Goal: Task Accomplishment & Management: Complete application form

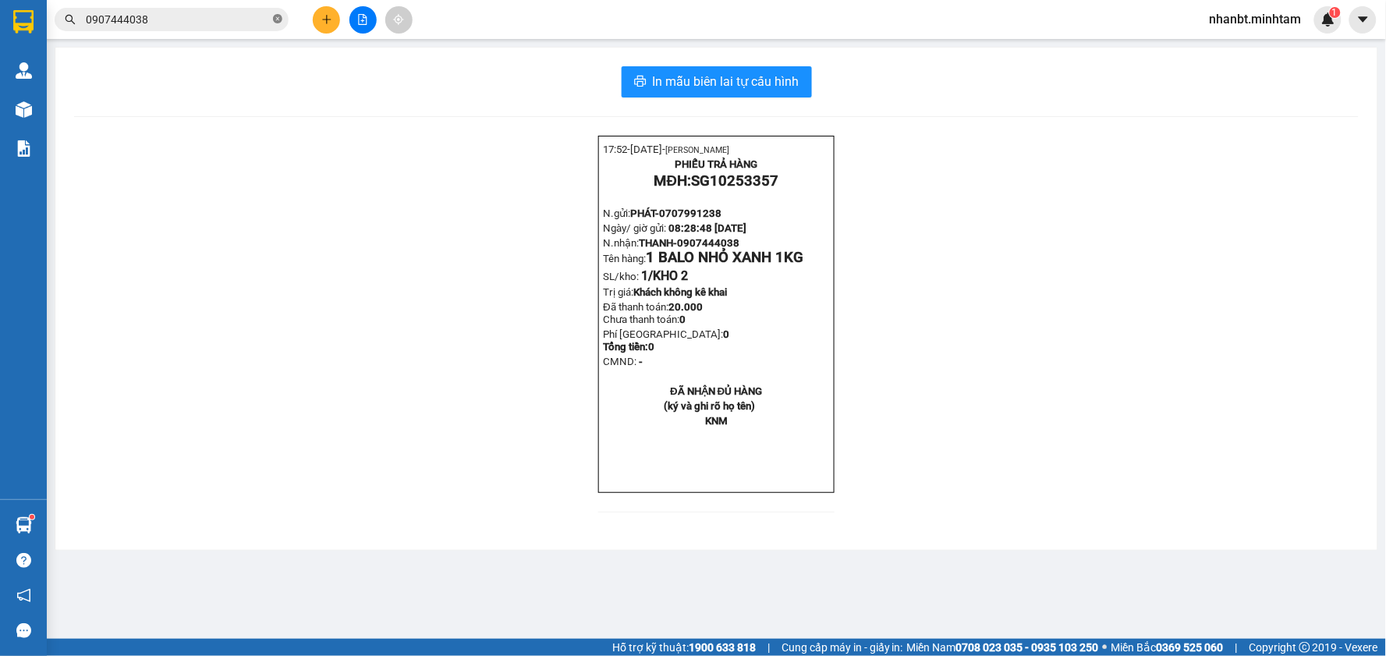
click at [278, 18] on icon "close-circle" at bounding box center [277, 18] width 9 height 9
click at [258, 14] on input "text" at bounding box center [178, 19] width 184 height 17
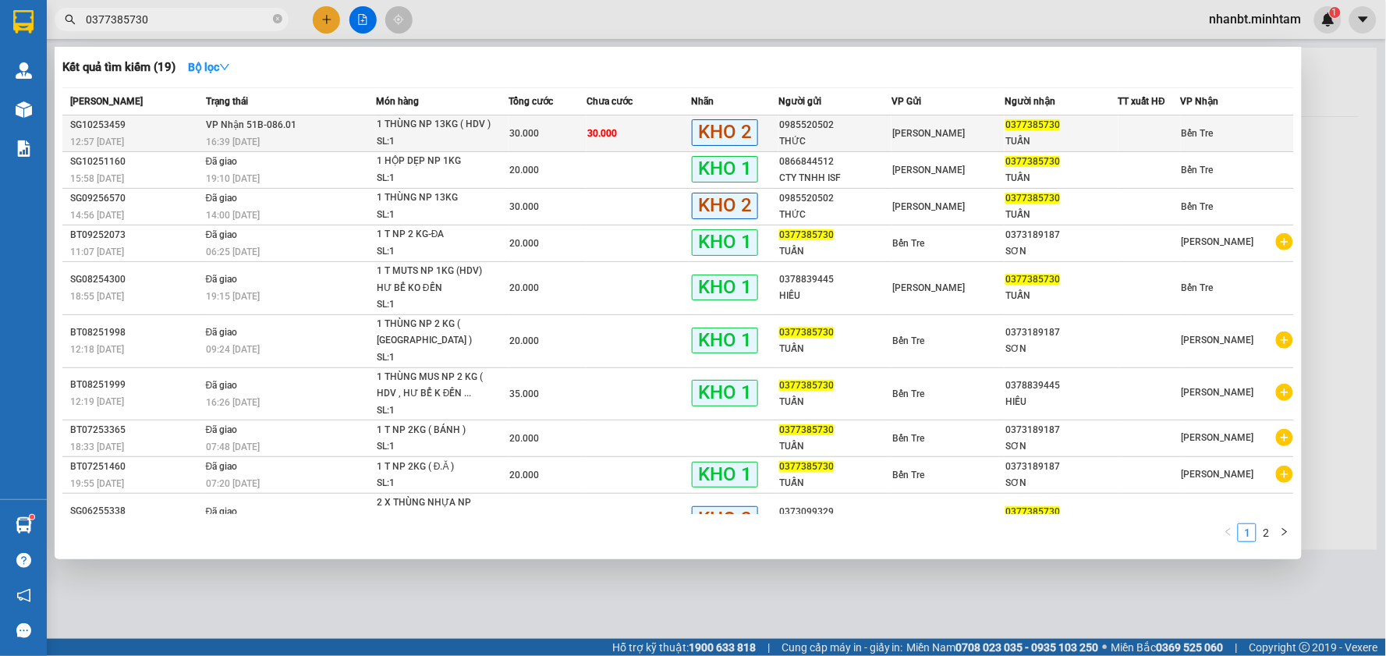
type input "0377385730"
click at [1005, 127] on span "0377385730" at bounding box center [1032, 124] width 55 height 11
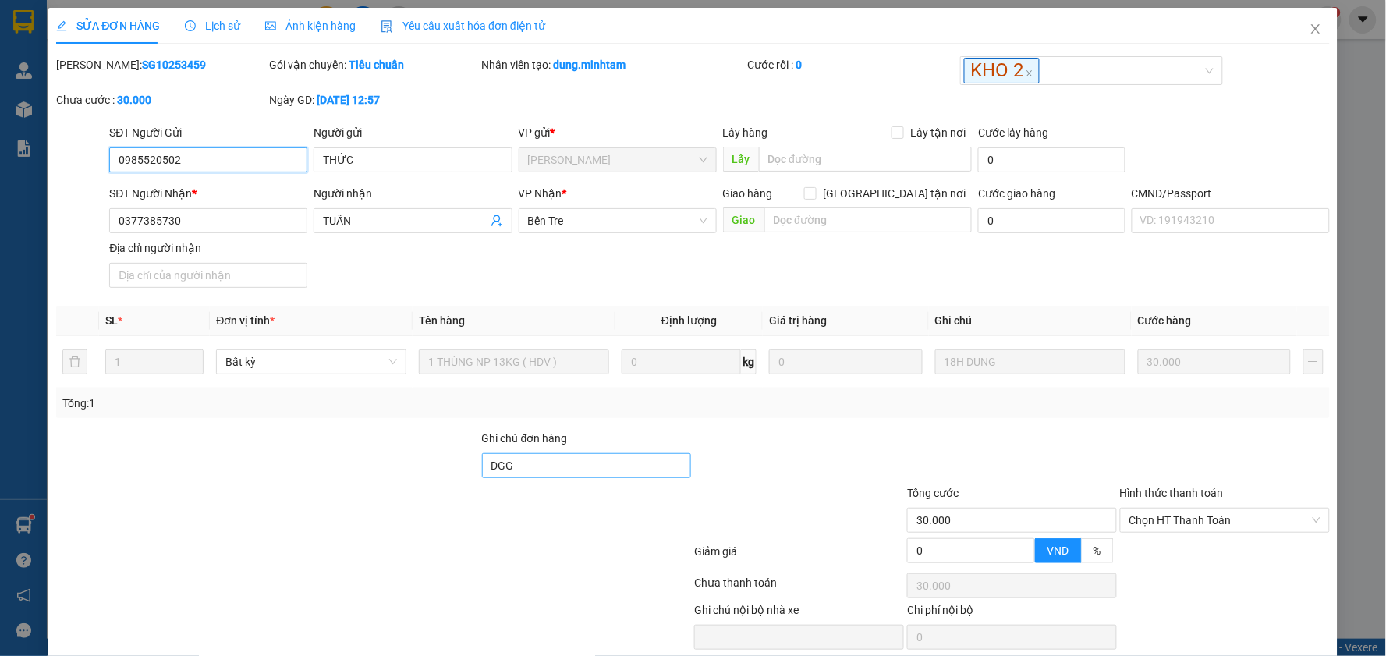
type input "0985520502"
type input "THỨC"
type input "0377385730"
type input "TUẤN"
type input "DGG"
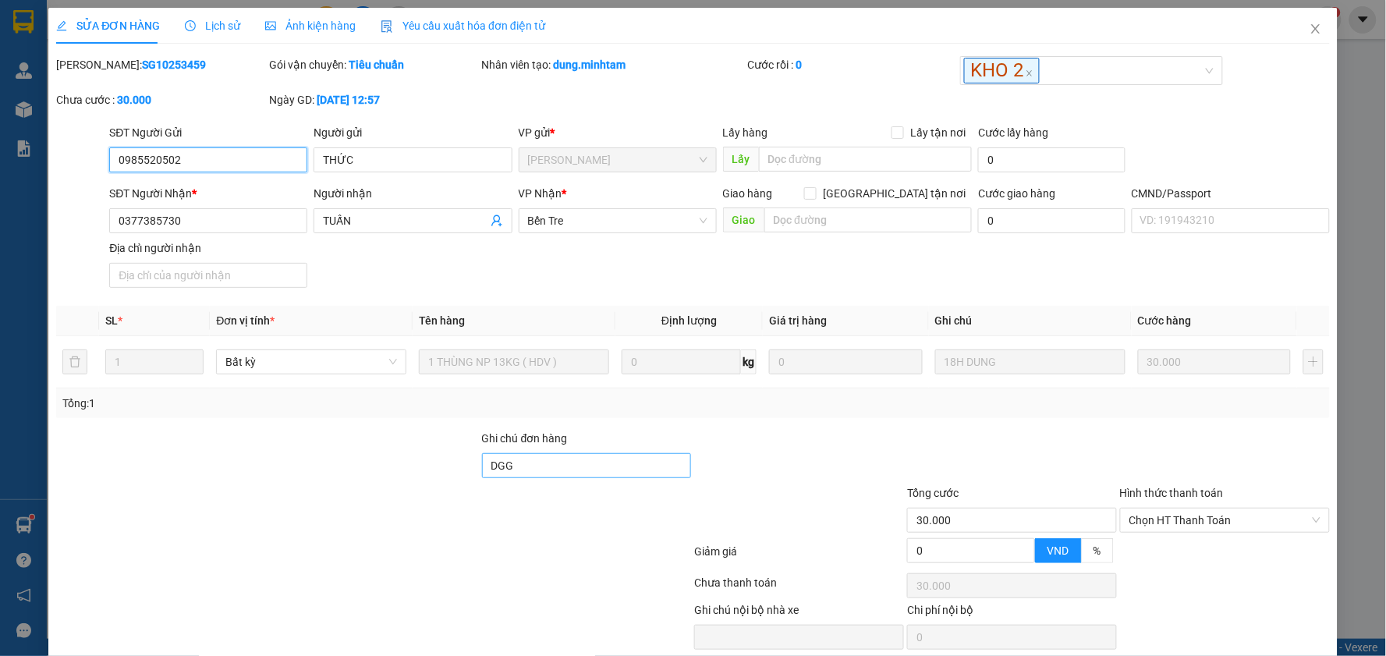
type input "30.000"
click at [574, 473] on input "DGG" at bounding box center [587, 465] width 210 height 25
click at [1152, 527] on span "Chọn HT Thanh Toán" at bounding box center [1224, 519] width 191 height 23
type input "DGG KHA NHẬN"
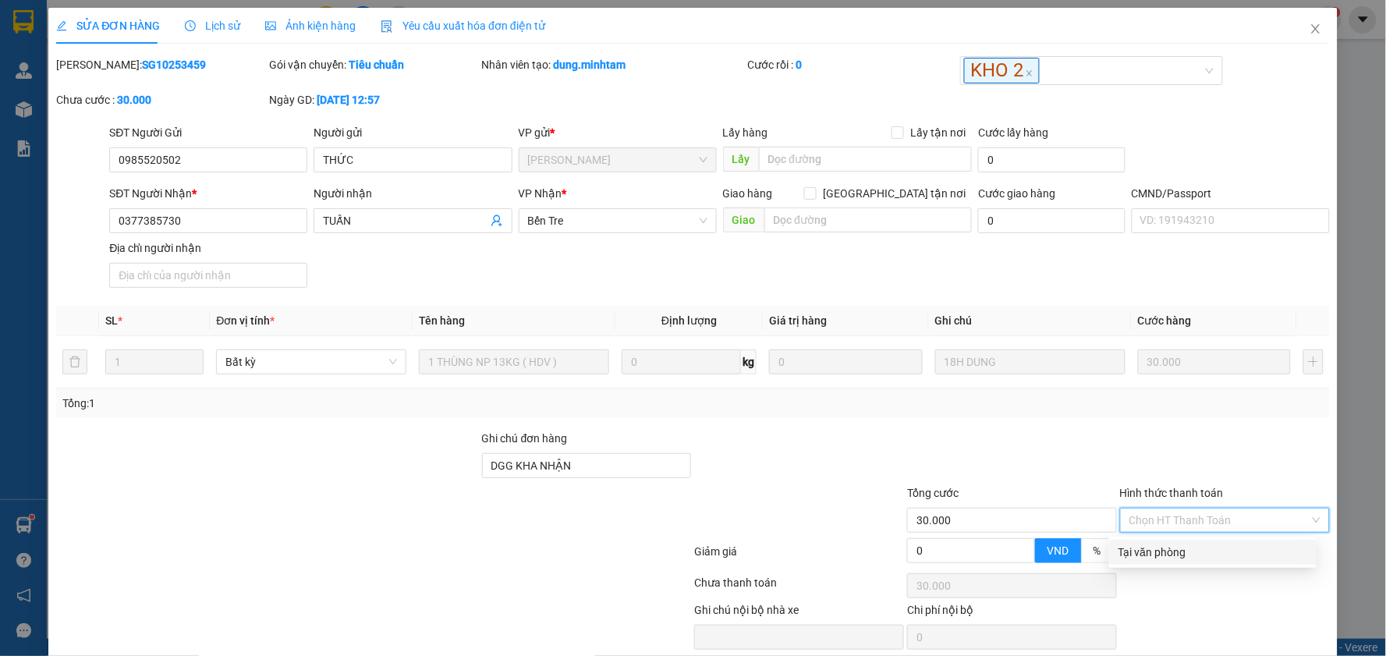
click at [1149, 544] on div "Tại văn phòng" at bounding box center [1212, 551] width 189 height 17
type input "0"
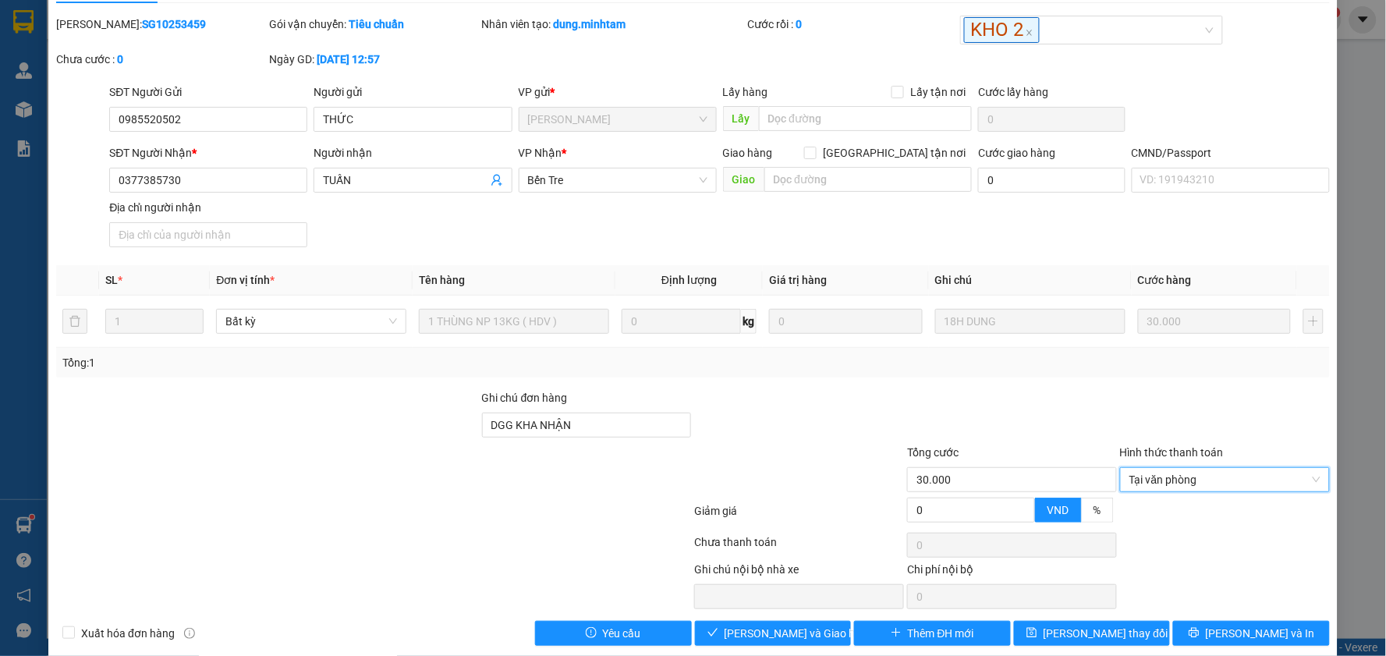
scroll to position [61, 0]
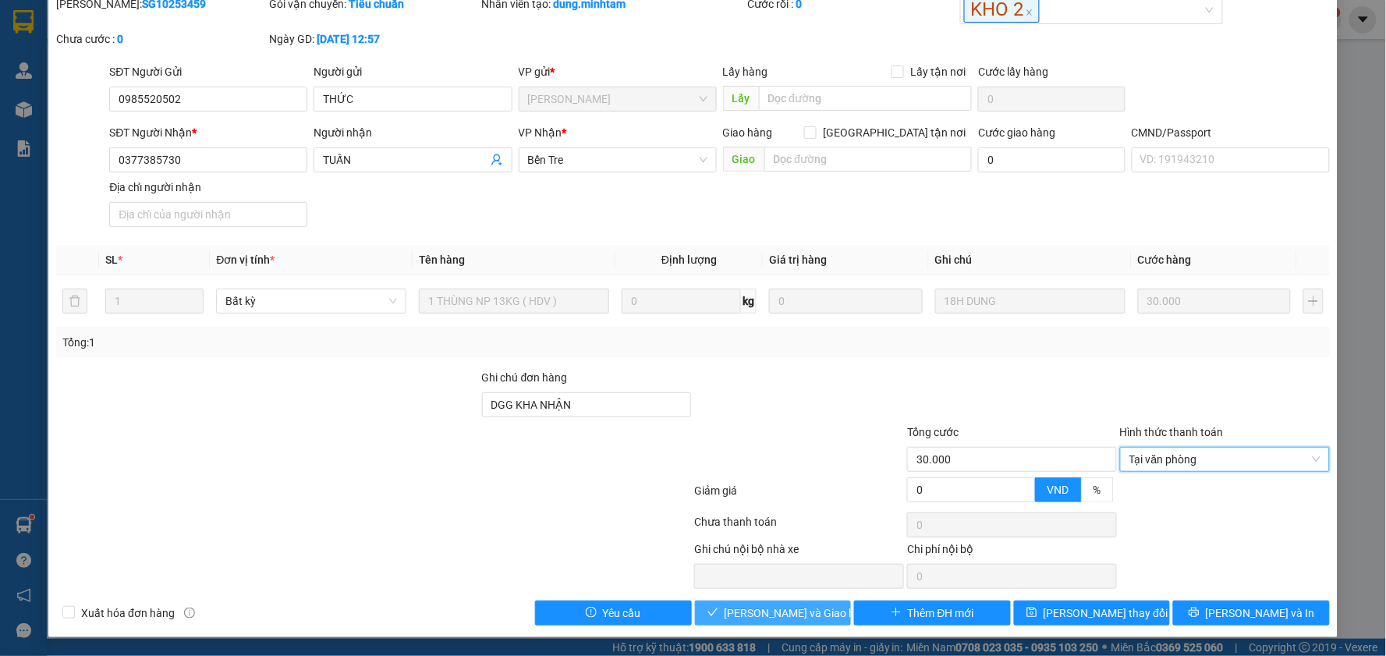
click at [797, 613] on span "[PERSON_NAME] và Giao hàng" at bounding box center [799, 612] width 150 height 17
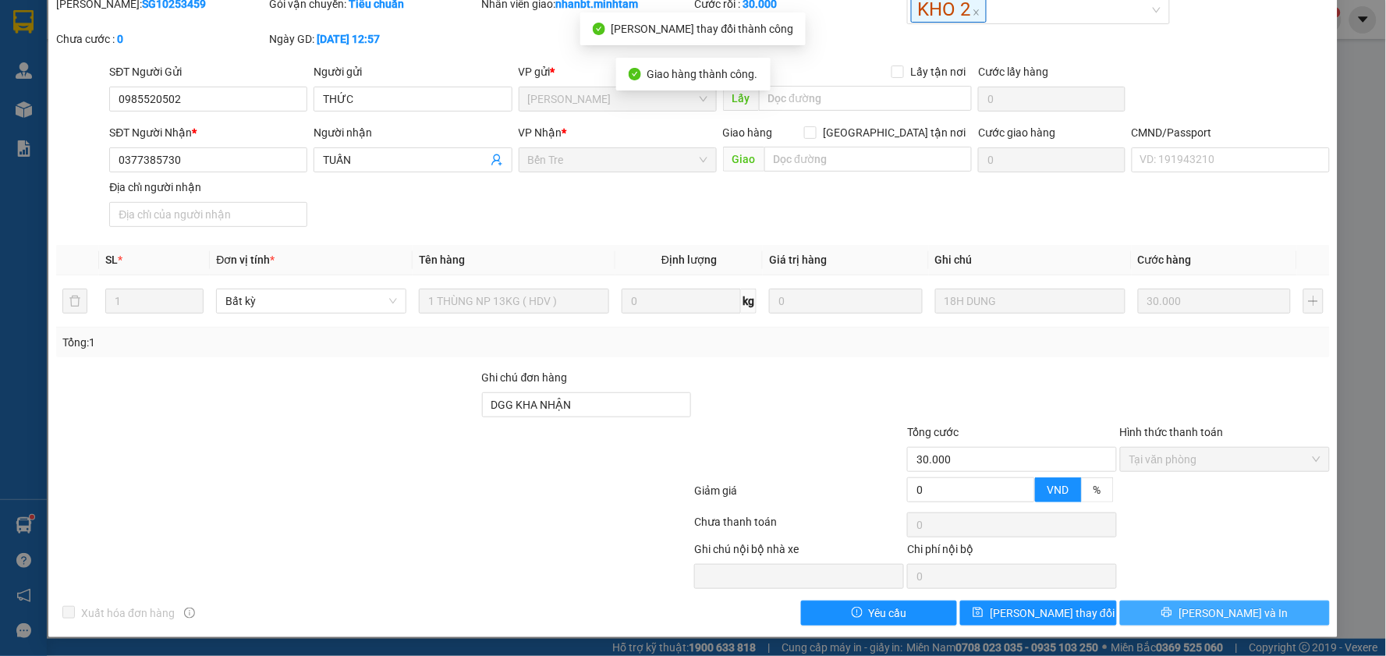
click at [1245, 608] on button "[PERSON_NAME] và In" at bounding box center [1225, 612] width 210 height 25
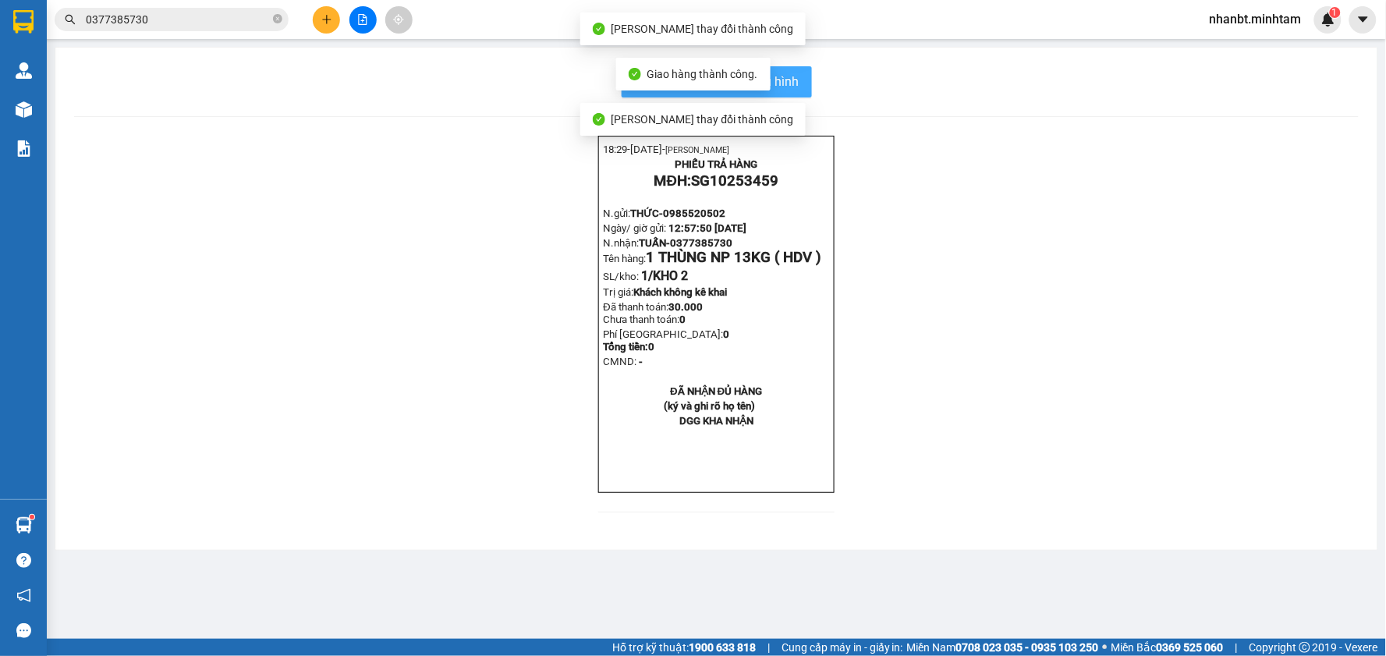
click at [790, 87] on span "In mẫu biên lai tự cấu hình" at bounding box center [726, 81] width 147 height 19
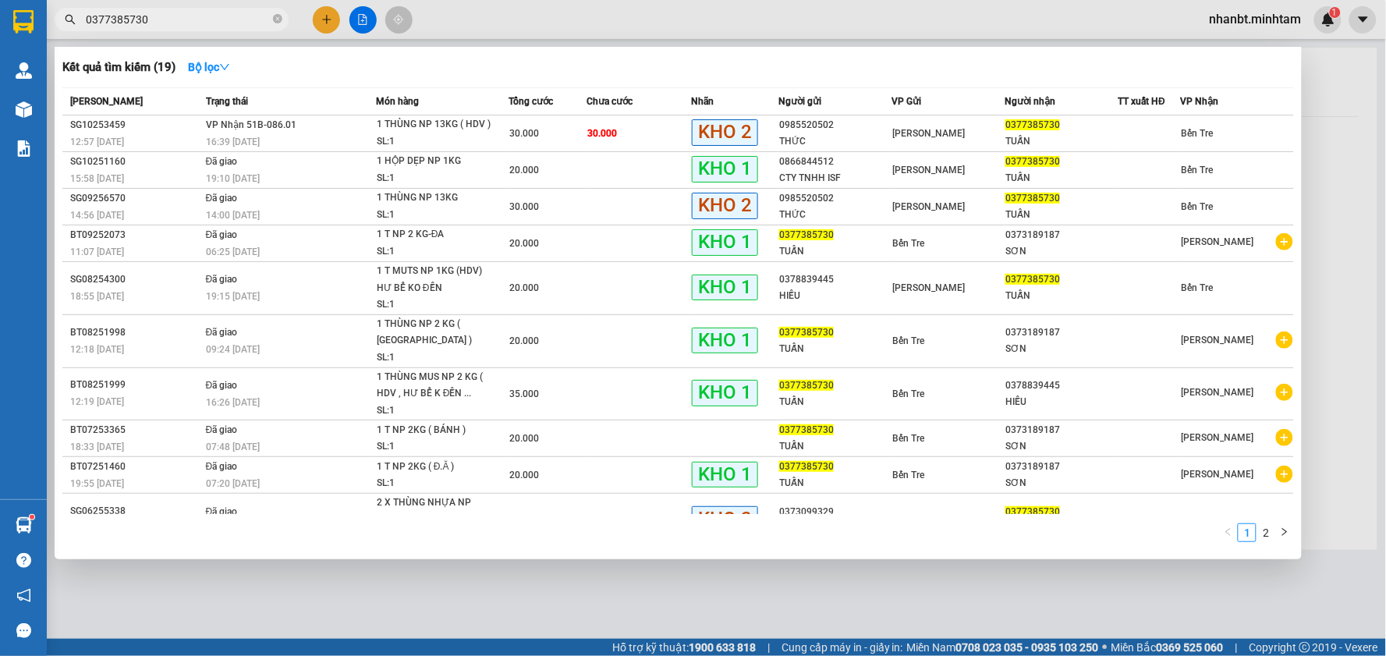
click at [181, 27] on input "0377385730" at bounding box center [178, 19] width 184 height 17
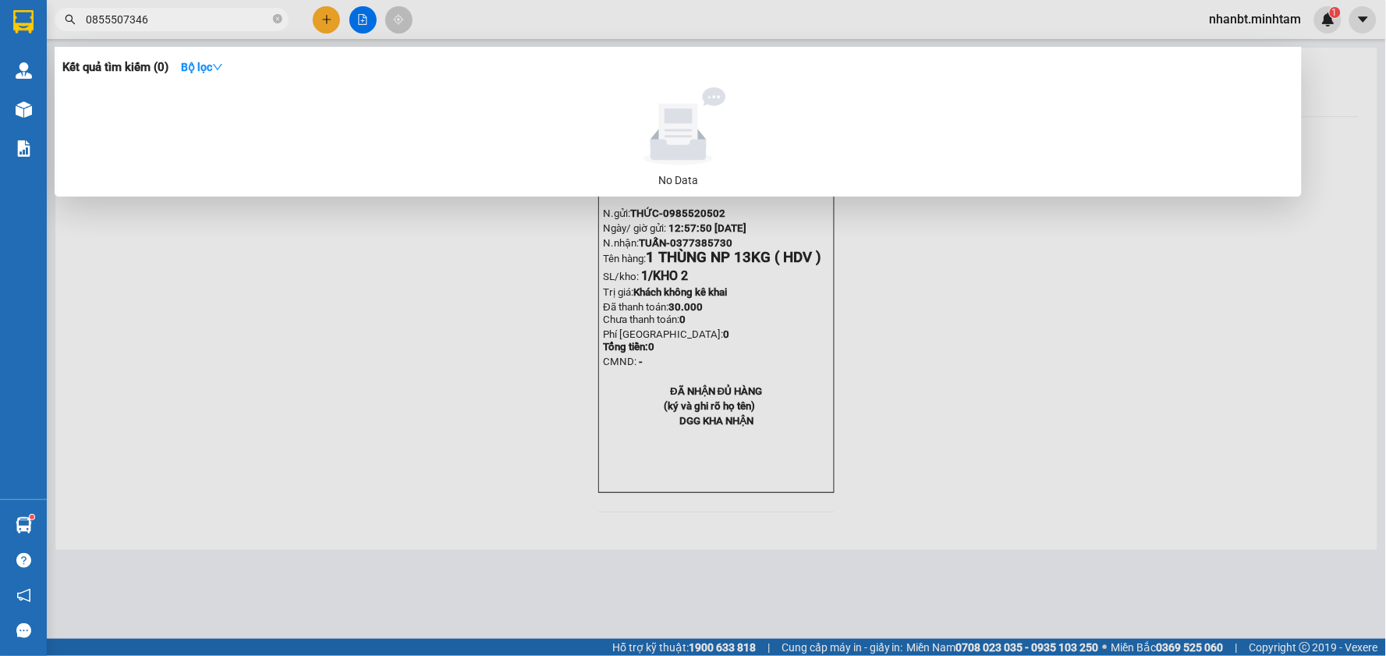
click at [102, 20] on input "0855507346" at bounding box center [178, 19] width 184 height 17
click at [182, 18] on input "0835507346" at bounding box center [178, 19] width 184 height 17
click at [212, 19] on input "0835507346" at bounding box center [178, 19] width 184 height 17
click at [199, 19] on input "0835507346" at bounding box center [178, 19] width 184 height 17
click at [120, 18] on input "0835507346" at bounding box center [178, 19] width 184 height 17
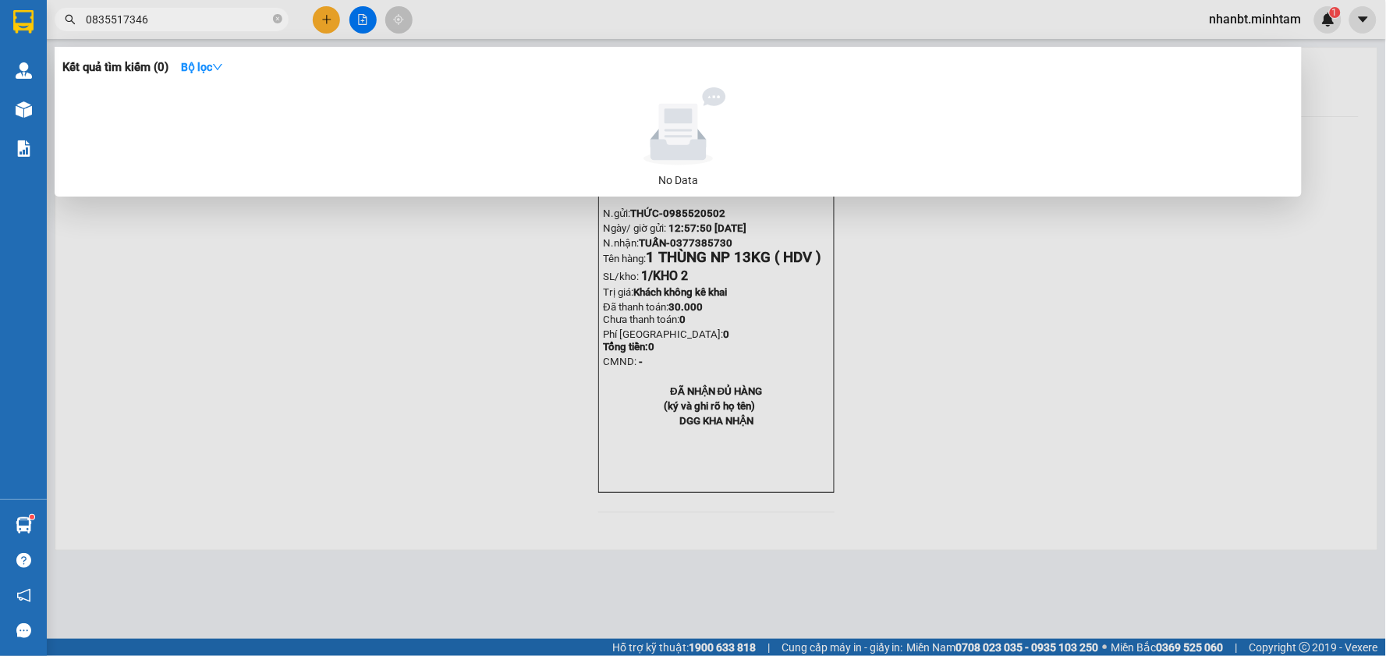
click at [190, 23] on input "0835517346" at bounding box center [178, 19] width 184 height 17
drag, startPoint x: 152, startPoint y: 19, endPoint x: 63, endPoint y: 8, distance: 89.7
click at [63, 8] on span "0835517346" at bounding box center [172, 19] width 234 height 23
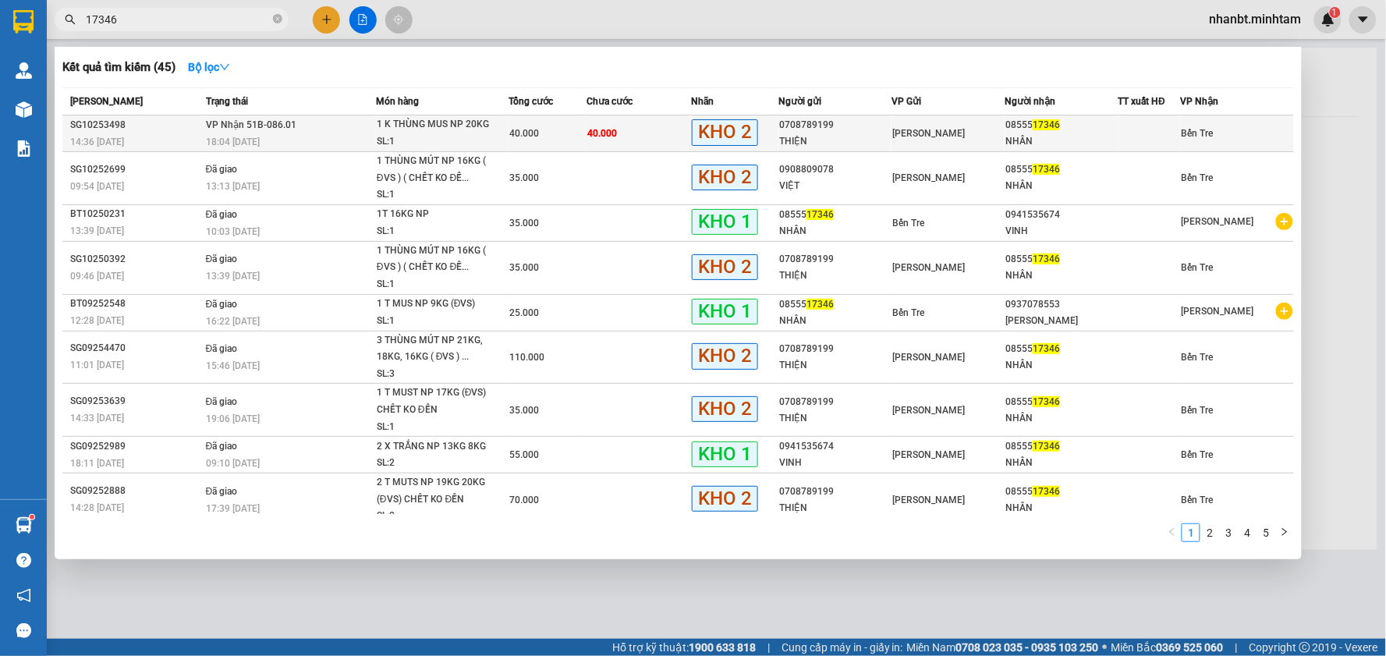
type input "17346"
click at [632, 130] on td "40.000" at bounding box center [638, 133] width 104 height 37
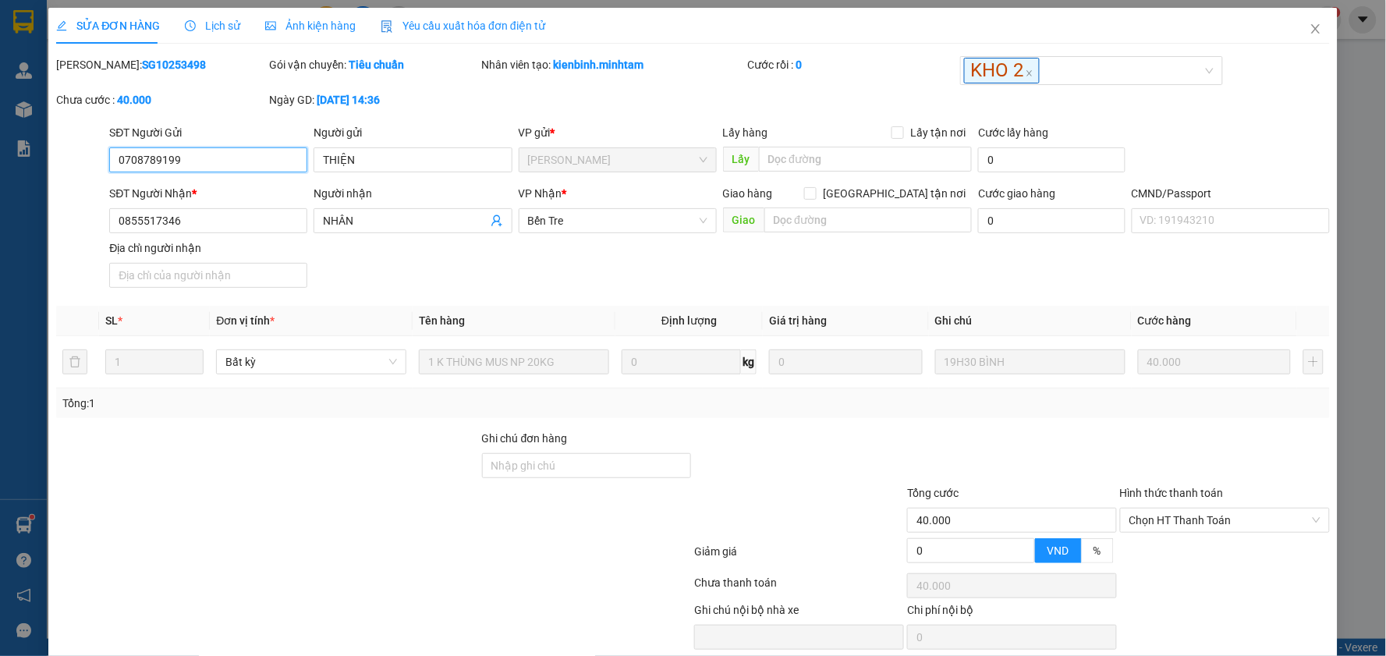
type input "0708789199"
type input "THIỆN"
type input "0855517346"
type input "NHÂN"
type input "40.000"
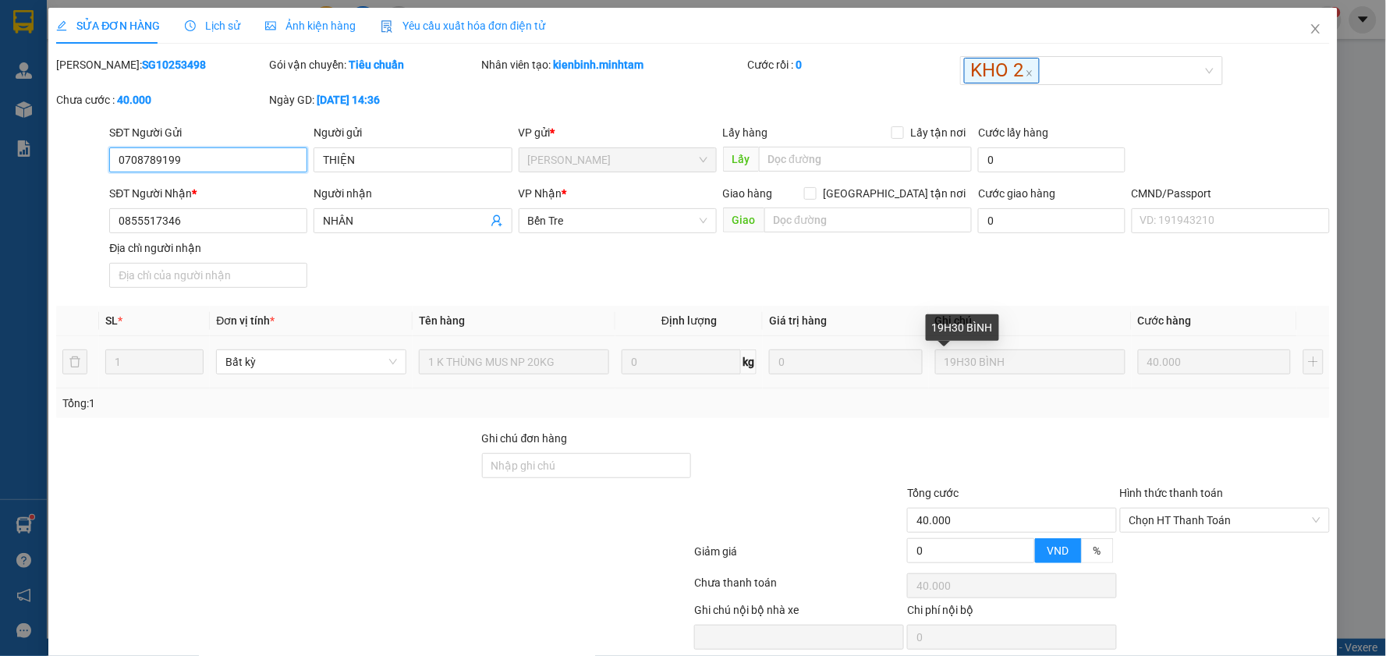
scroll to position [61, 0]
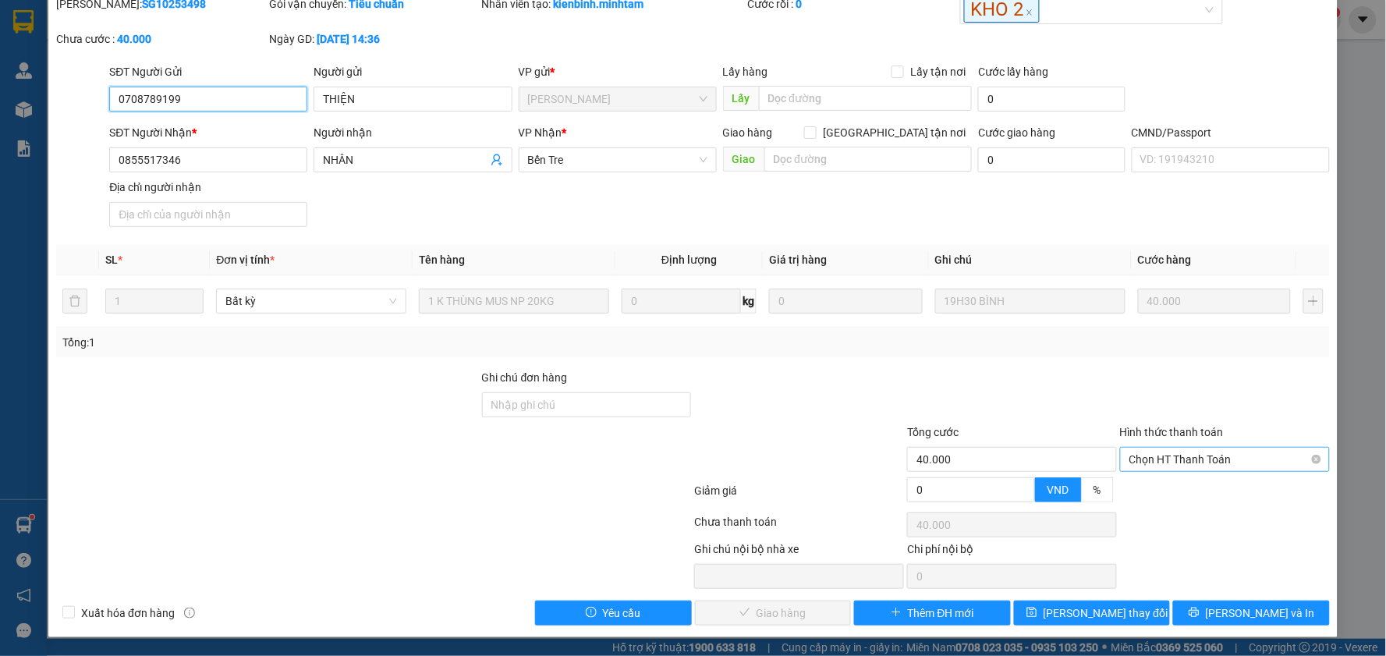
click at [1174, 460] on span "Chọn HT Thanh Toán" at bounding box center [1224, 459] width 191 height 23
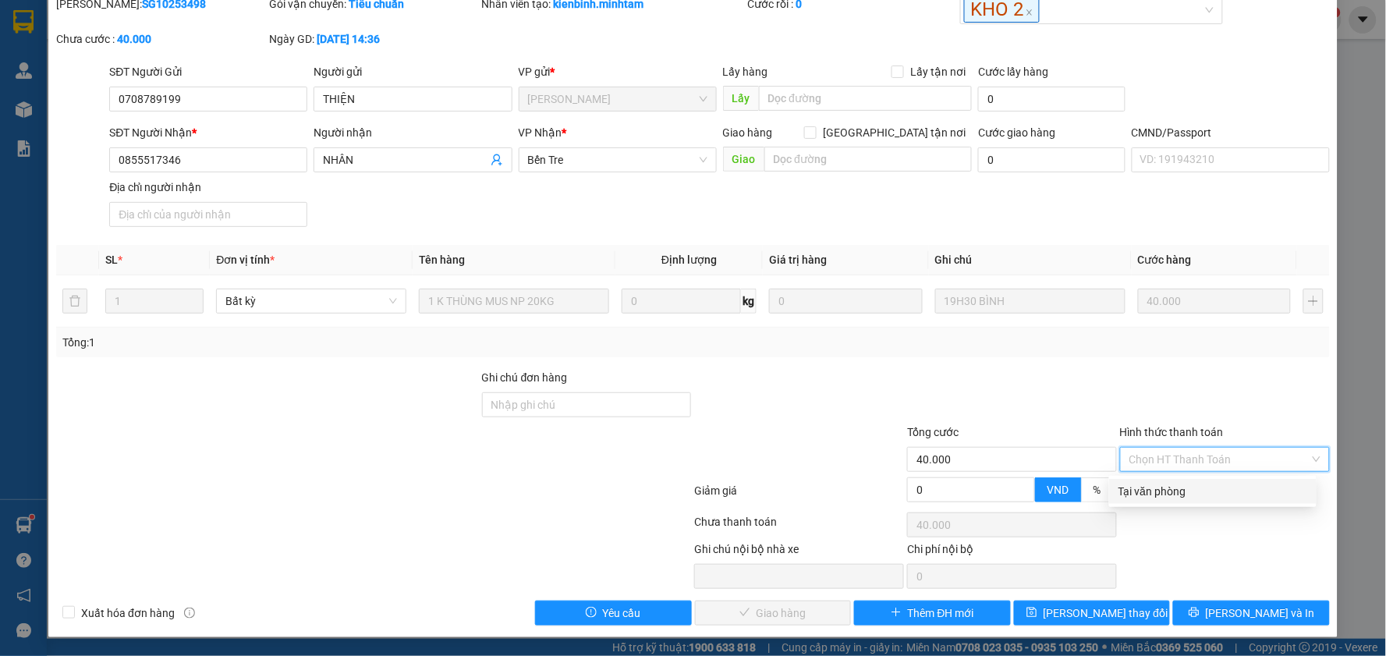
click at [1178, 488] on div "Tại văn phòng" at bounding box center [1212, 491] width 189 height 17
type input "0"
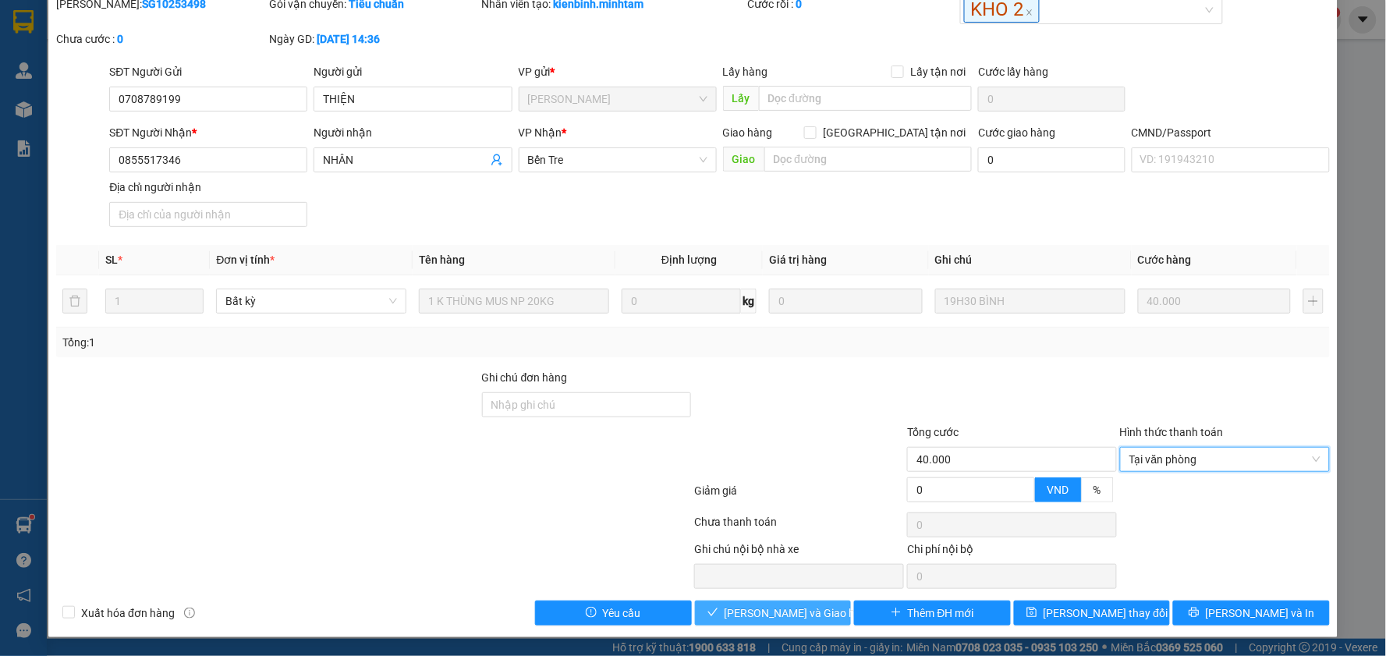
click at [769, 617] on span "[PERSON_NAME] và Giao hàng" at bounding box center [799, 612] width 150 height 17
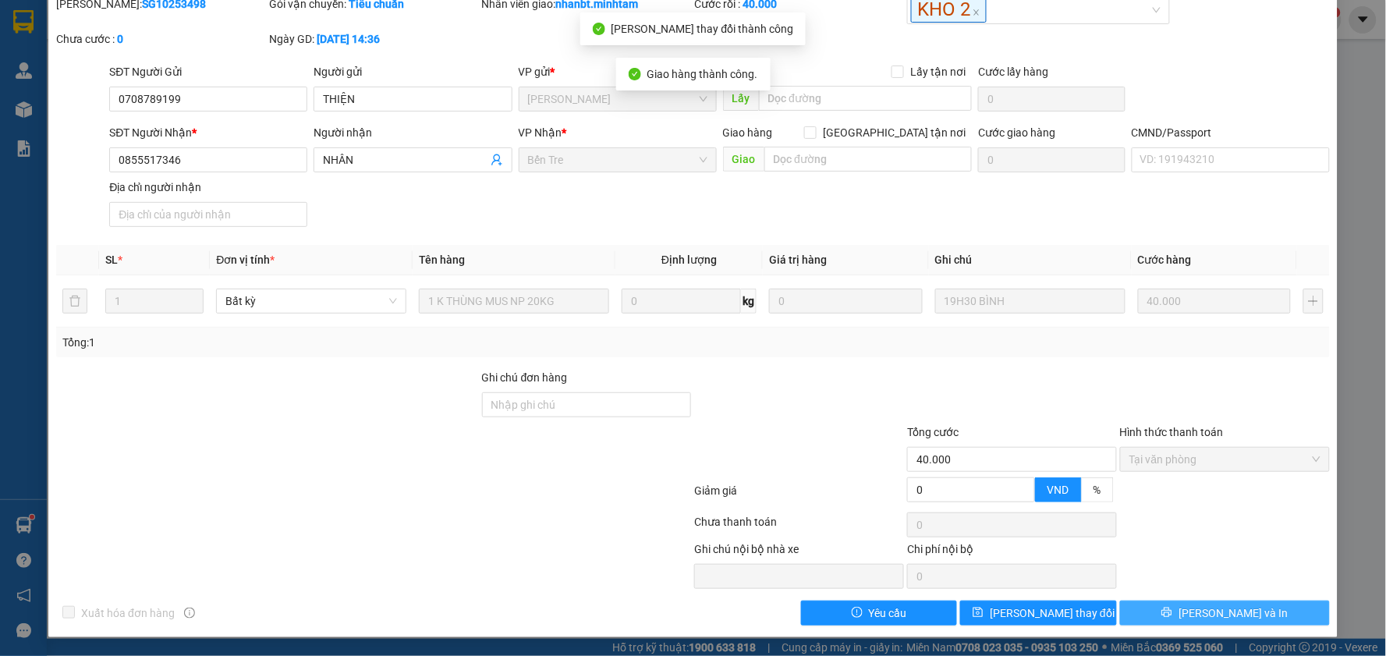
click at [1228, 614] on span "[PERSON_NAME] và In" at bounding box center [1232, 612] width 109 height 17
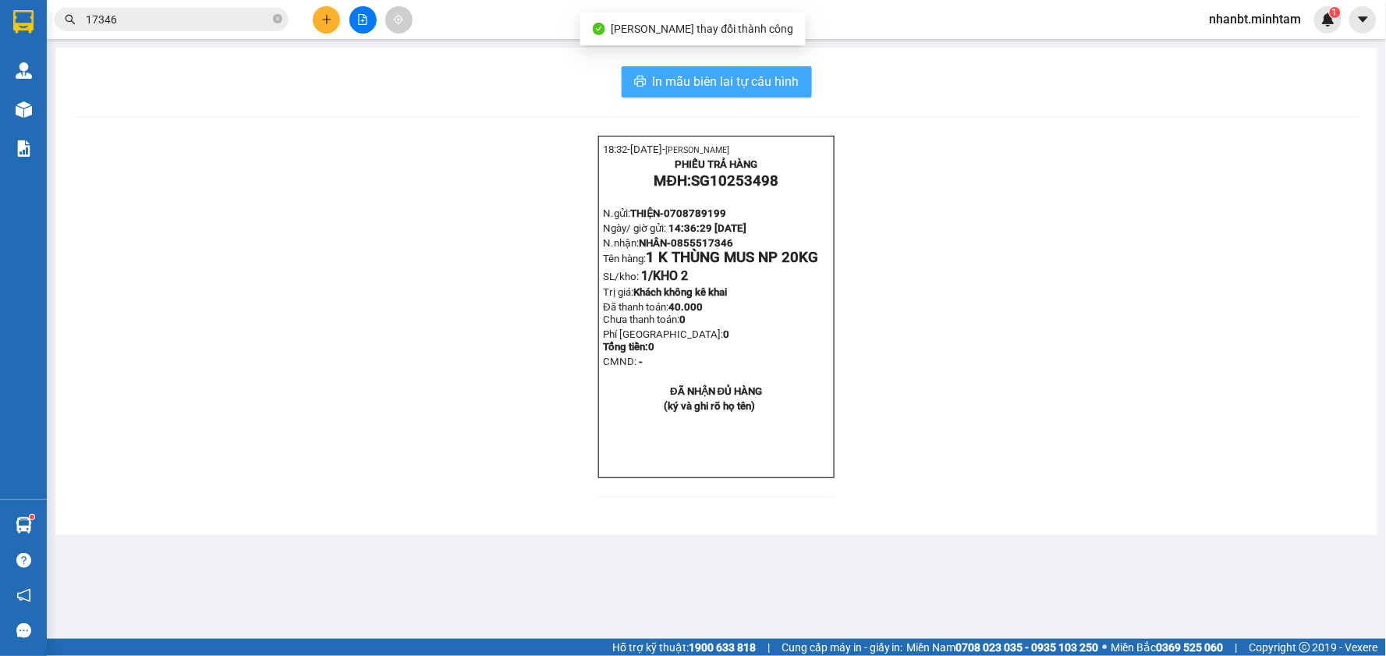
click at [742, 87] on span "In mẫu biên lai tự cấu hình" at bounding box center [726, 81] width 147 height 19
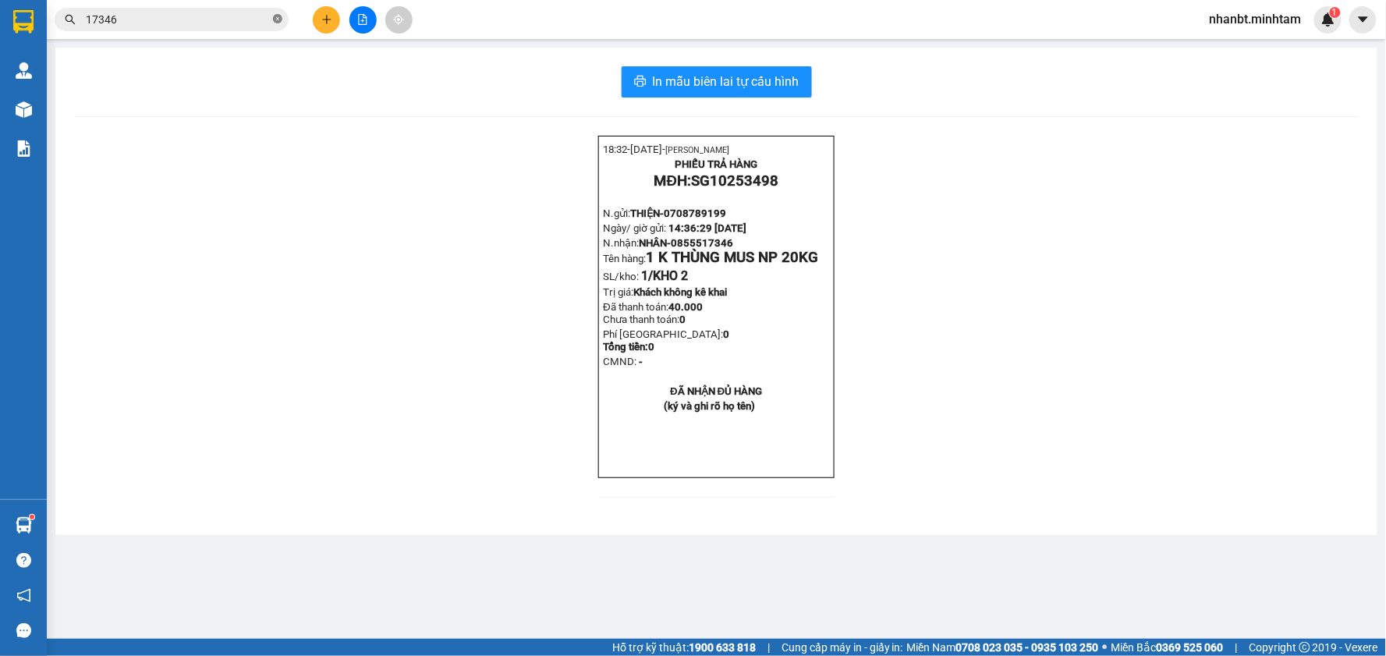
click at [274, 17] on icon "close-circle" at bounding box center [277, 18] width 9 height 9
click at [222, 26] on input "text" at bounding box center [178, 19] width 184 height 17
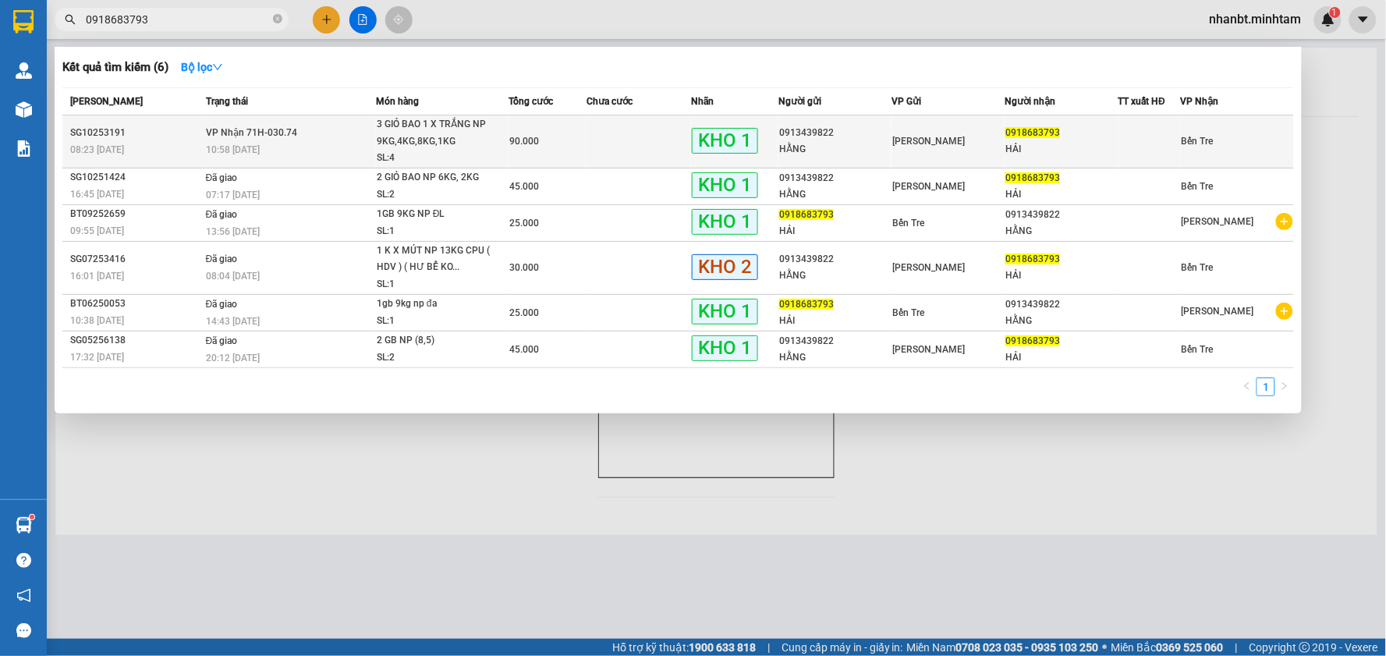
type input "0918683793"
click at [563, 145] on div "90.000" at bounding box center [547, 141] width 77 height 17
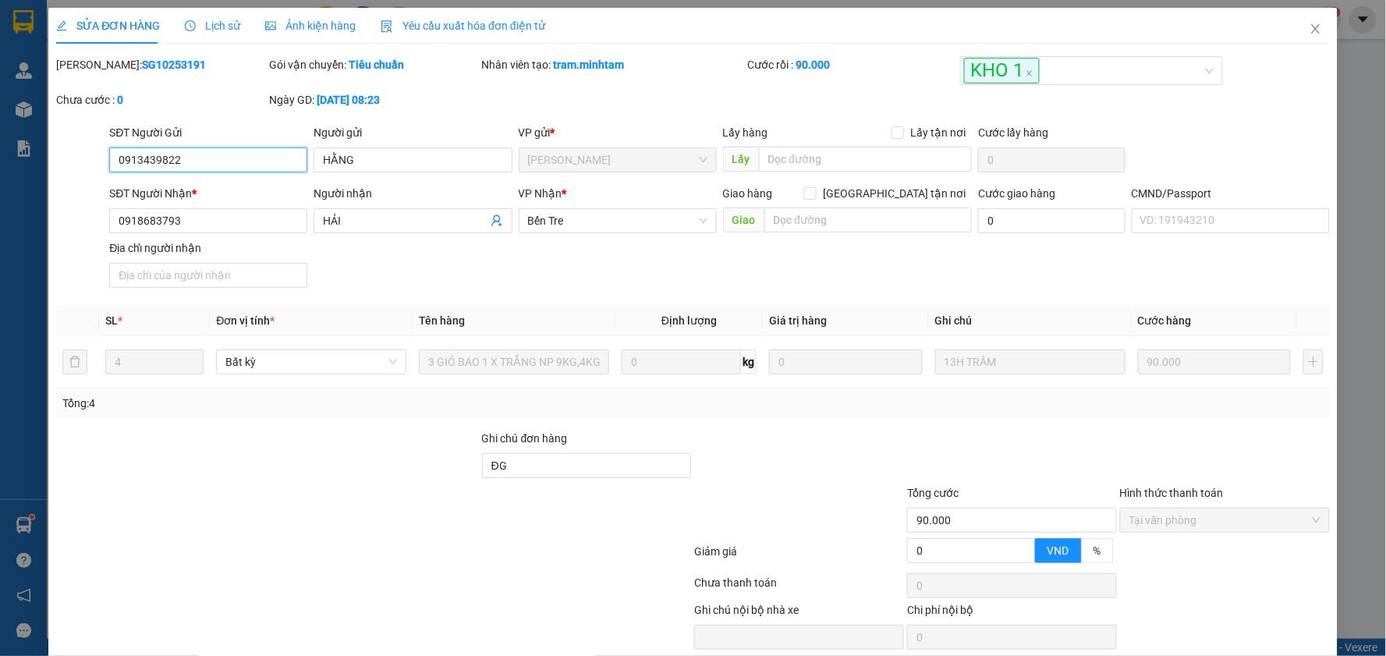
type input "0913439822"
type input "HẰNG"
type input "0918683793"
type input "HẢI"
type input "ĐG"
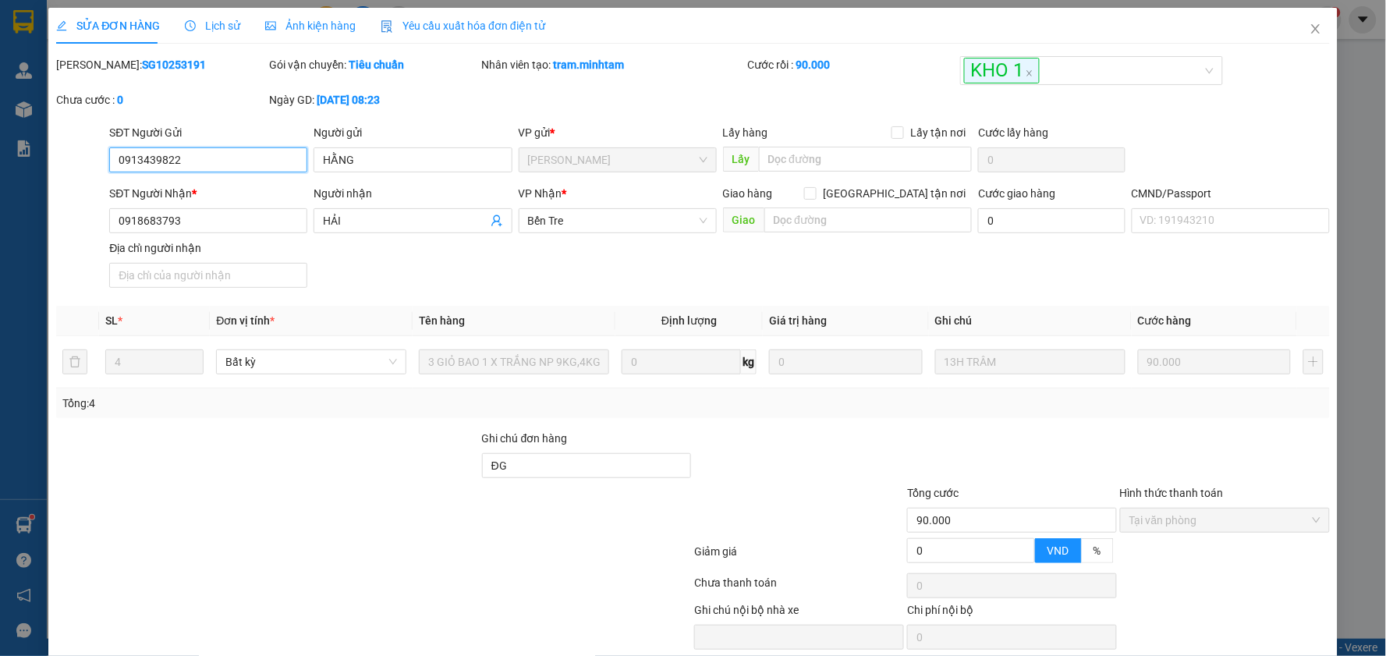
type input "90.000"
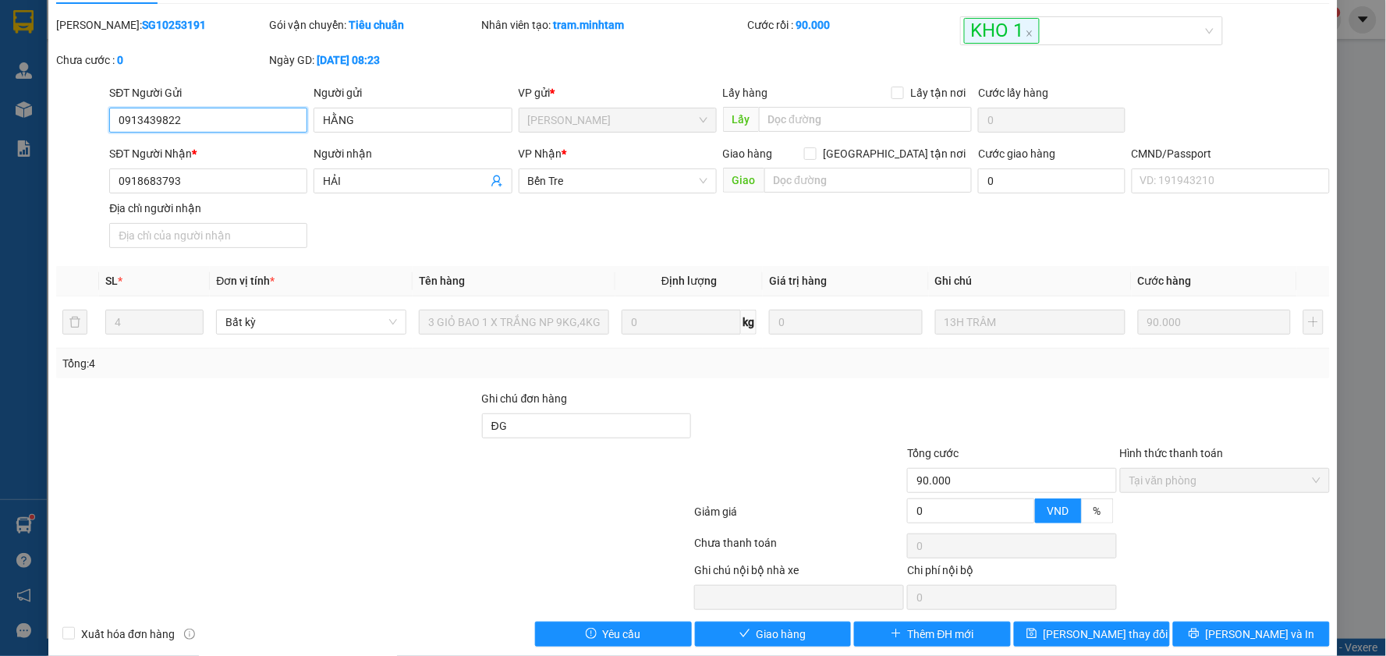
scroll to position [61, 0]
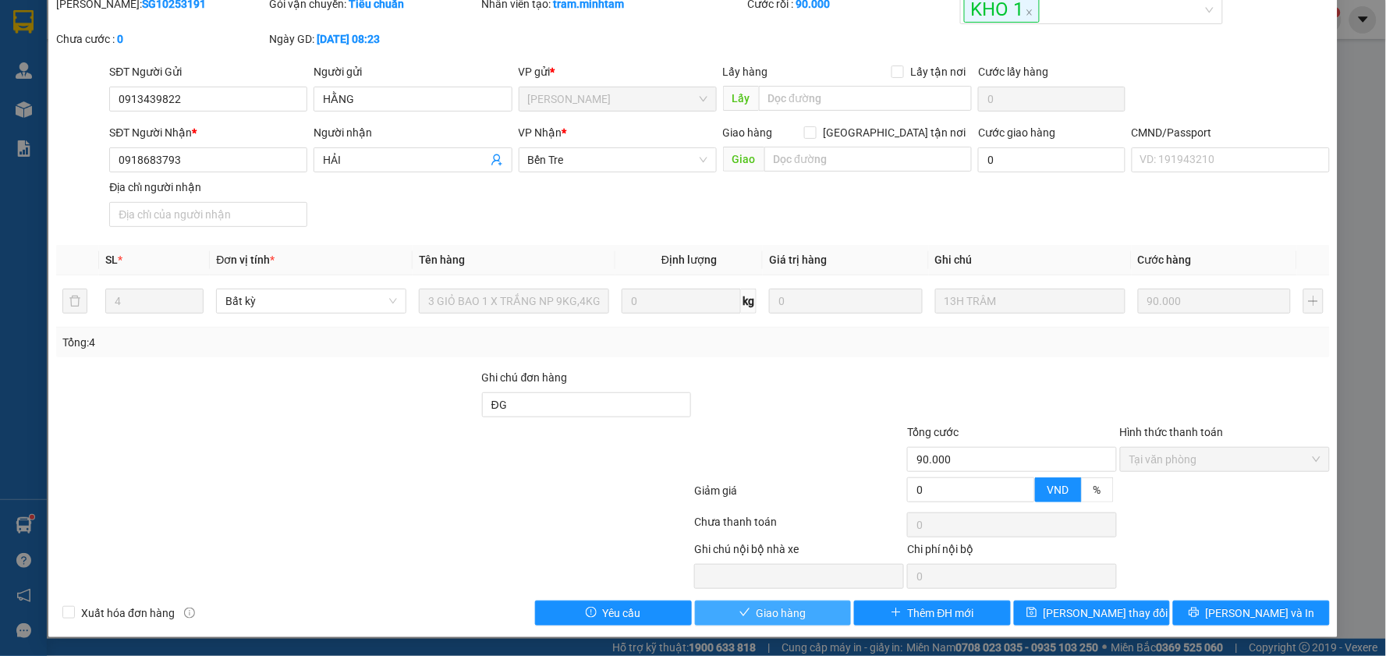
click at [786, 611] on span "Giao hàng" at bounding box center [781, 612] width 50 height 17
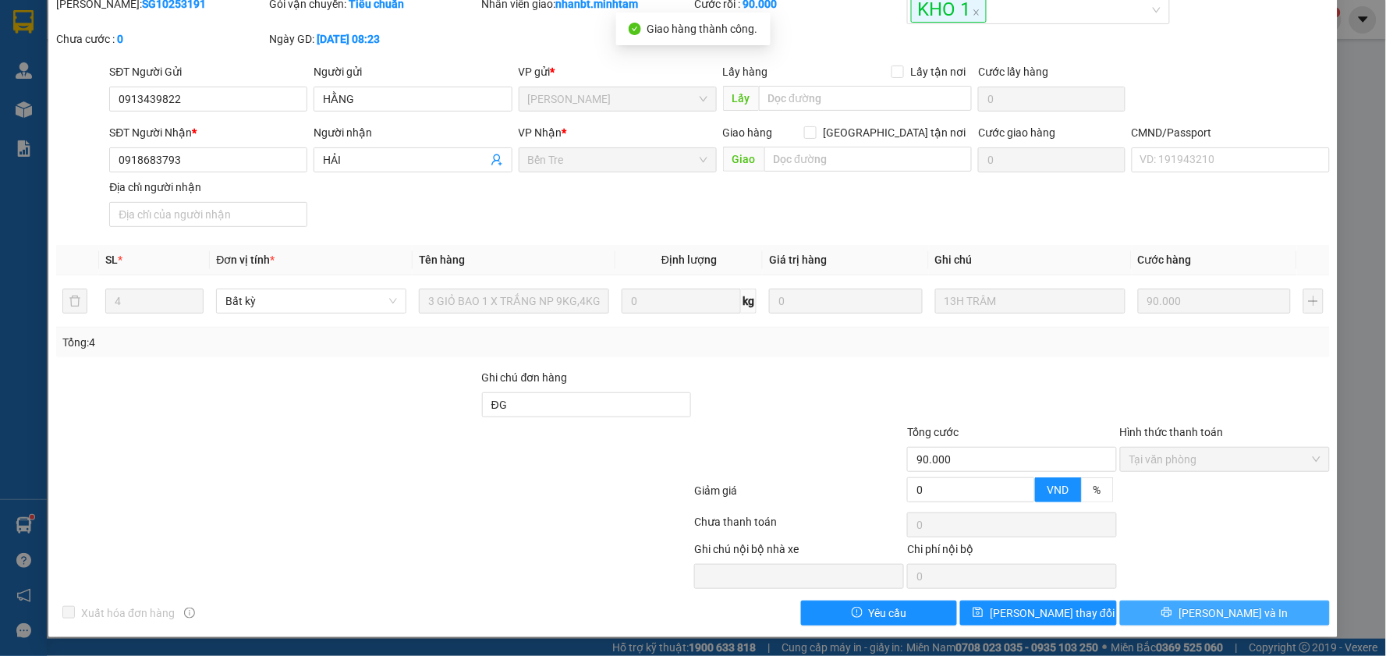
click at [1198, 610] on span "[PERSON_NAME] và In" at bounding box center [1232, 612] width 109 height 17
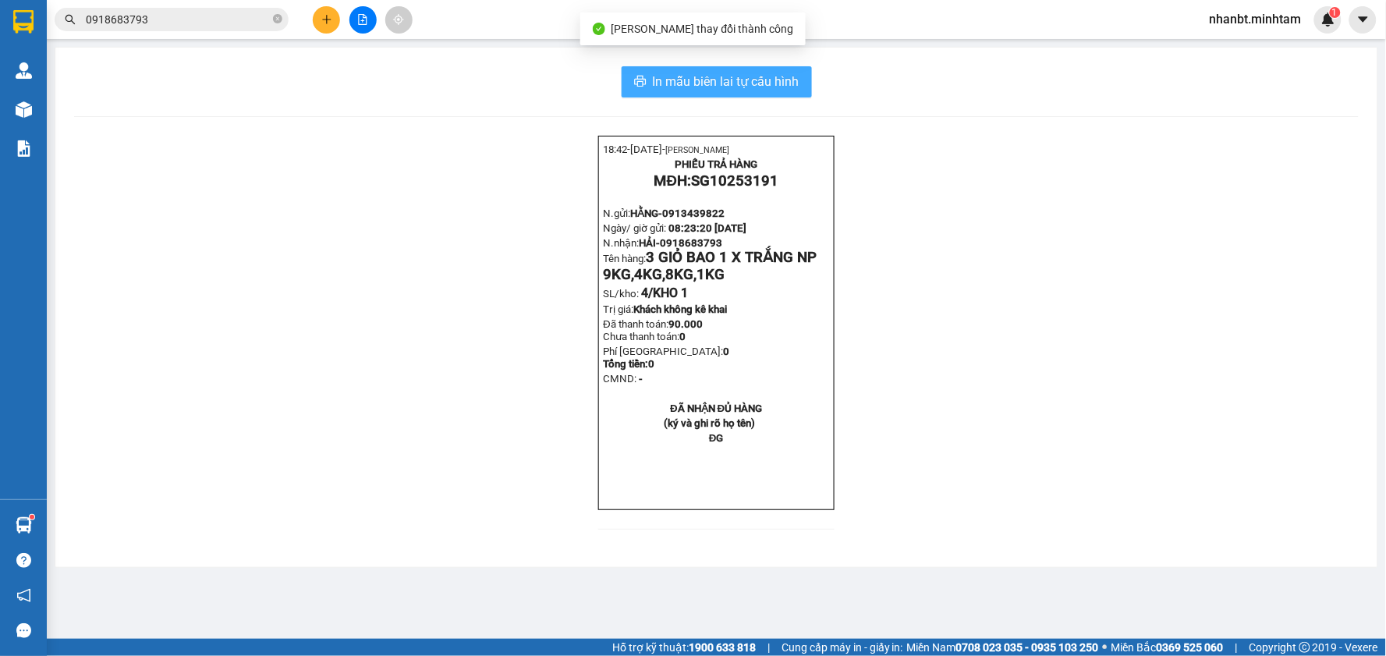
click at [728, 88] on span "In mẫu biên lai tự cấu hình" at bounding box center [726, 81] width 147 height 19
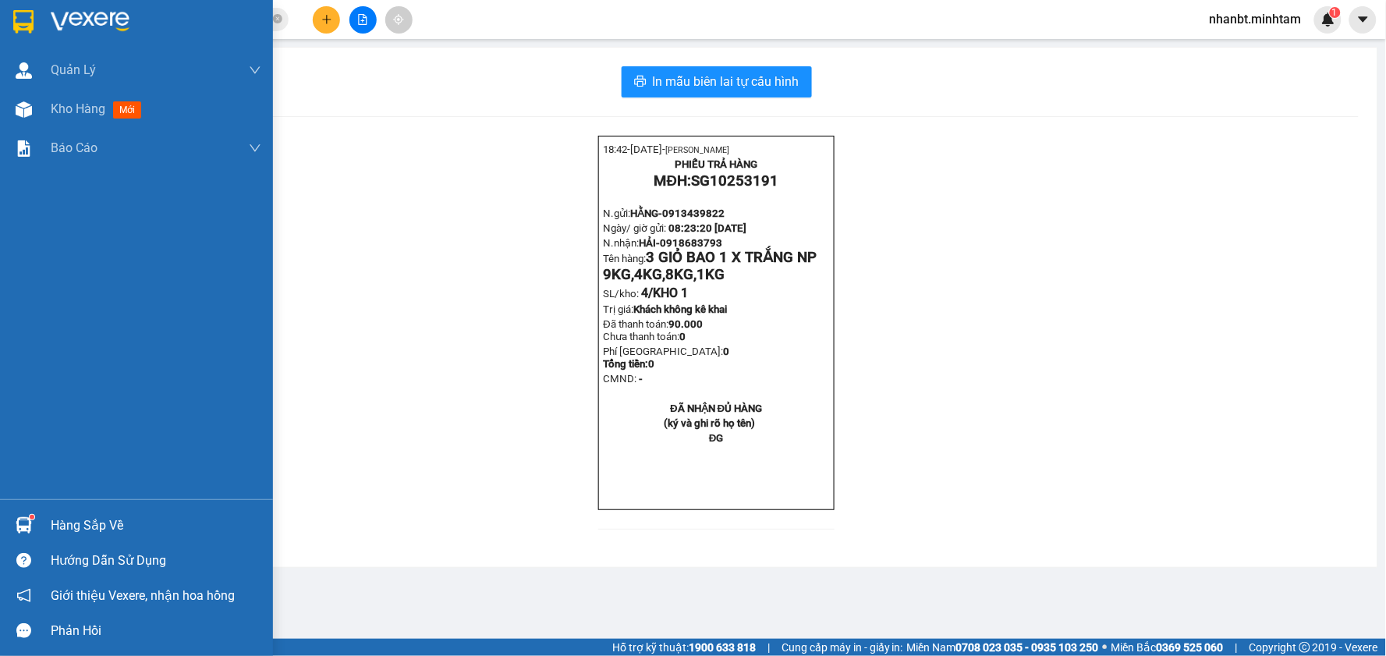
click at [27, 22] on img at bounding box center [23, 21] width 20 height 23
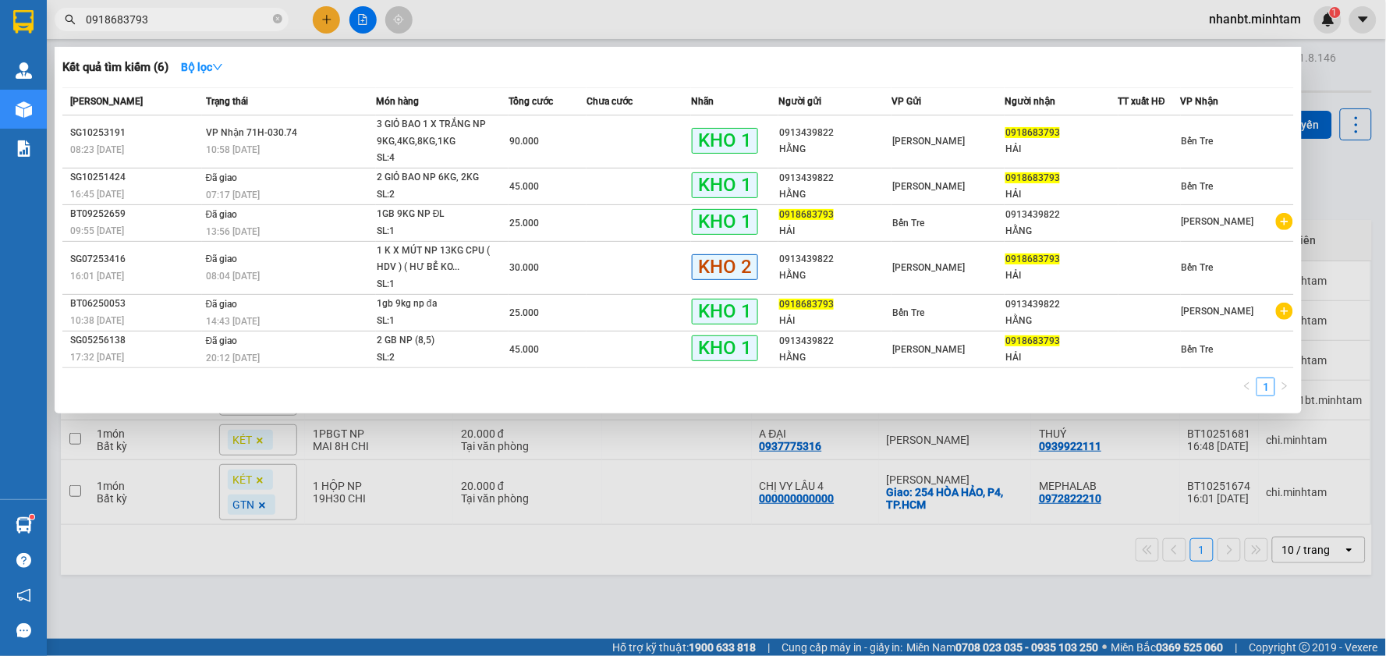
click at [160, 22] on input "0918683793" at bounding box center [178, 19] width 184 height 17
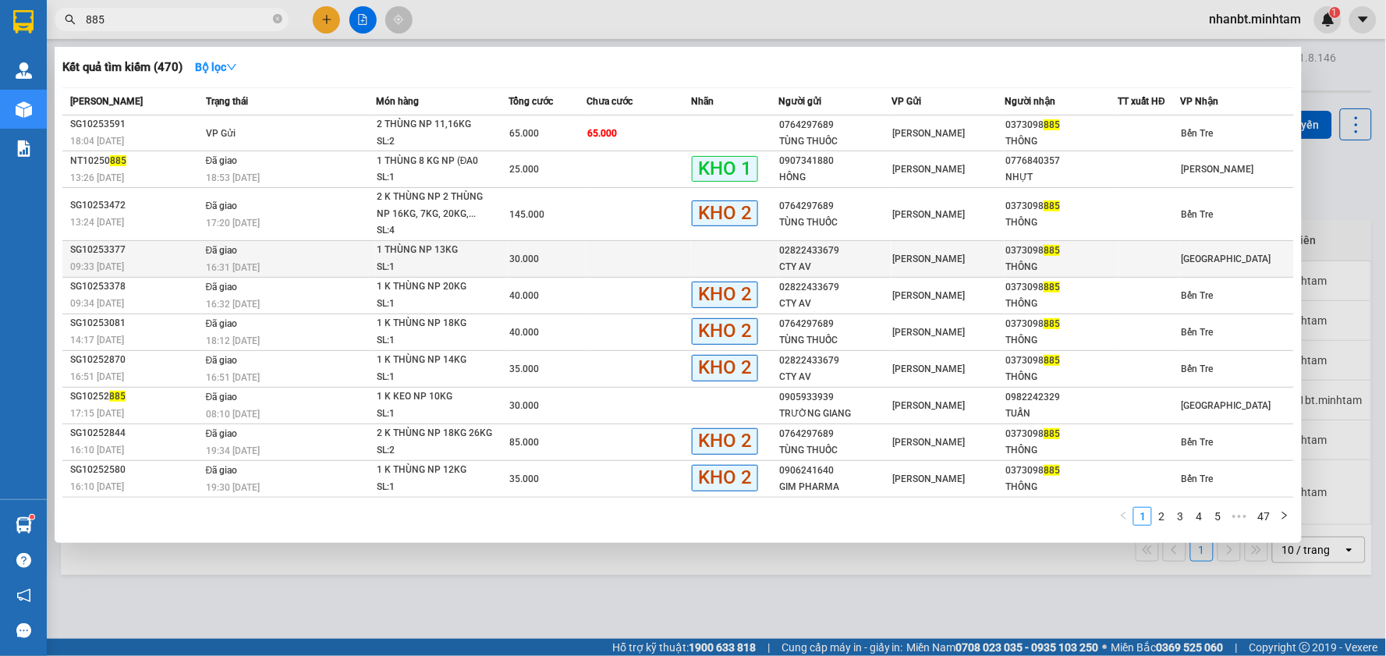
type input "885"
click at [606, 261] on td at bounding box center [638, 258] width 104 height 37
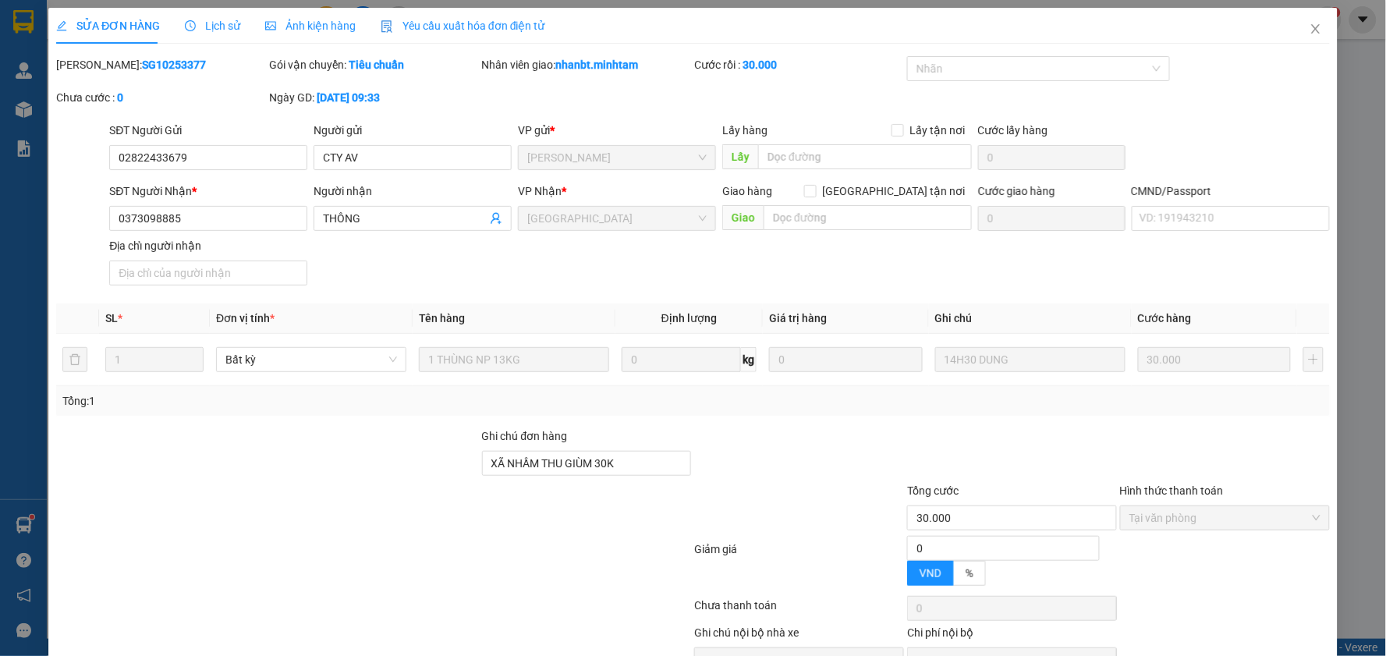
type input "02822433679"
type input "CTY AV"
type input "0373098885"
type input "THÔNG"
type input "XÃ NHẦM THU GIÙM 30K"
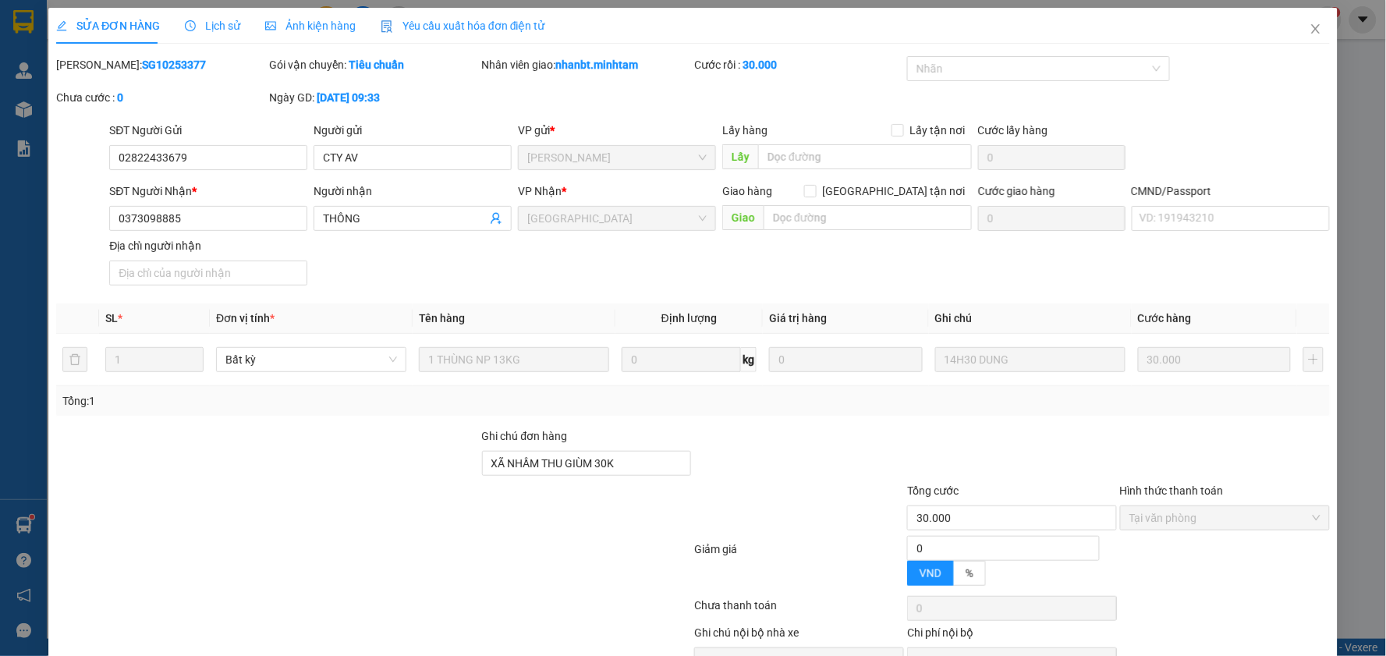
type input "30.000"
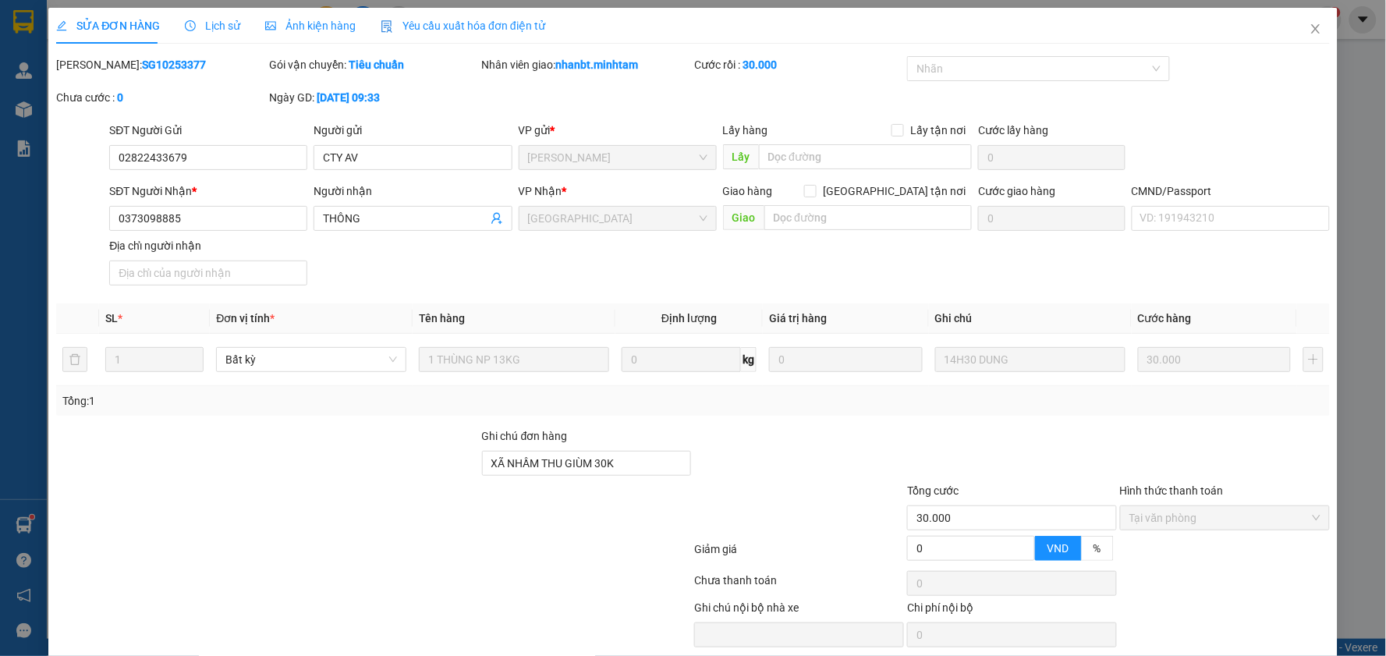
click at [215, 27] on span "Lịch sử" at bounding box center [212, 25] width 55 height 12
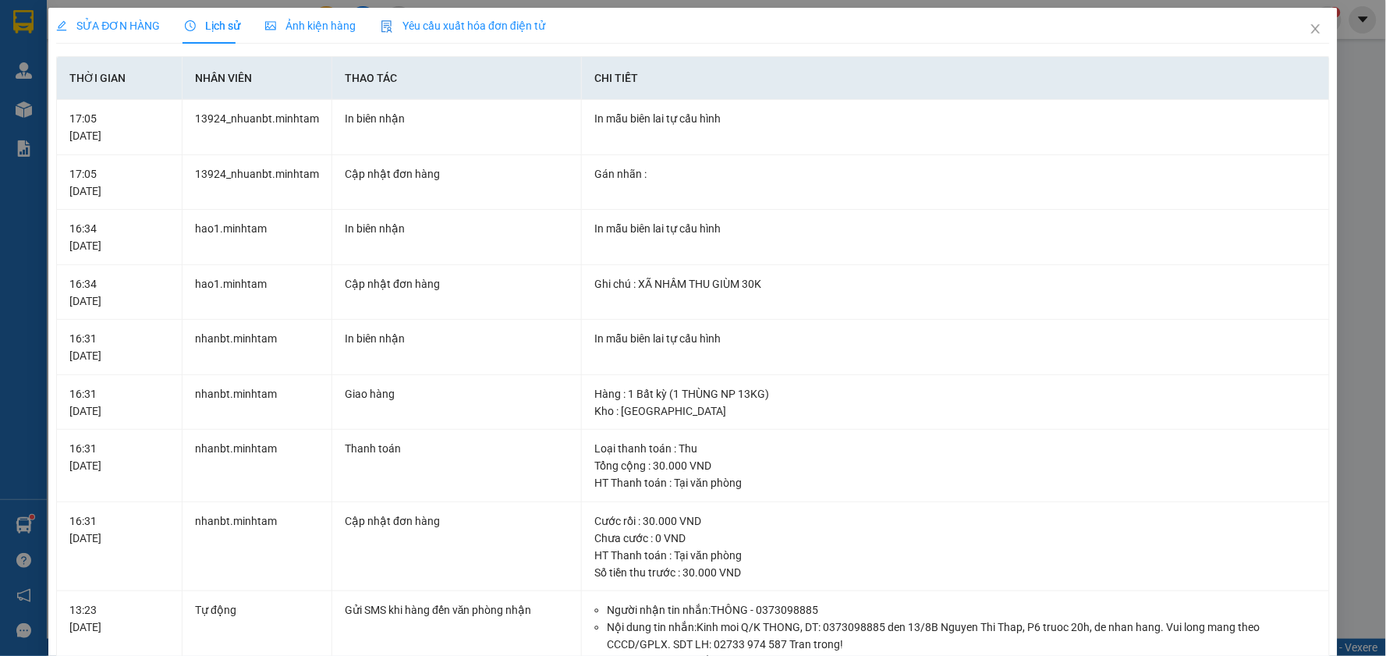
click at [118, 30] on span "SỬA ĐƠN HÀNG" at bounding box center [108, 25] width 104 height 12
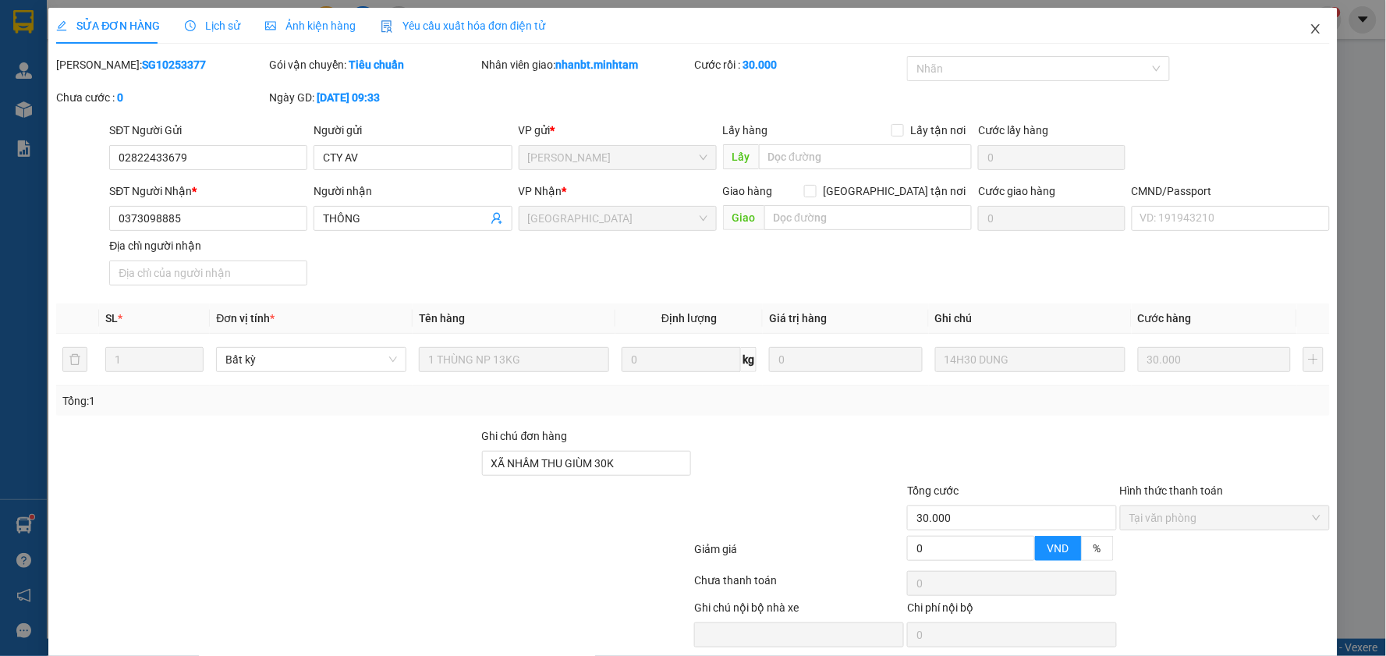
click at [1309, 25] on icon "close" at bounding box center [1315, 29] width 12 height 12
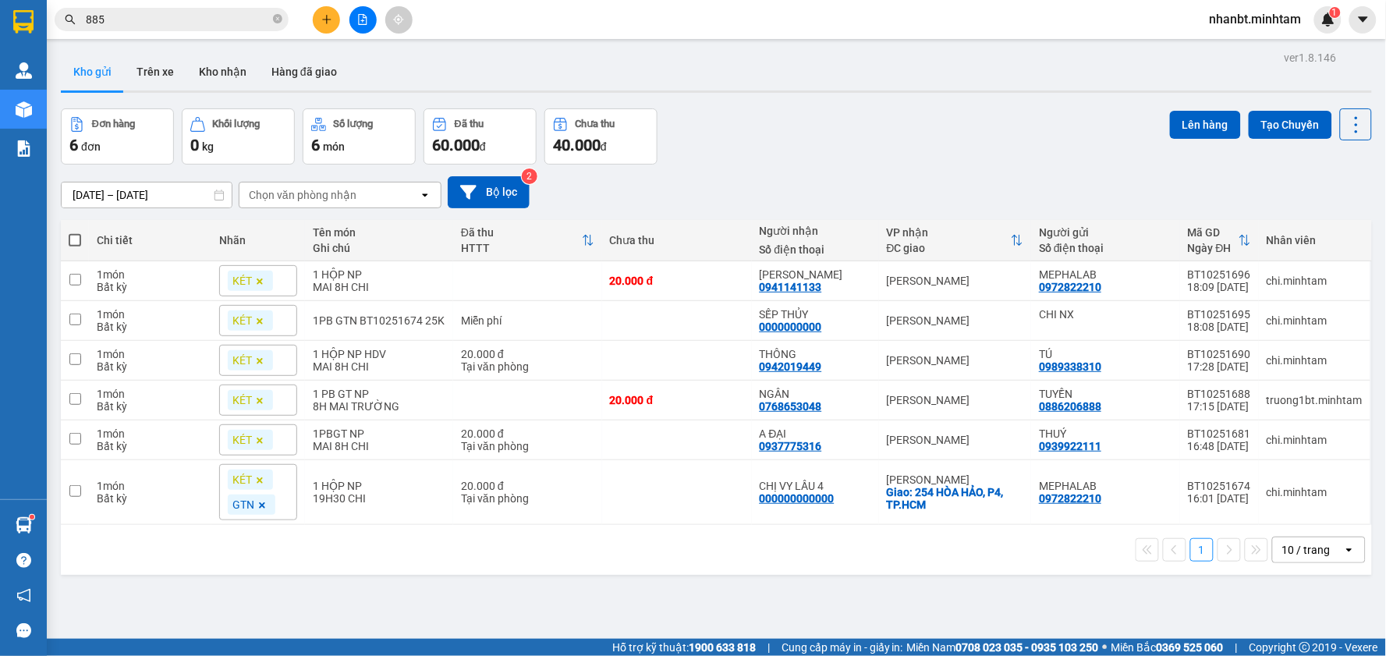
click at [1316, 555] on div "10 / trang" at bounding box center [1308, 549] width 70 height 25
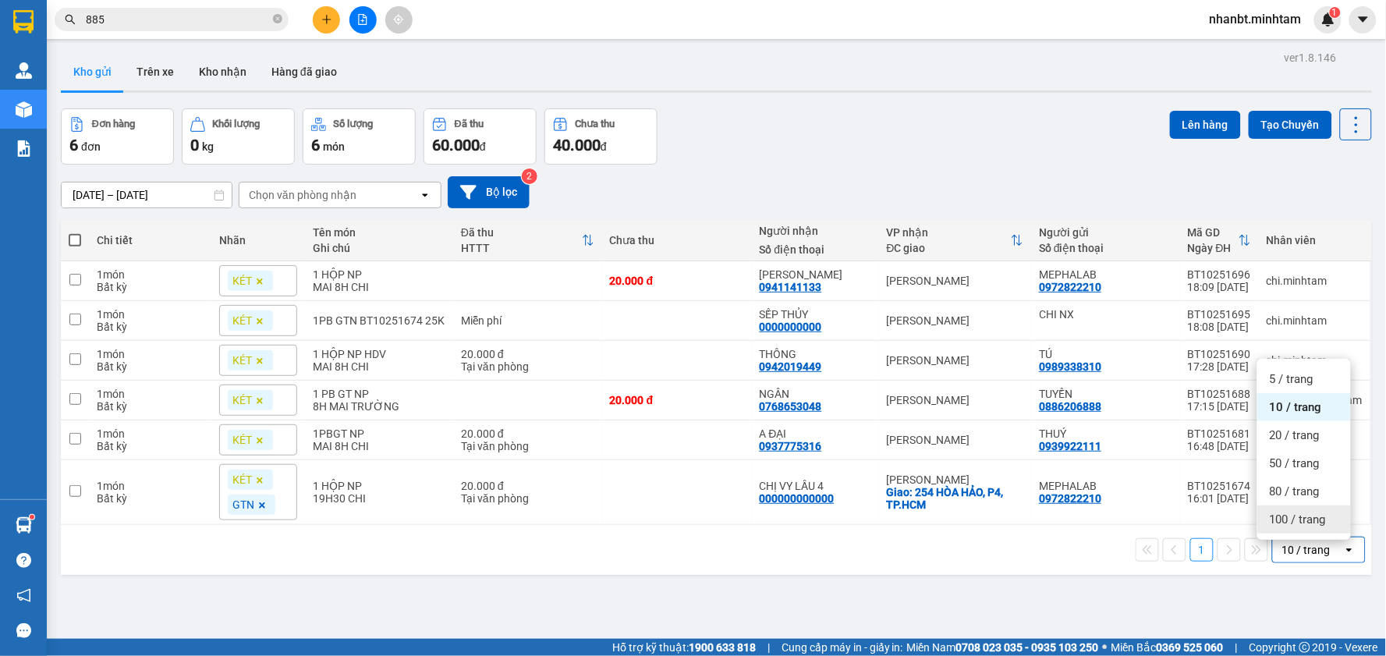
click at [1294, 516] on span "100 / trang" at bounding box center [1297, 520] width 56 height 16
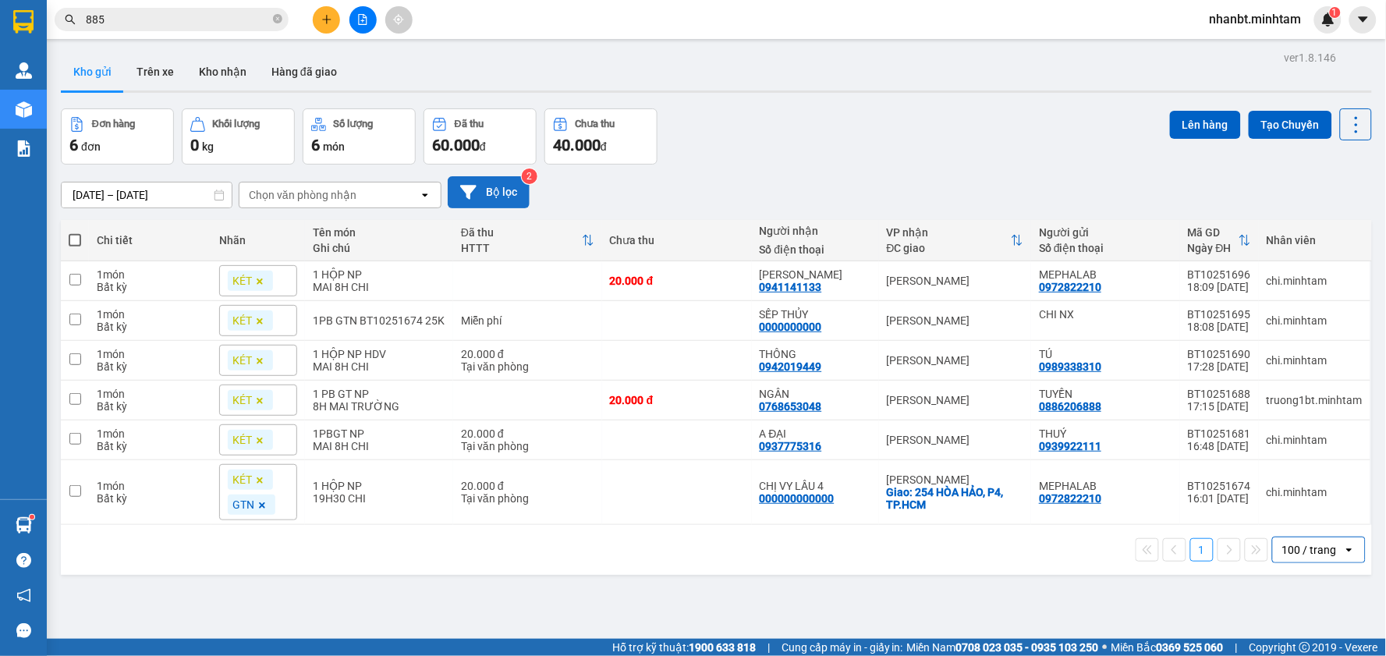
click at [515, 190] on button "Bộ lọc" at bounding box center [489, 192] width 82 height 32
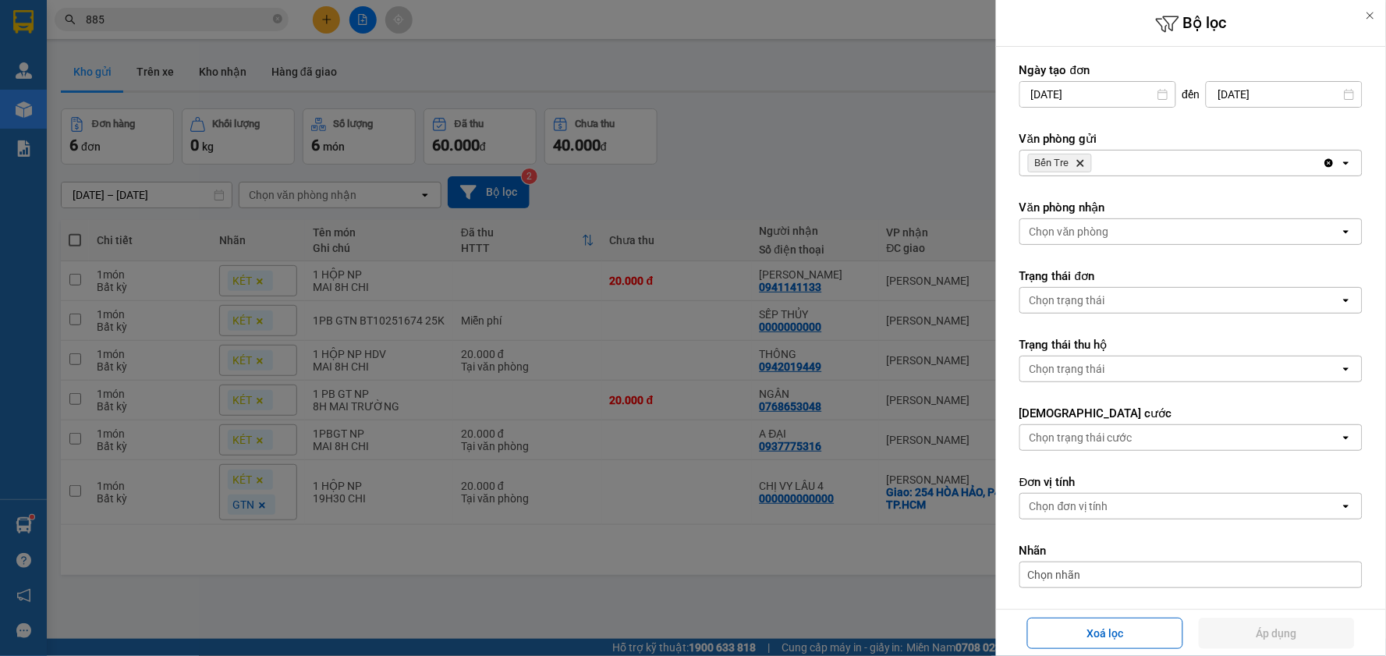
click at [1081, 164] on icon "Bến Tre, close by backspace" at bounding box center [1080, 163] width 7 height 7
click at [1253, 629] on button "Áp dụng" at bounding box center [1276, 633] width 156 height 31
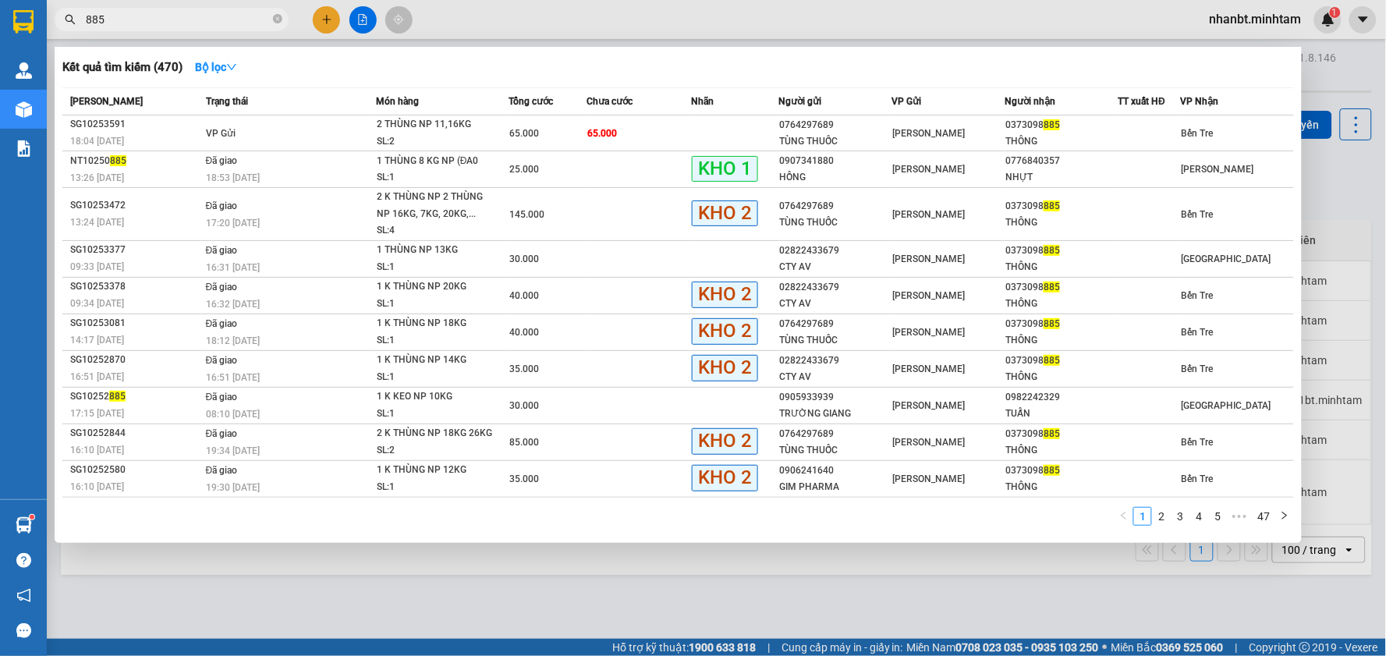
click at [123, 17] on input "885" at bounding box center [178, 19] width 184 height 17
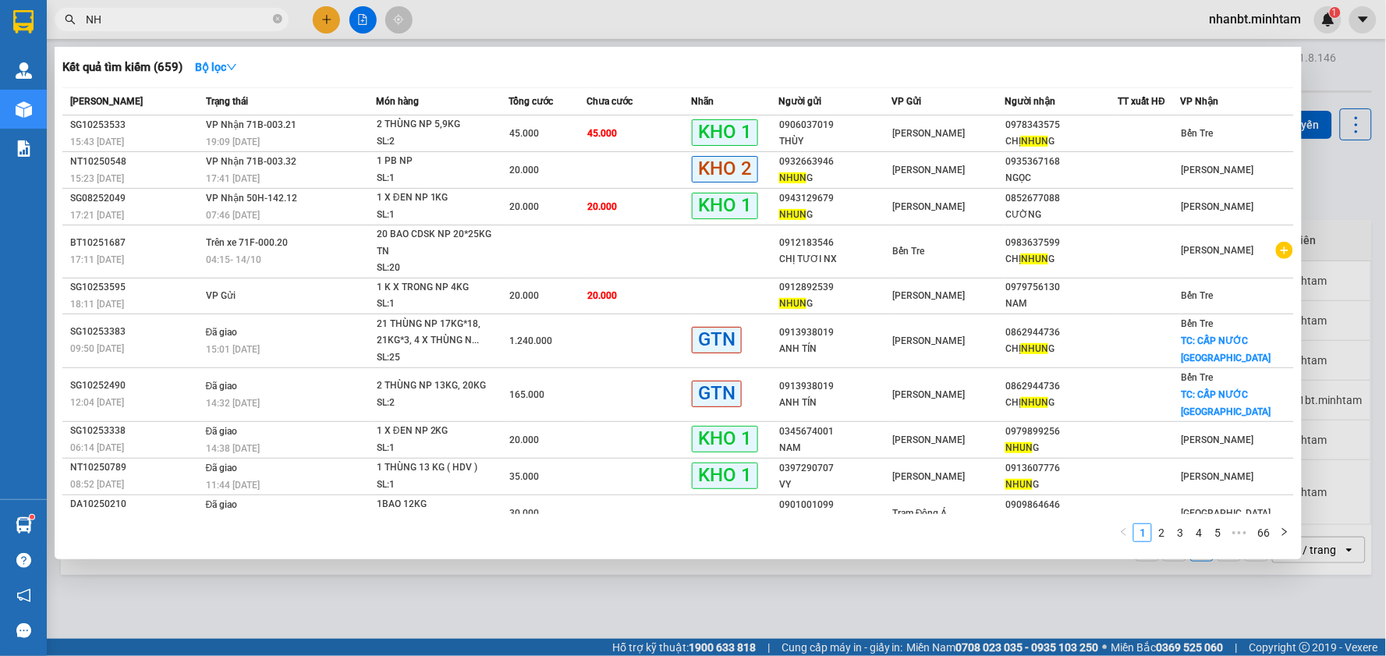
type input "N"
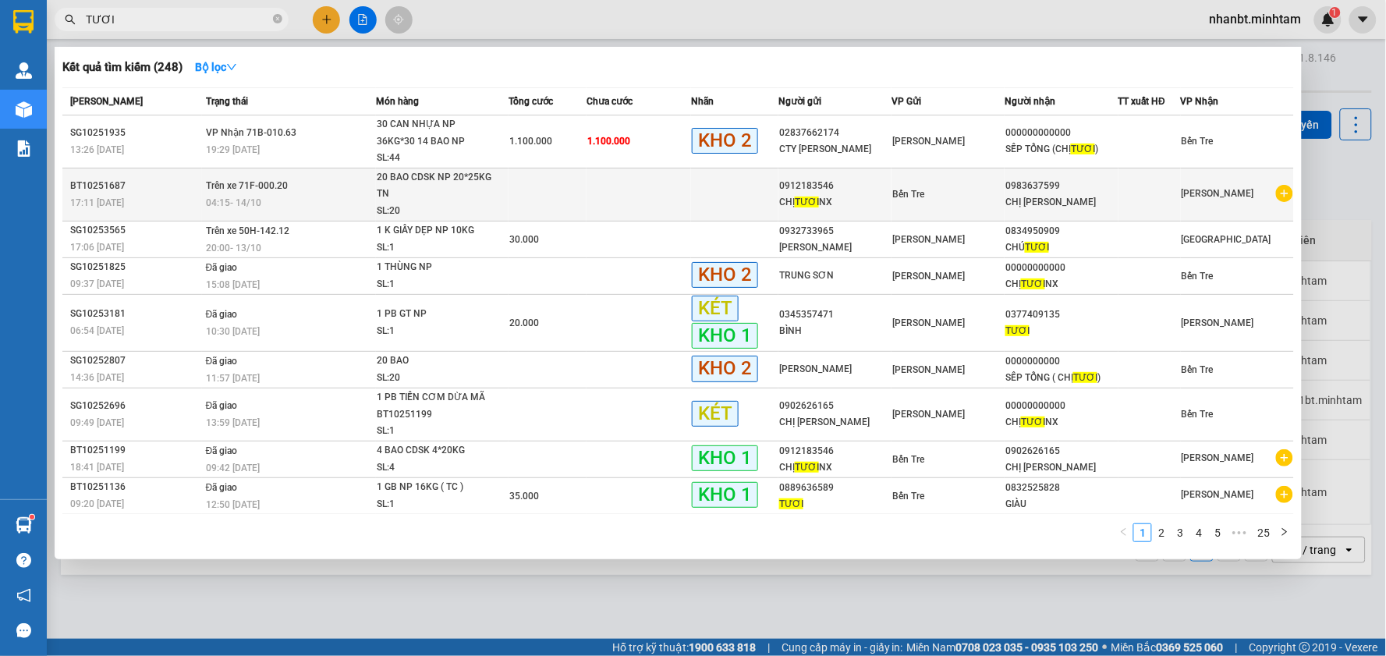
type input "TƯƠI"
click at [326, 189] on td "Trên xe 71F-000.20 04:15 [DATE]" at bounding box center [289, 194] width 174 height 53
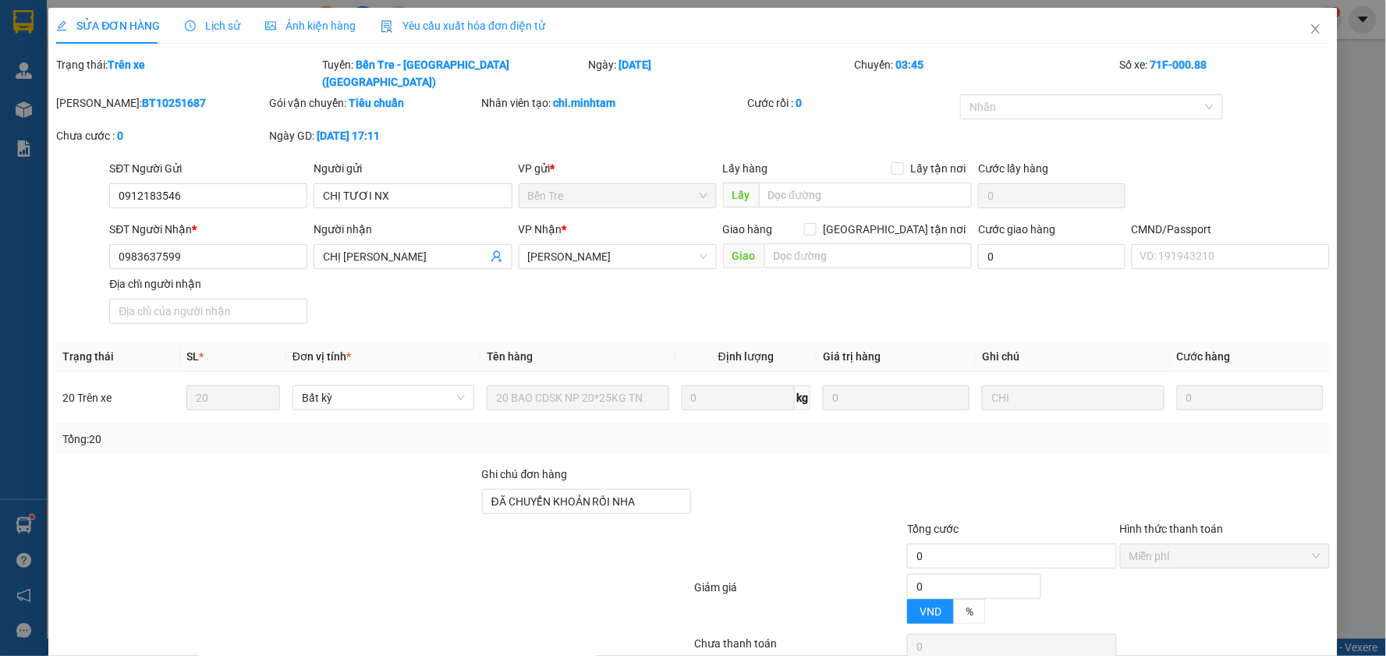
type input "0912183546"
type input "CHỊ TƯƠI NX"
type input "0983637599"
type input "CHỊ [PERSON_NAME]"
type input "ĐÃ CHUYỂN KHOẢN RỒI NHA"
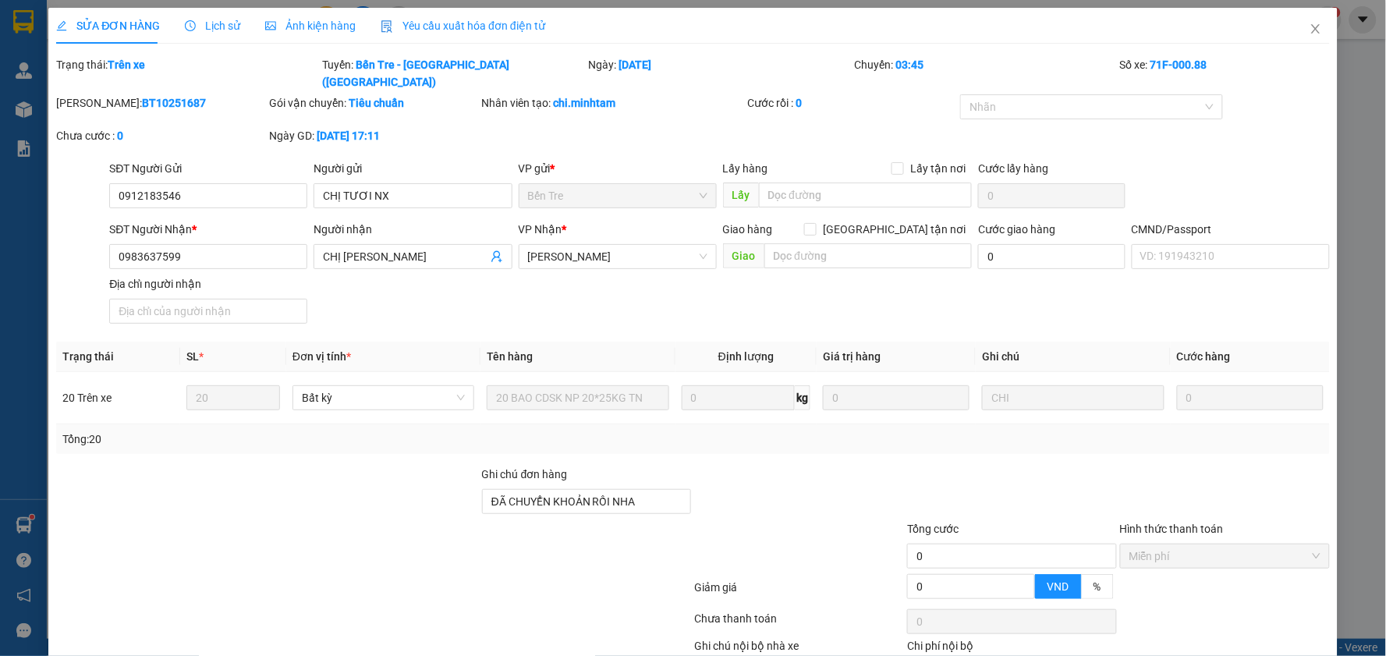
click at [221, 30] on span "Lịch sử" at bounding box center [212, 25] width 55 height 12
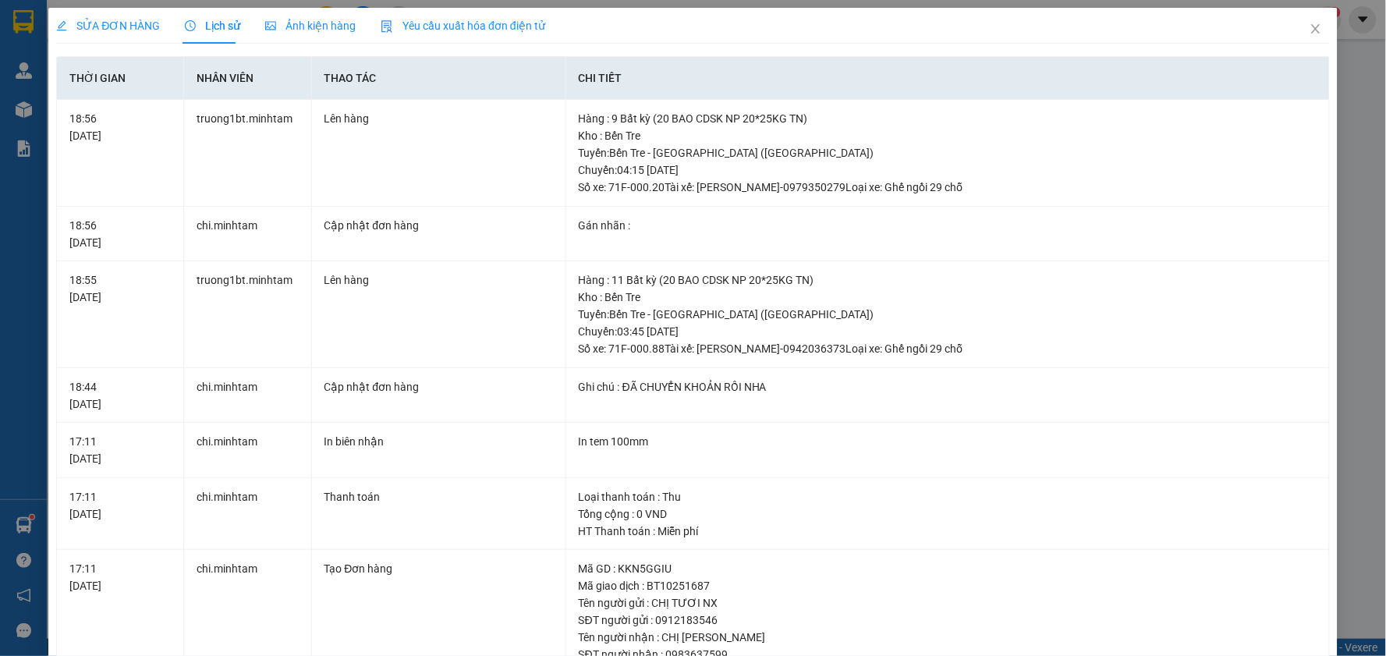
click at [126, 27] on span "SỬA ĐƠN HÀNG" at bounding box center [108, 25] width 104 height 12
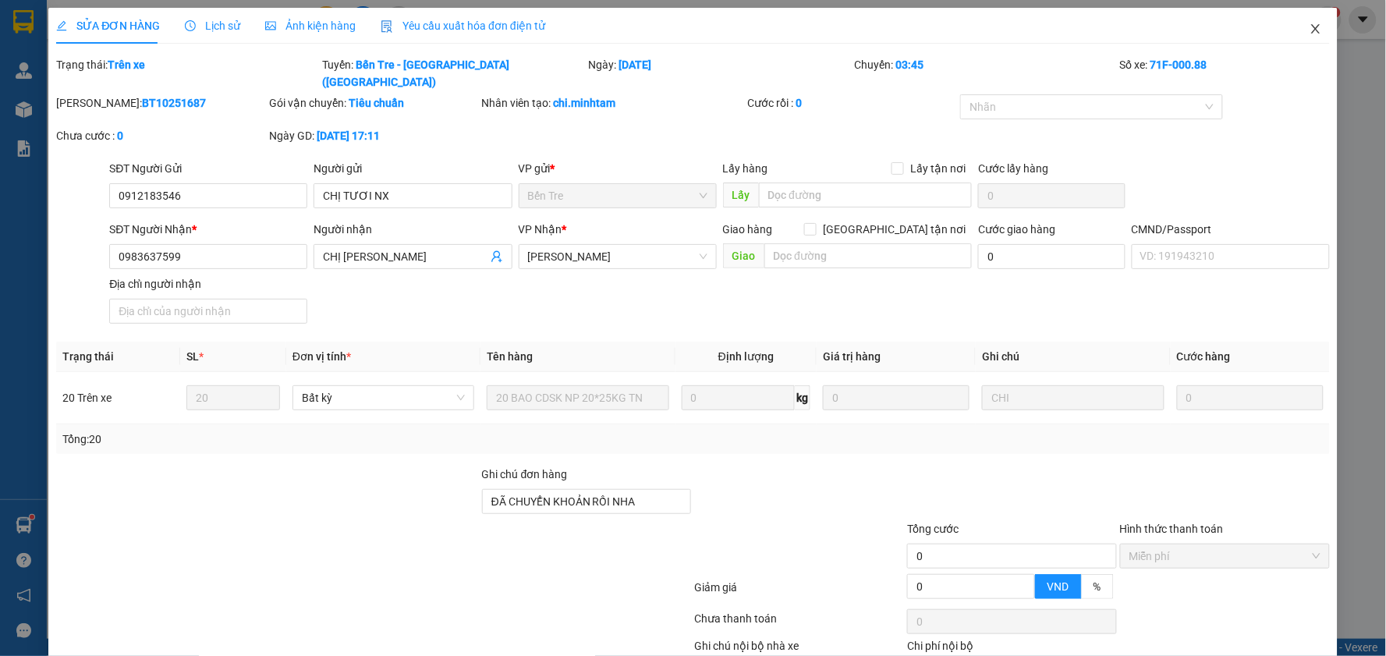
click at [1309, 32] on icon "close" at bounding box center [1315, 29] width 12 height 12
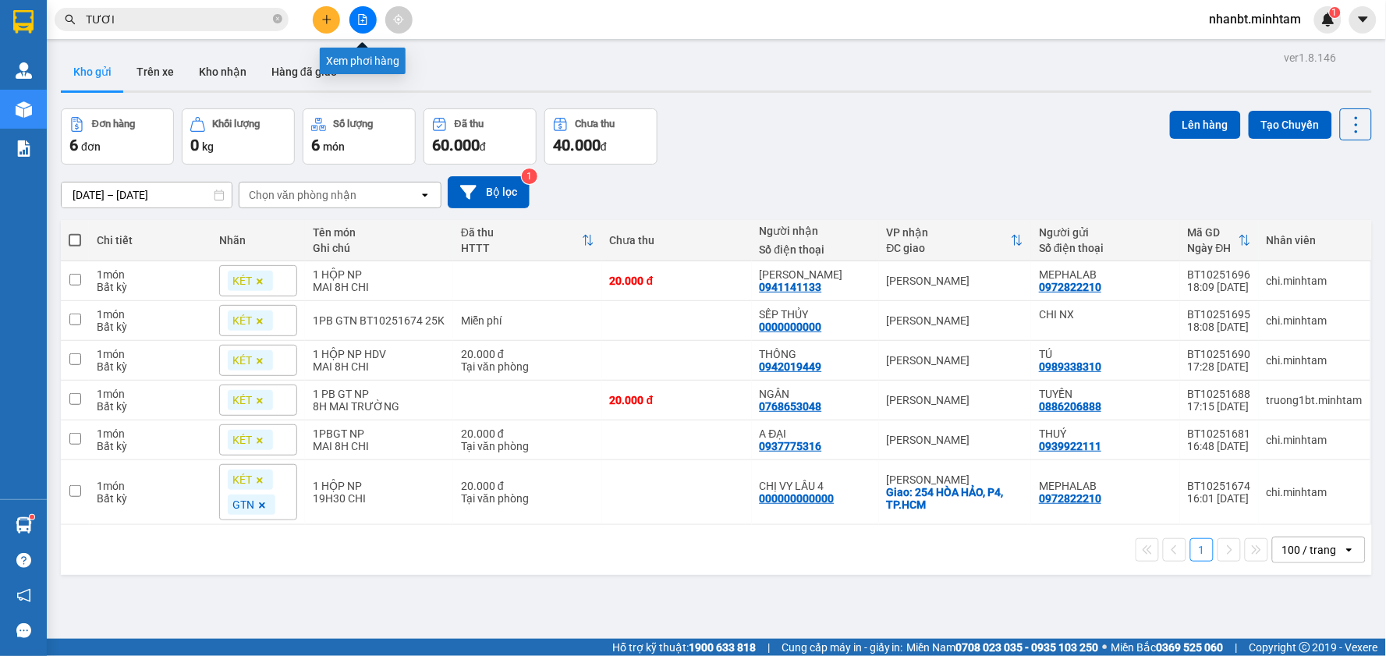
click at [357, 19] on icon "file-add" at bounding box center [362, 19] width 11 height 11
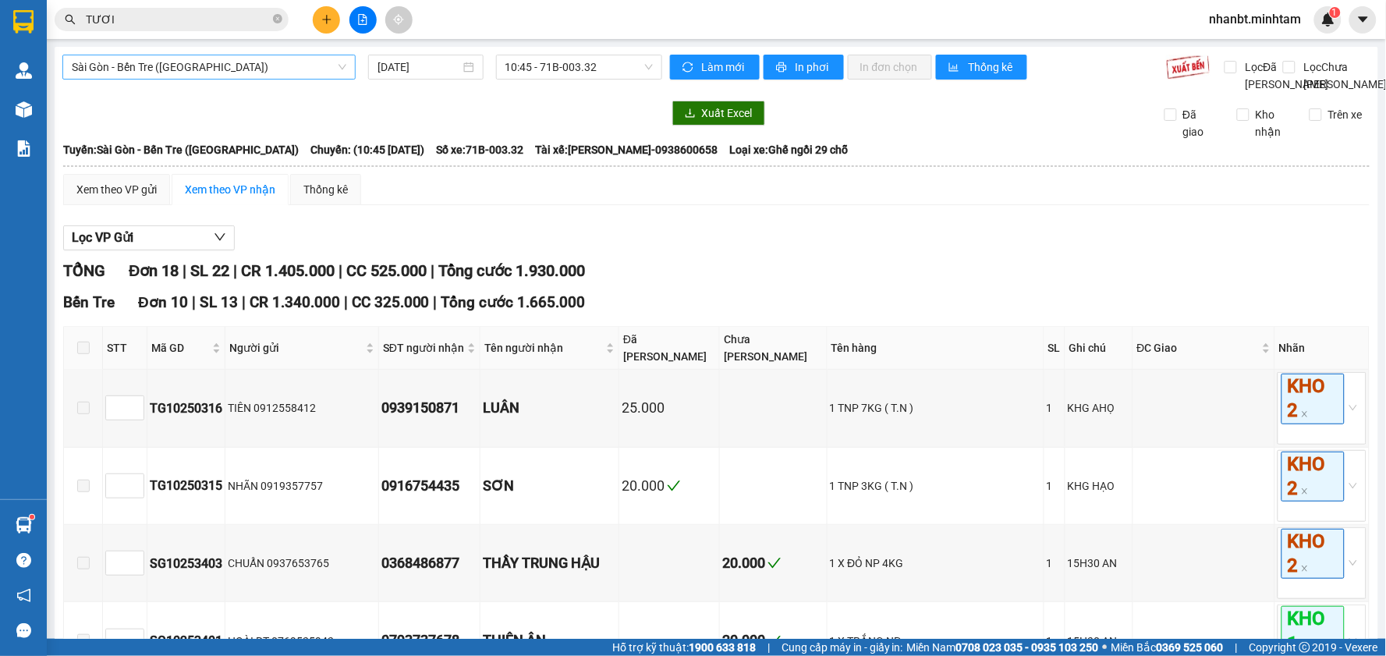
click at [216, 65] on span "Sài Gòn - Bến Tre ([GEOGRAPHIC_DATA])" at bounding box center [209, 66] width 274 height 23
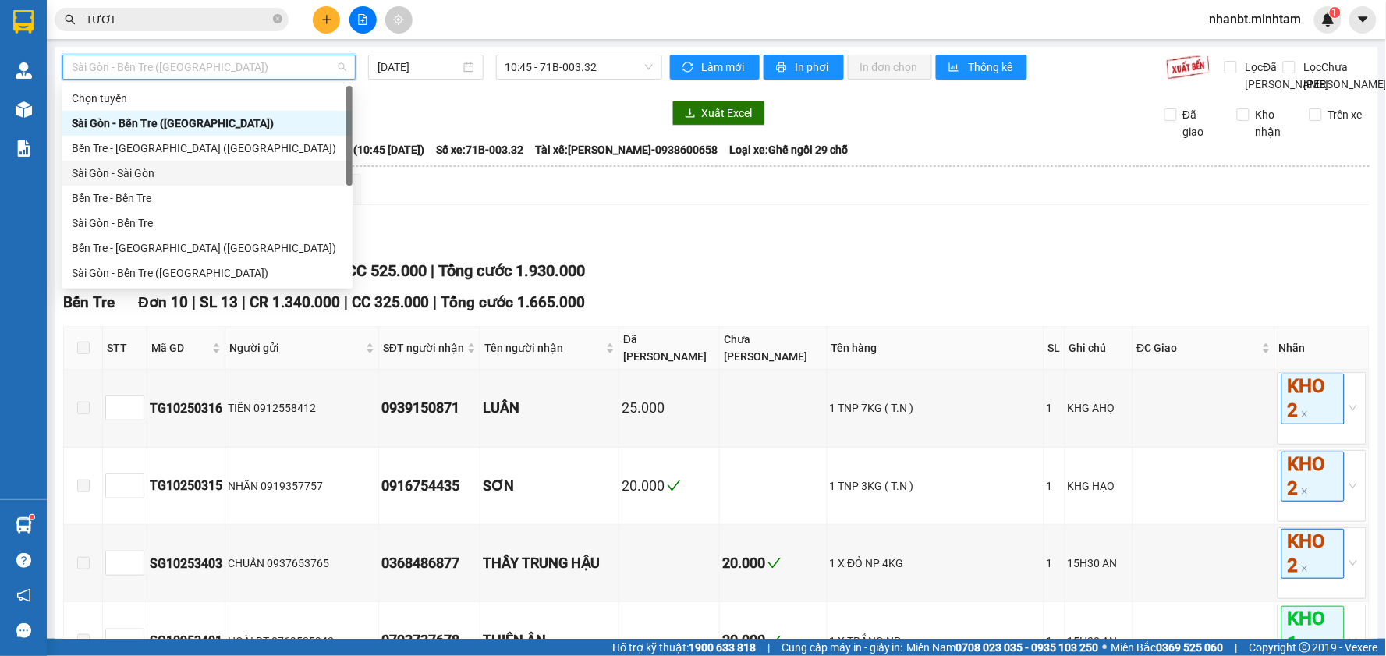
scroll to position [24, 0]
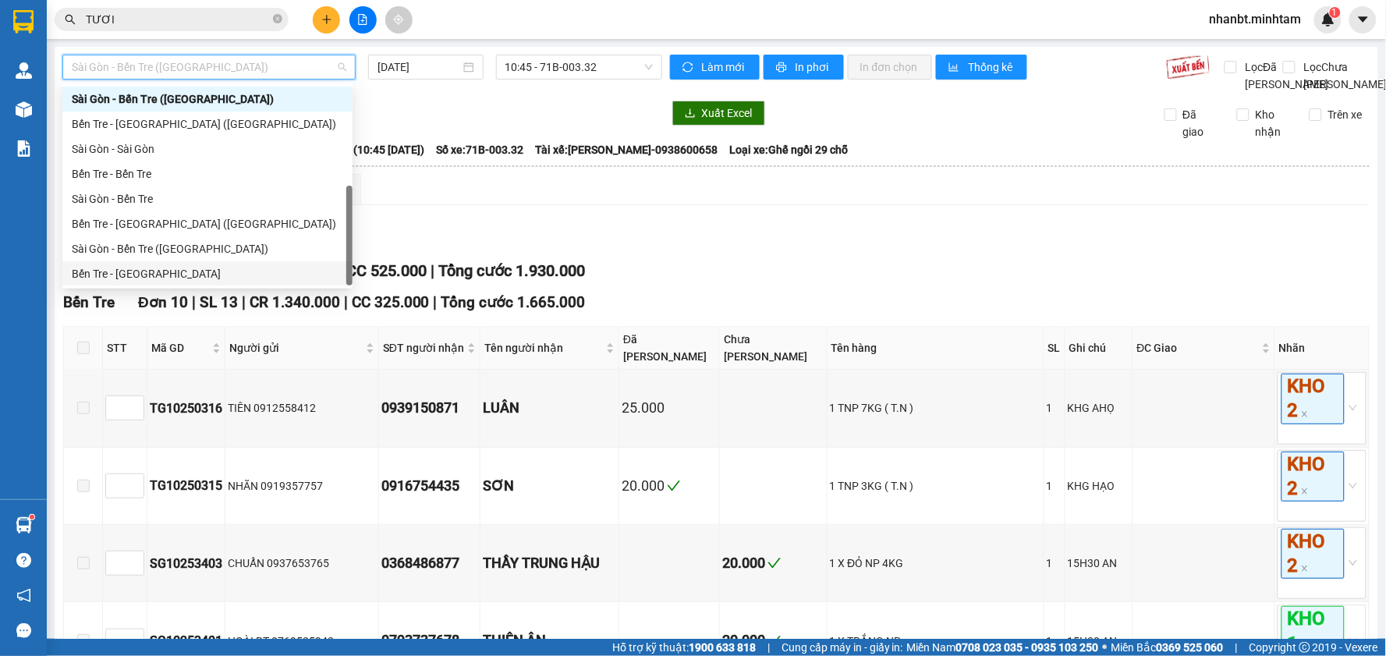
click at [169, 266] on div "Bến Tre - [GEOGRAPHIC_DATA]" at bounding box center [207, 273] width 271 height 17
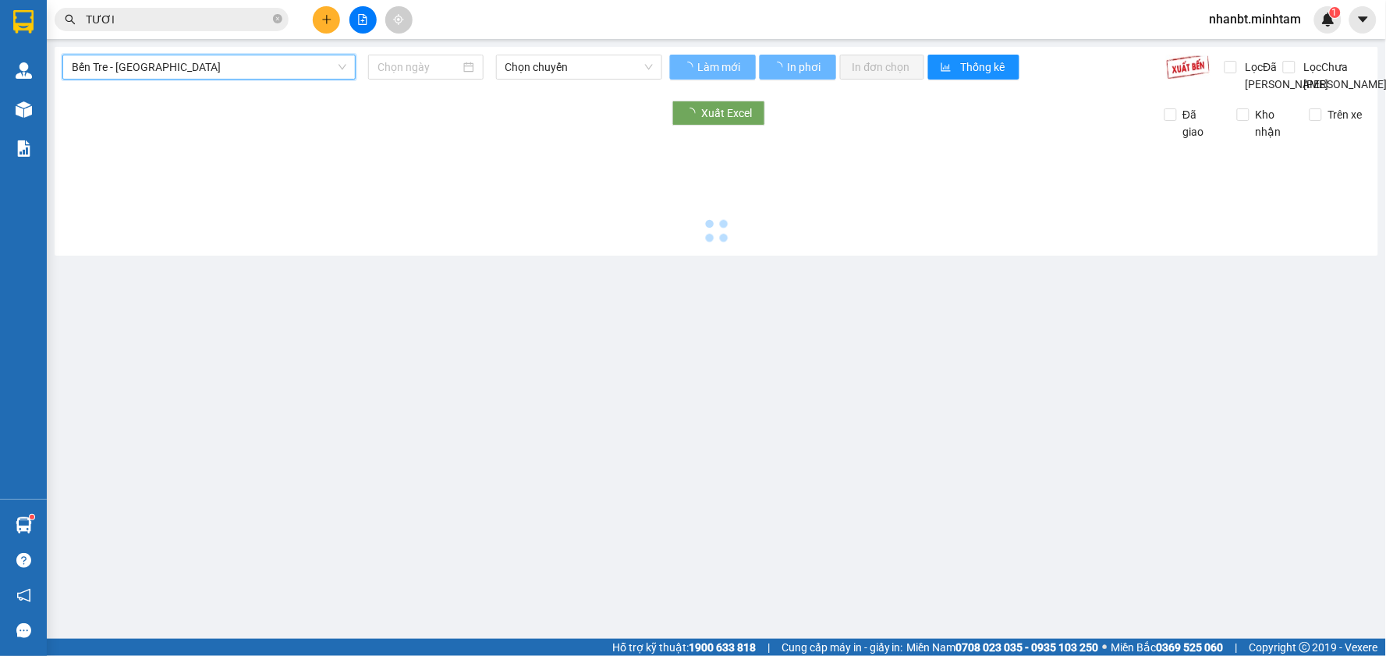
type input "[DATE]"
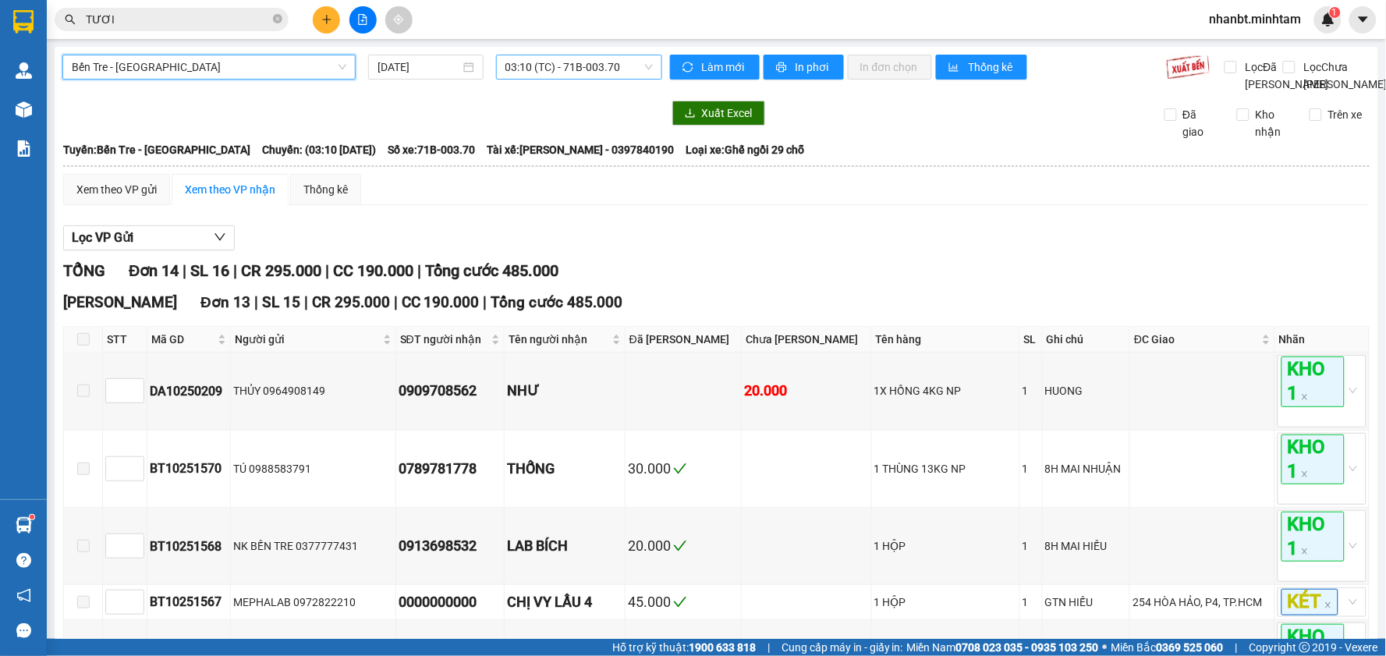
click at [603, 68] on span "03:10 (TC) - 71B-003.70" at bounding box center [578, 66] width 147 height 23
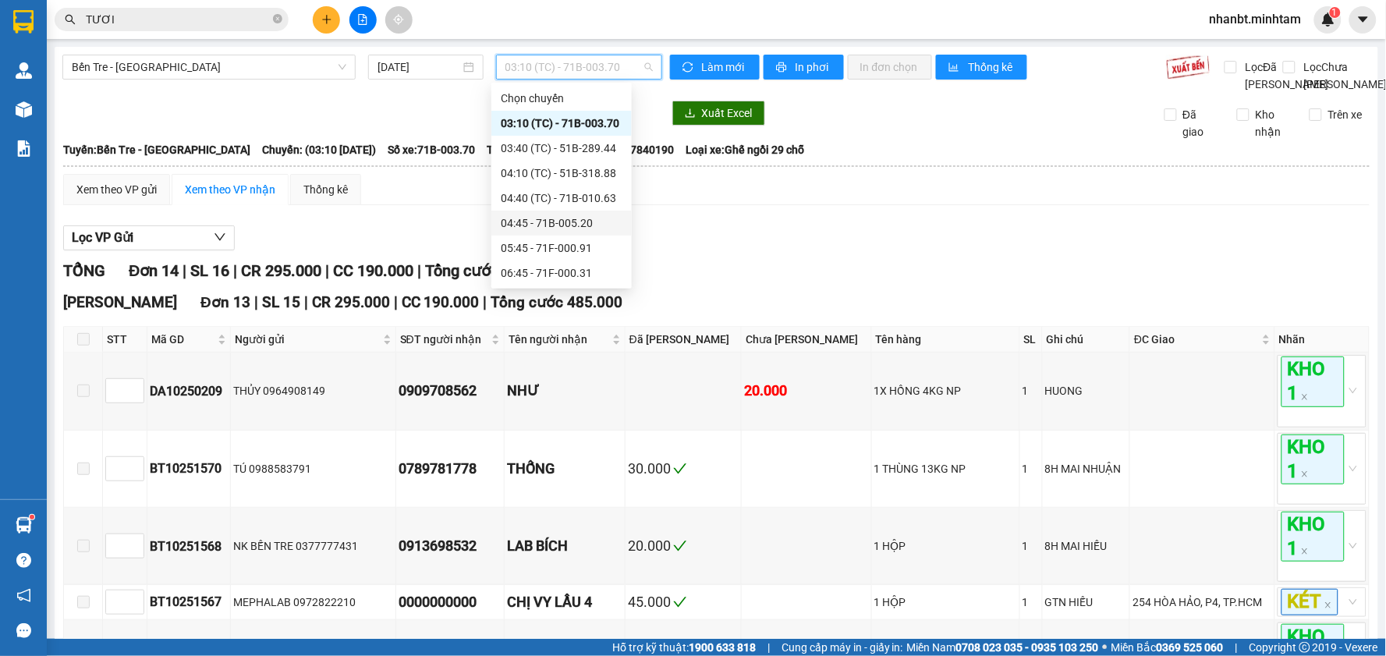
scroll to position [115, 0]
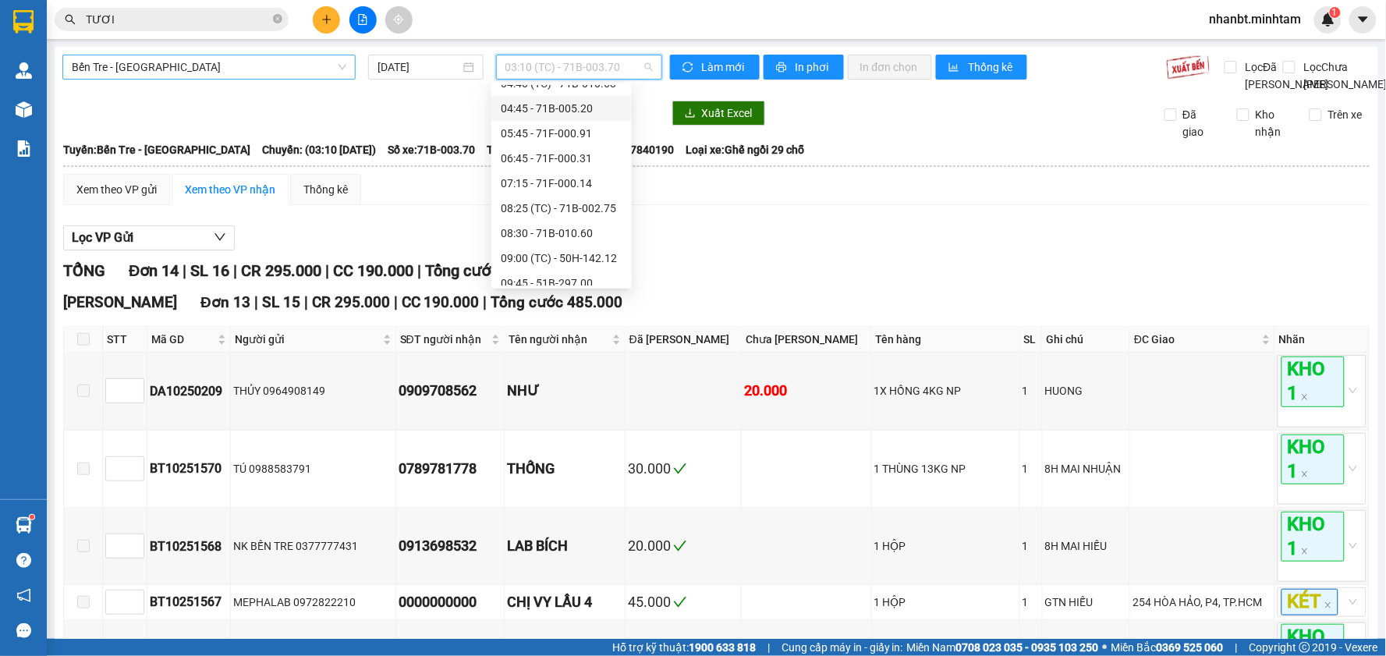
click at [224, 73] on span "Bến Tre - [GEOGRAPHIC_DATA]" at bounding box center [209, 66] width 274 height 23
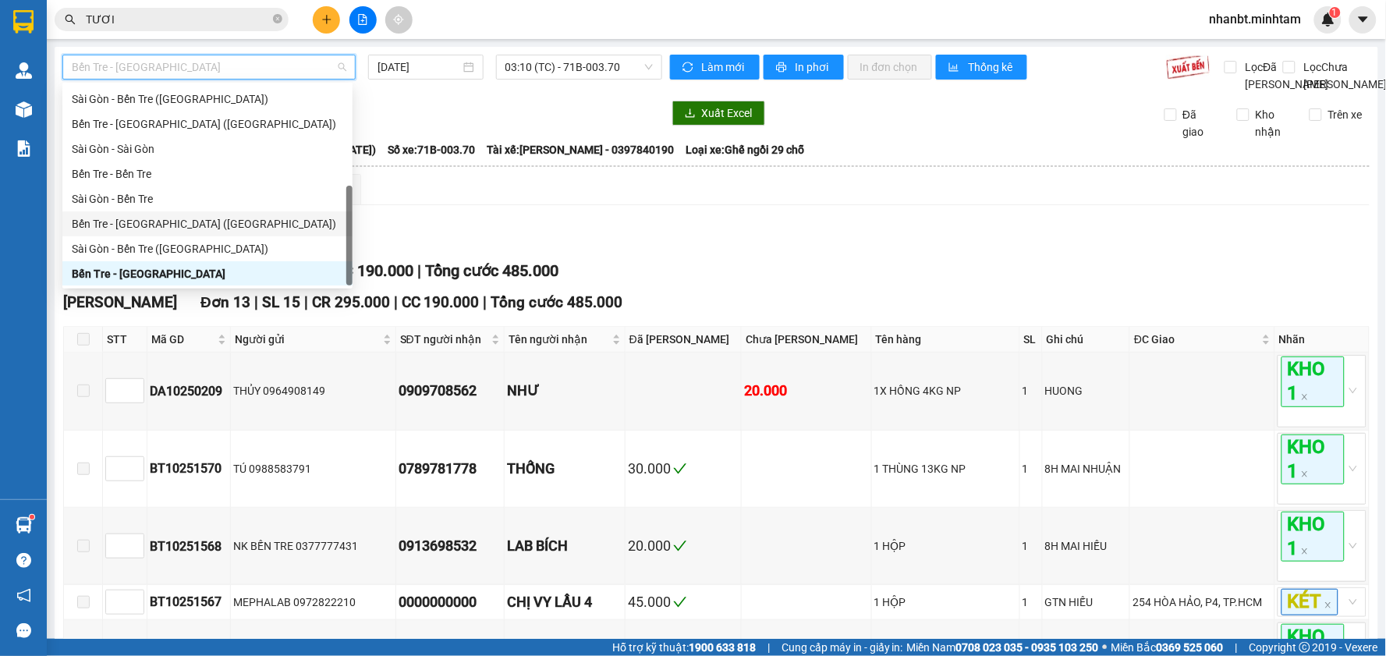
click at [151, 217] on div "Bến Tre - [GEOGRAPHIC_DATA] ([GEOGRAPHIC_DATA])" at bounding box center [207, 223] width 271 height 17
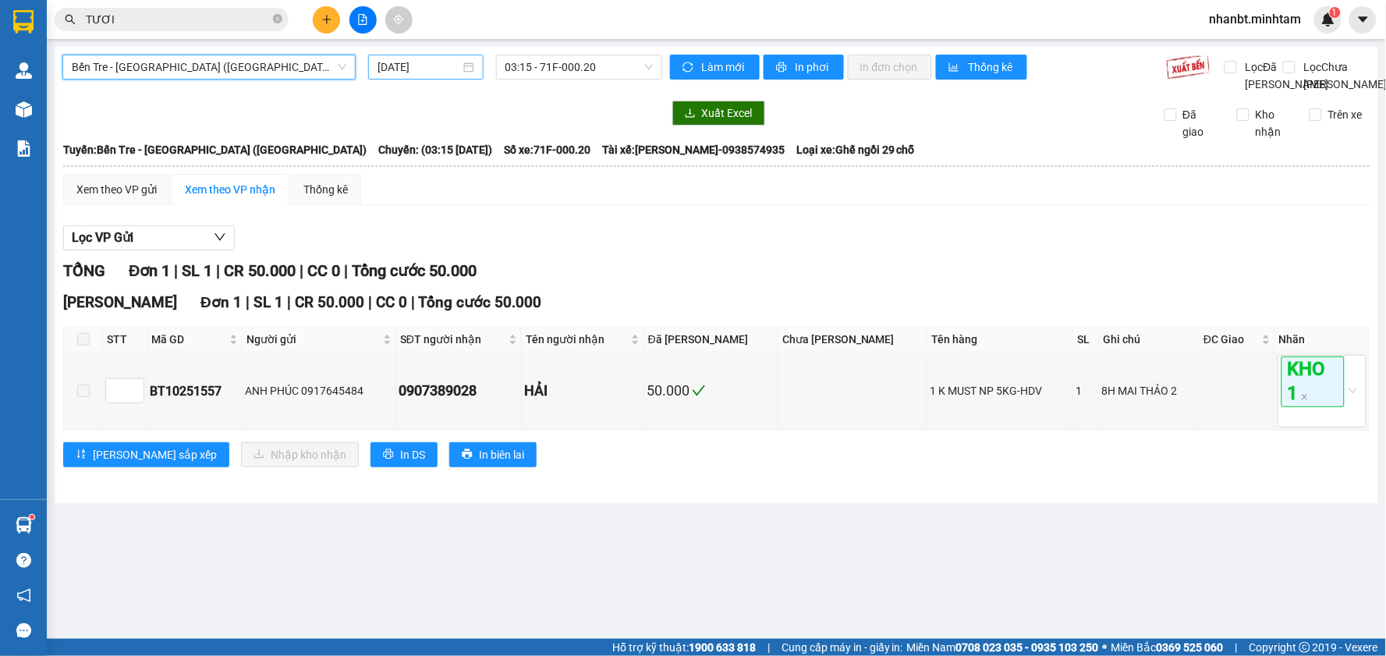
click at [427, 79] on div "[DATE]" at bounding box center [425, 67] width 115 height 25
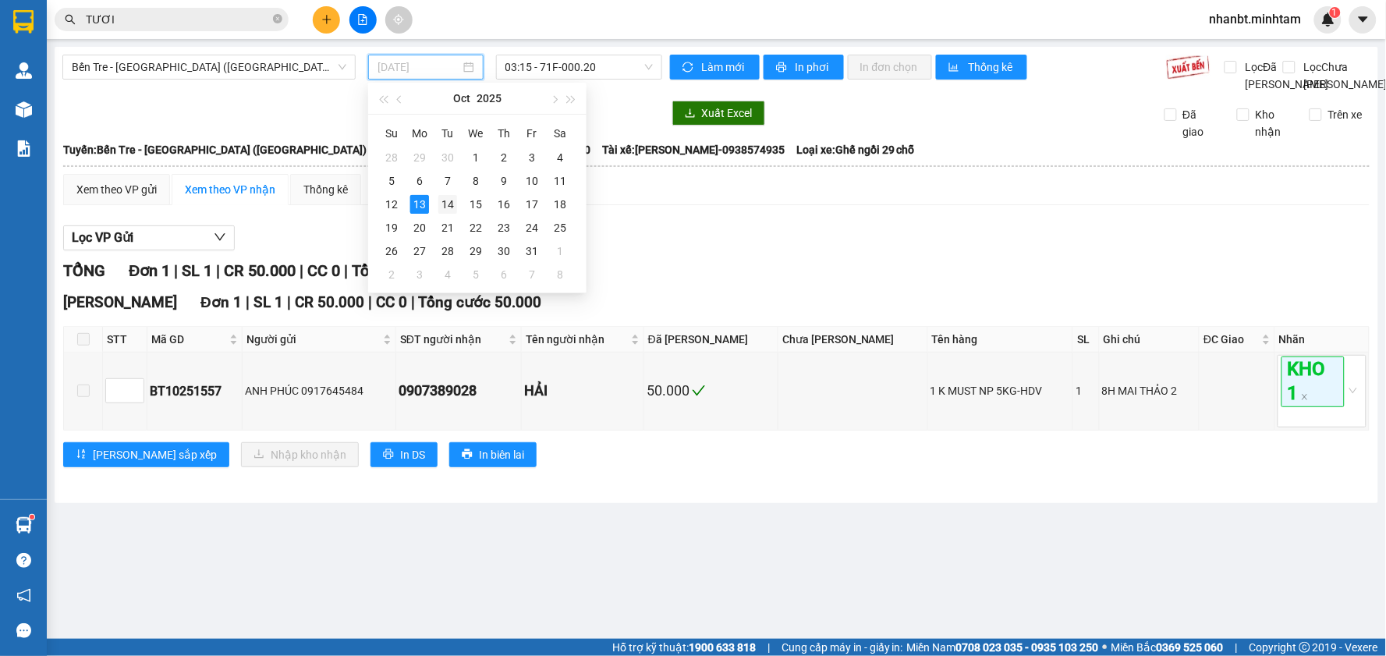
click at [450, 207] on div "14" at bounding box center [447, 204] width 19 height 19
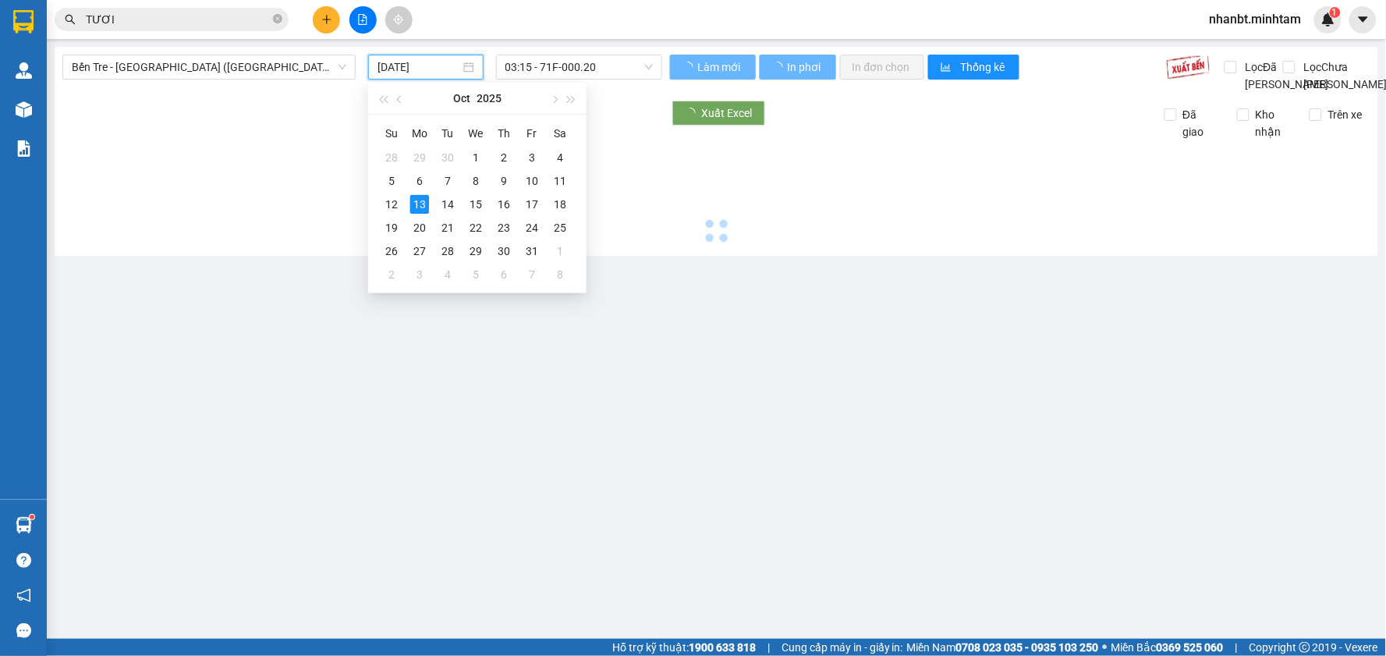
type input "[DATE]"
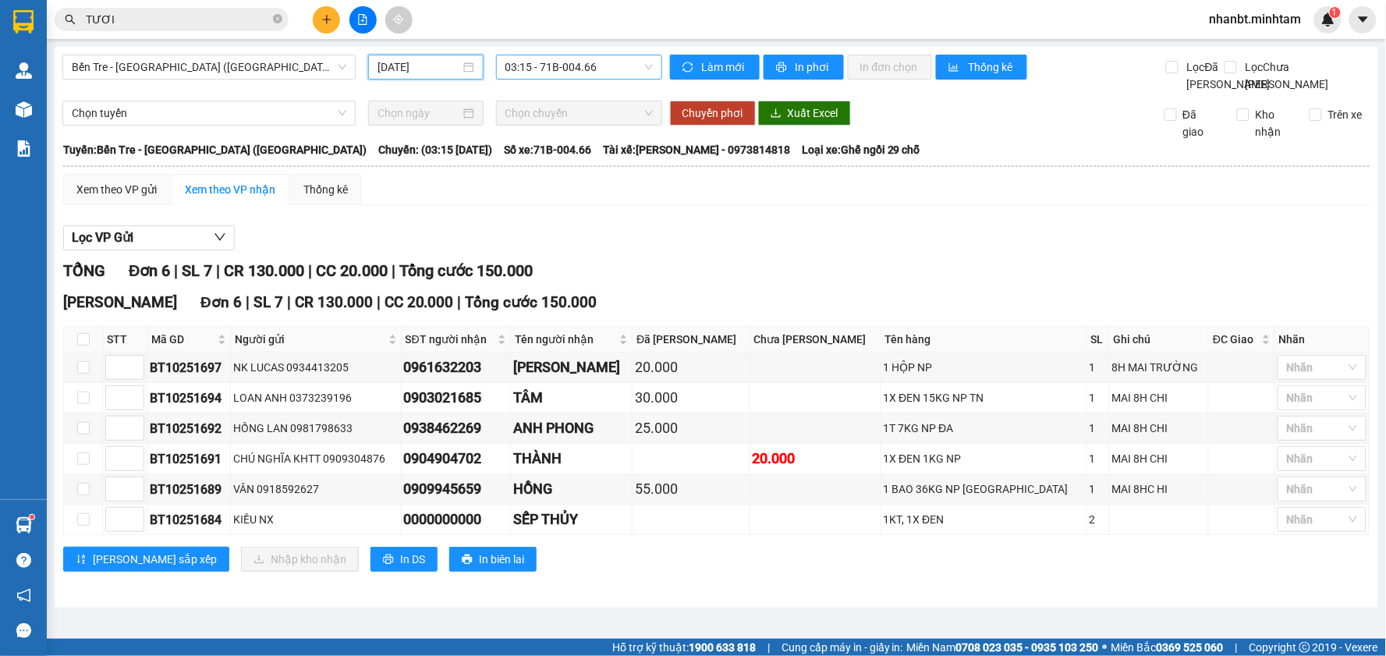
click at [580, 73] on span "03:15 - 71B-004.66" at bounding box center [578, 66] width 147 height 23
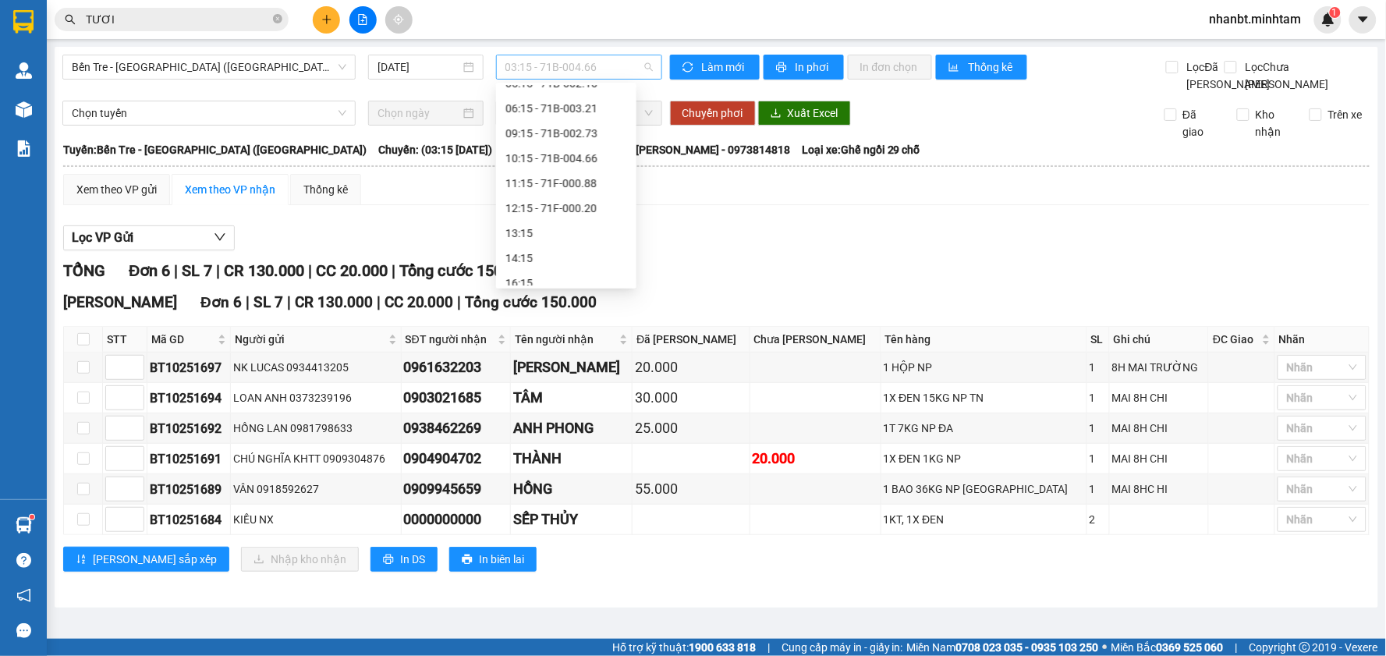
scroll to position [24, 0]
click at [582, 149] on div "04:15 - 71F-000.20" at bounding box center [566, 148] width 122 height 17
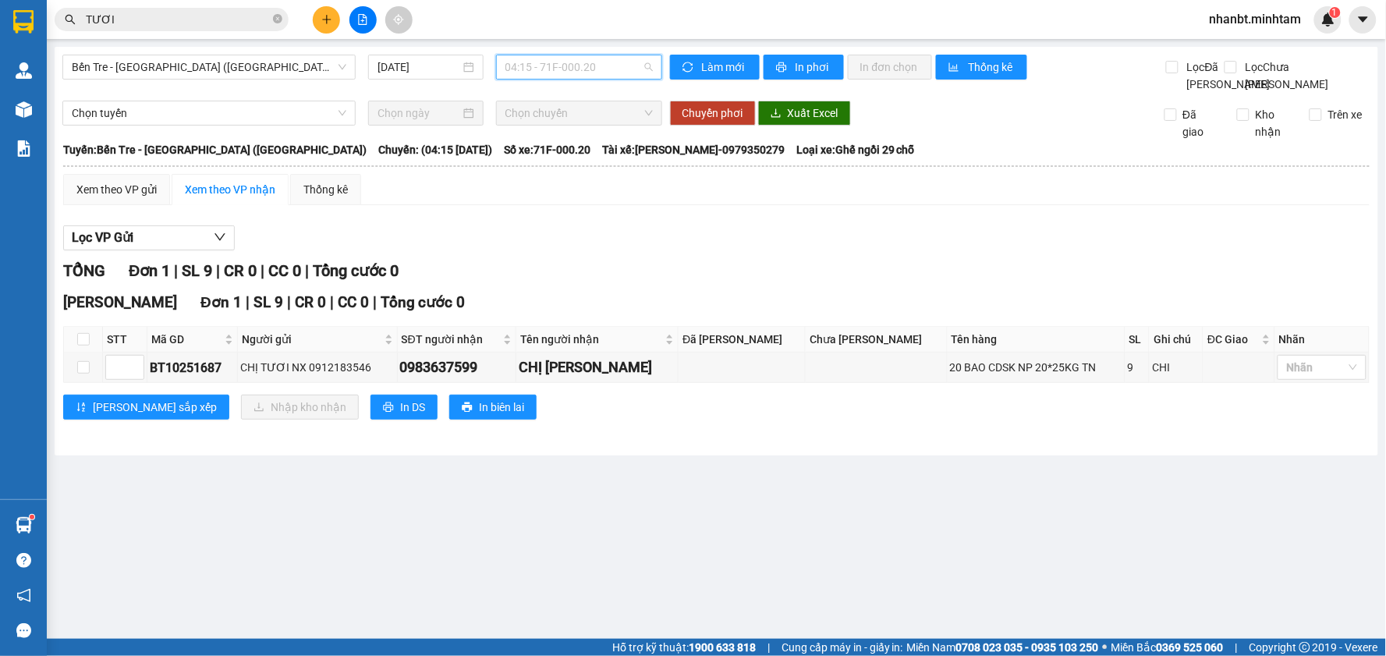
click at [578, 65] on span "04:15 - 71F-000.20" at bounding box center [578, 66] width 147 height 23
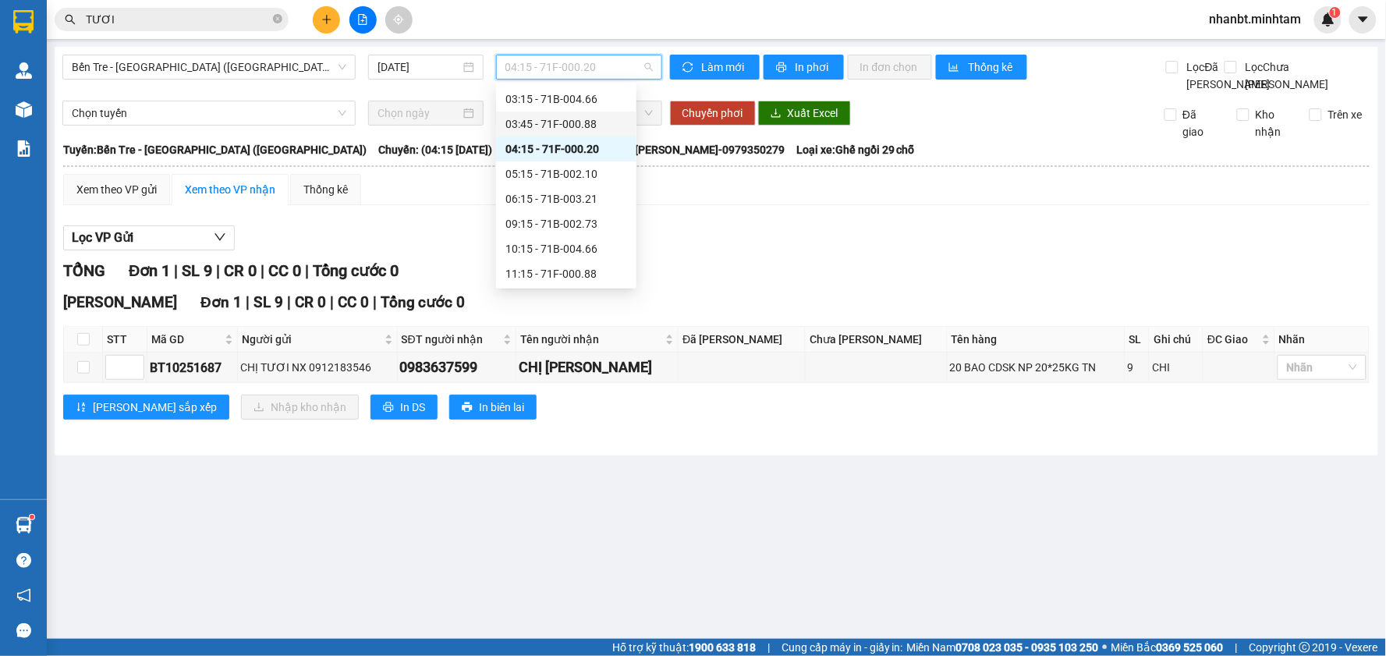
click at [586, 122] on div "03:45 - 71F-000.88" at bounding box center [566, 123] width 122 height 17
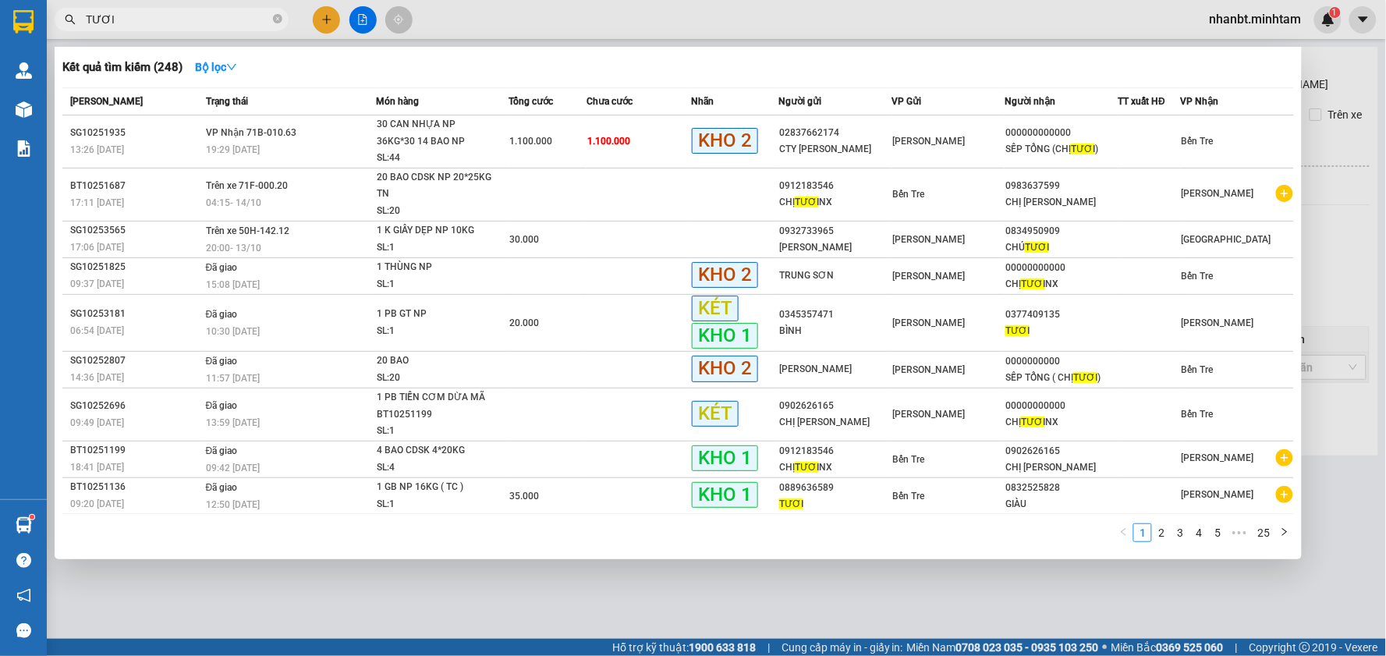
click at [146, 20] on input "TƯƠI" at bounding box center [178, 19] width 184 height 17
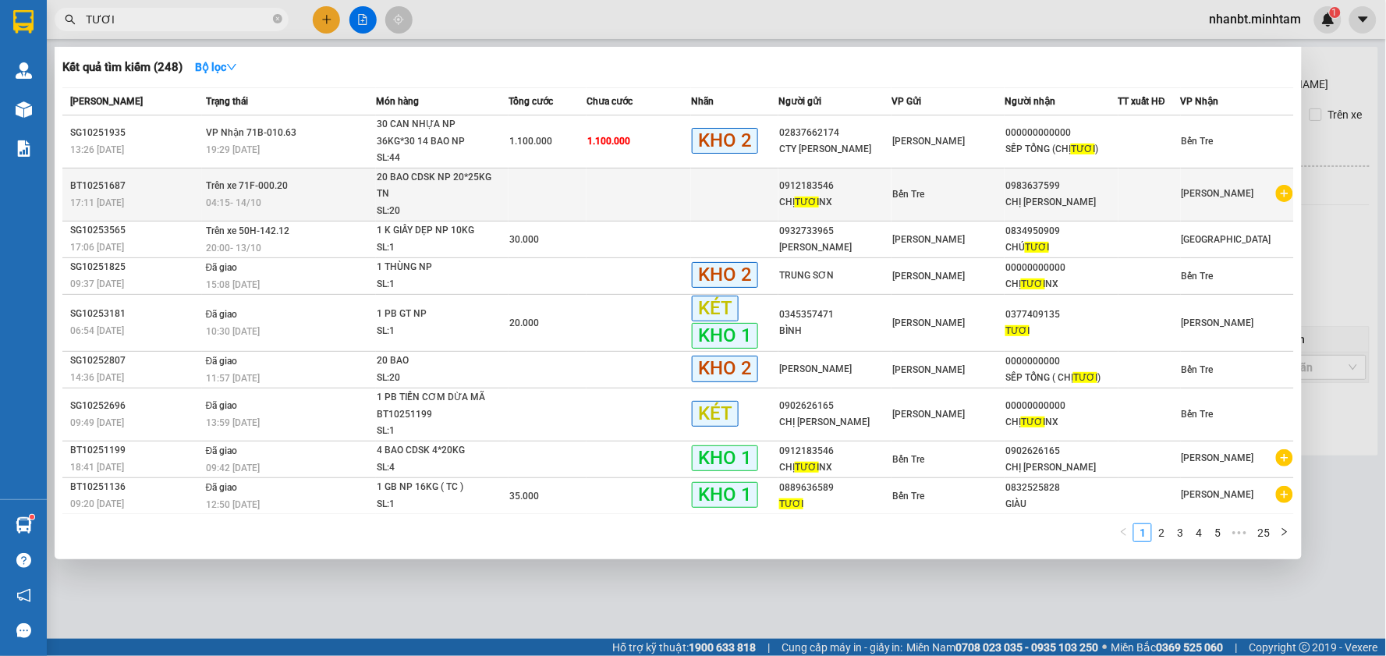
click at [289, 192] on td "Trên xe 71F-000.20 04:15 [DATE]" at bounding box center [289, 194] width 174 height 53
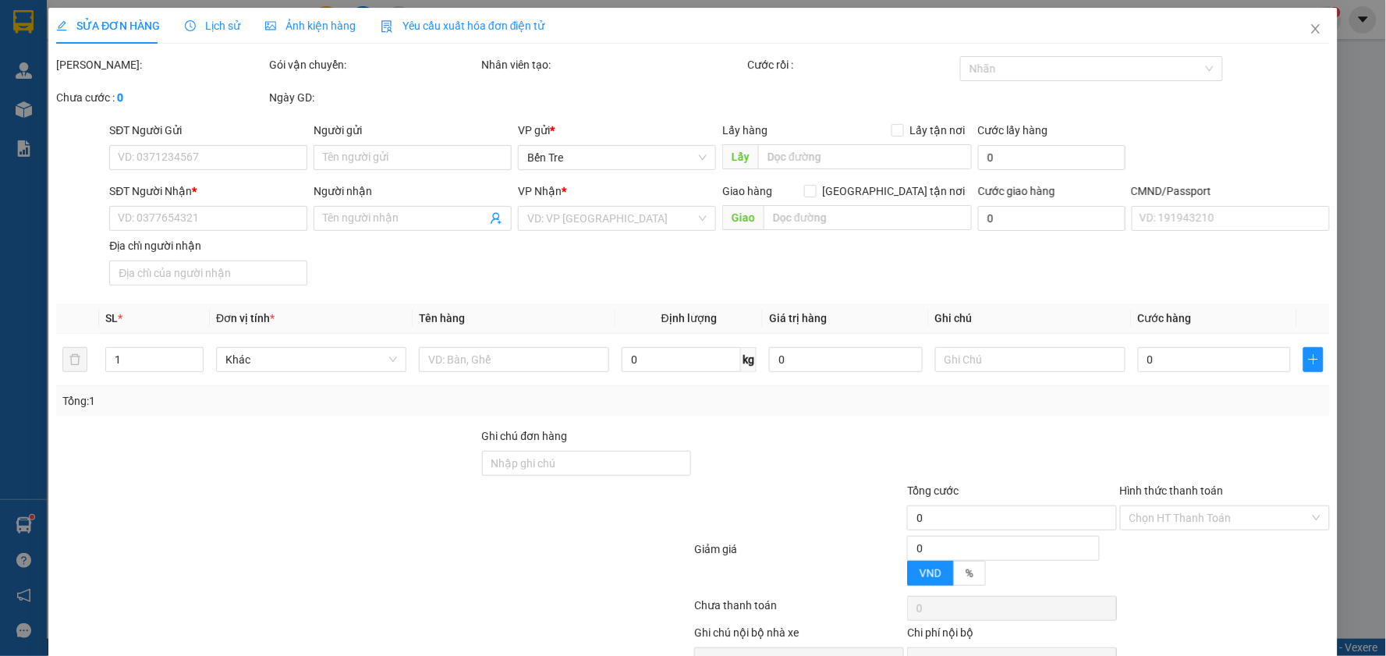
type input "0912183546"
type input "CHỊ TƯƠI NX"
type input "0983637599"
type input "CHỊ [PERSON_NAME]"
type input "ĐÃ CHUYỂN KHOẢN RỒI NHA"
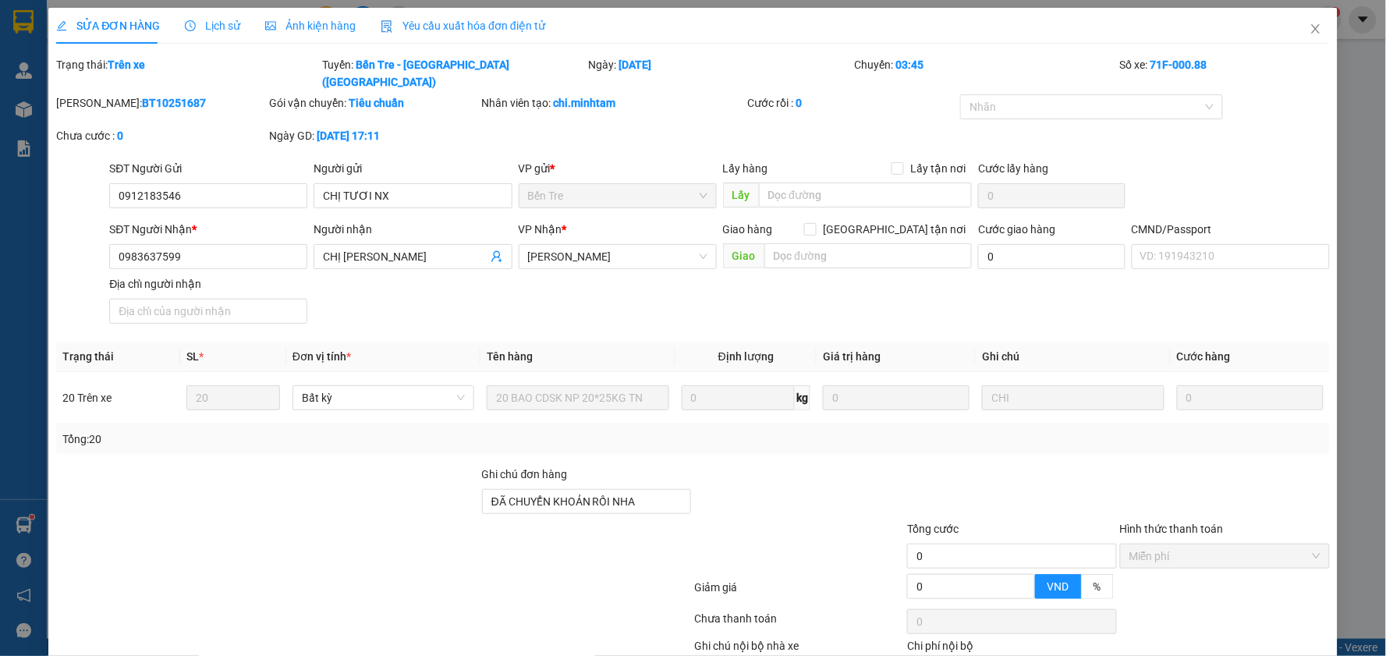
click at [216, 32] on span "Lịch sử" at bounding box center [212, 25] width 55 height 12
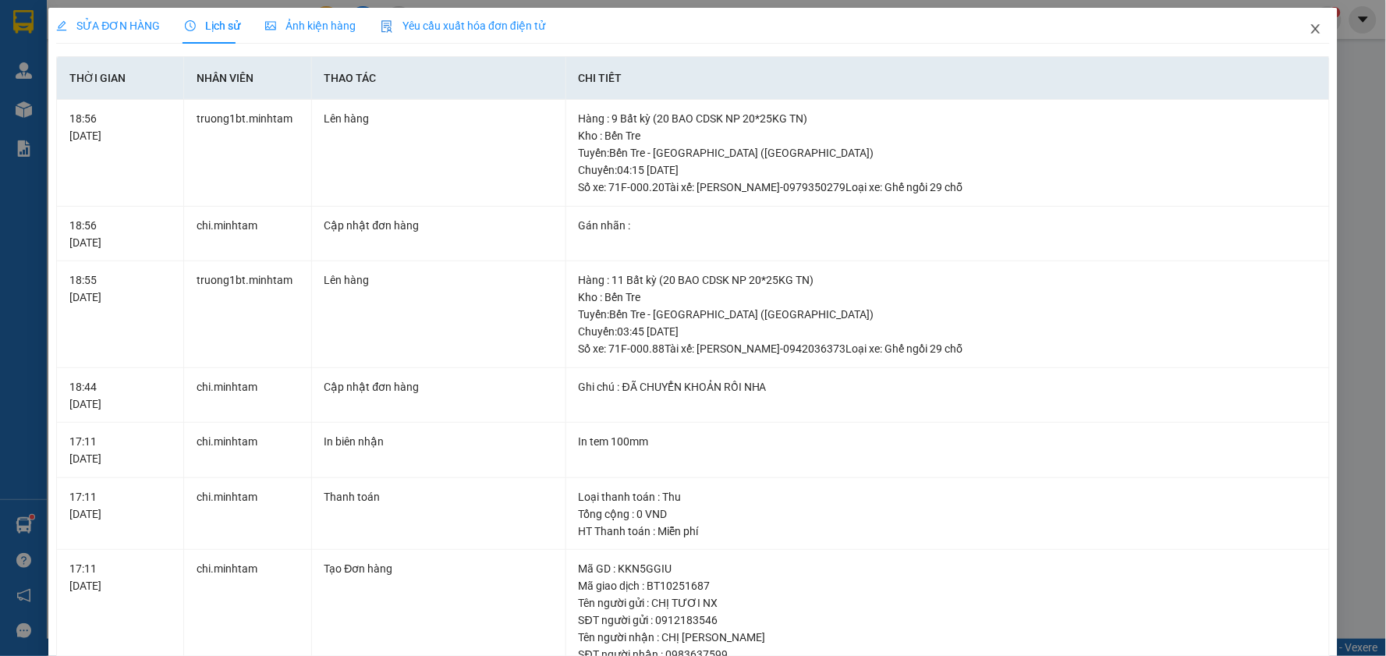
click at [1309, 28] on icon "close" at bounding box center [1315, 29] width 12 height 12
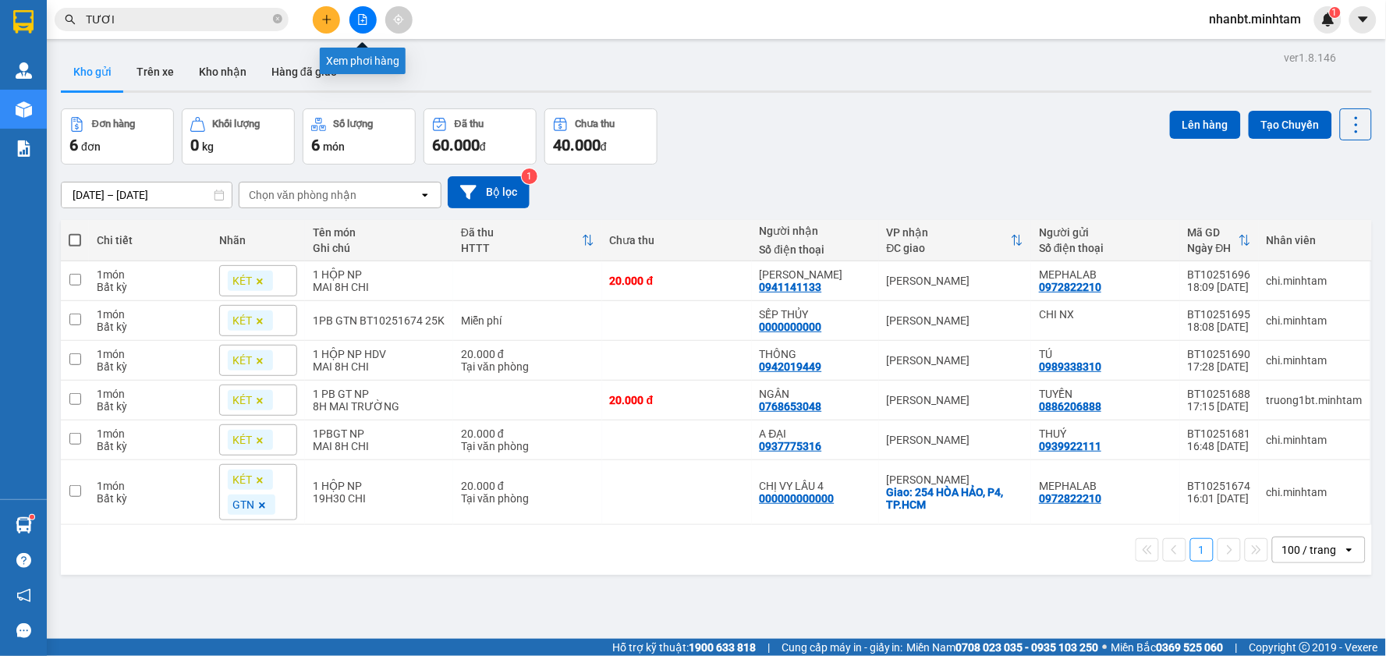
click at [364, 23] on icon "file-add" at bounding box center [362, 19] width 11 height 11
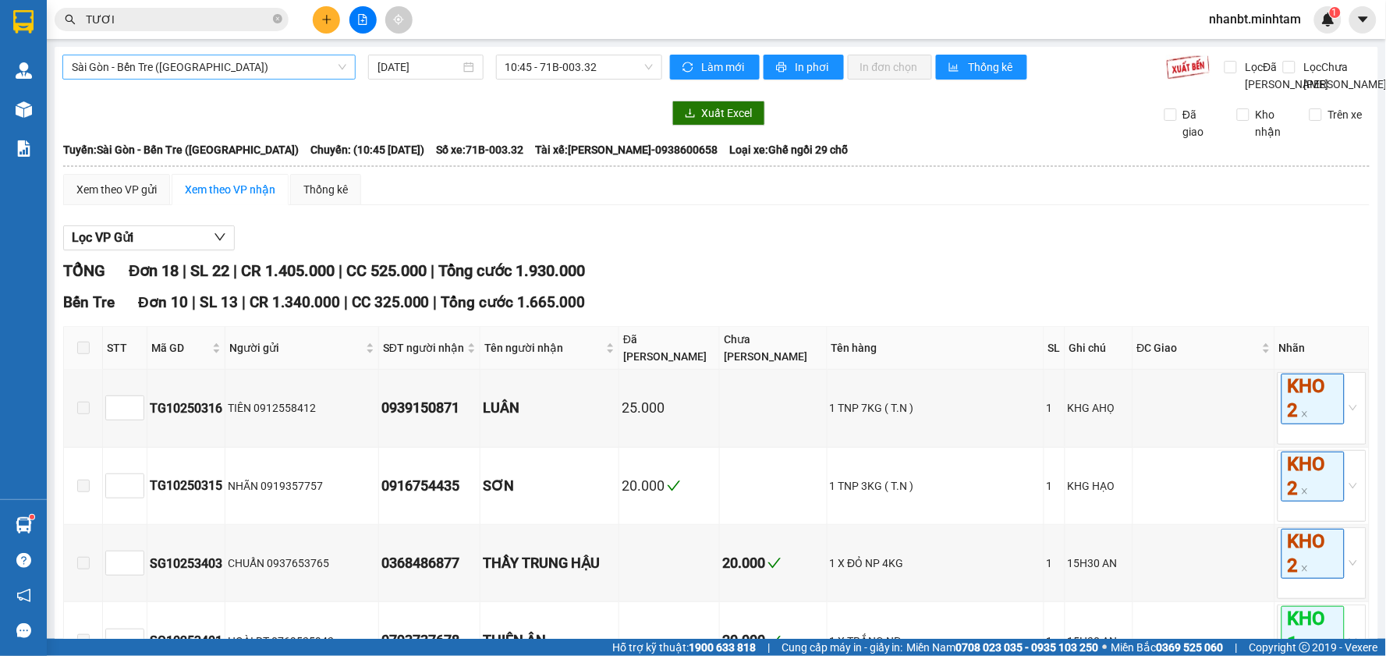
click at [236, 67] on span "Sài Gòn - Bến Tre ([GEOGRAPHIC_DATA])" at bounding box center [209, 66] width 274 height 23
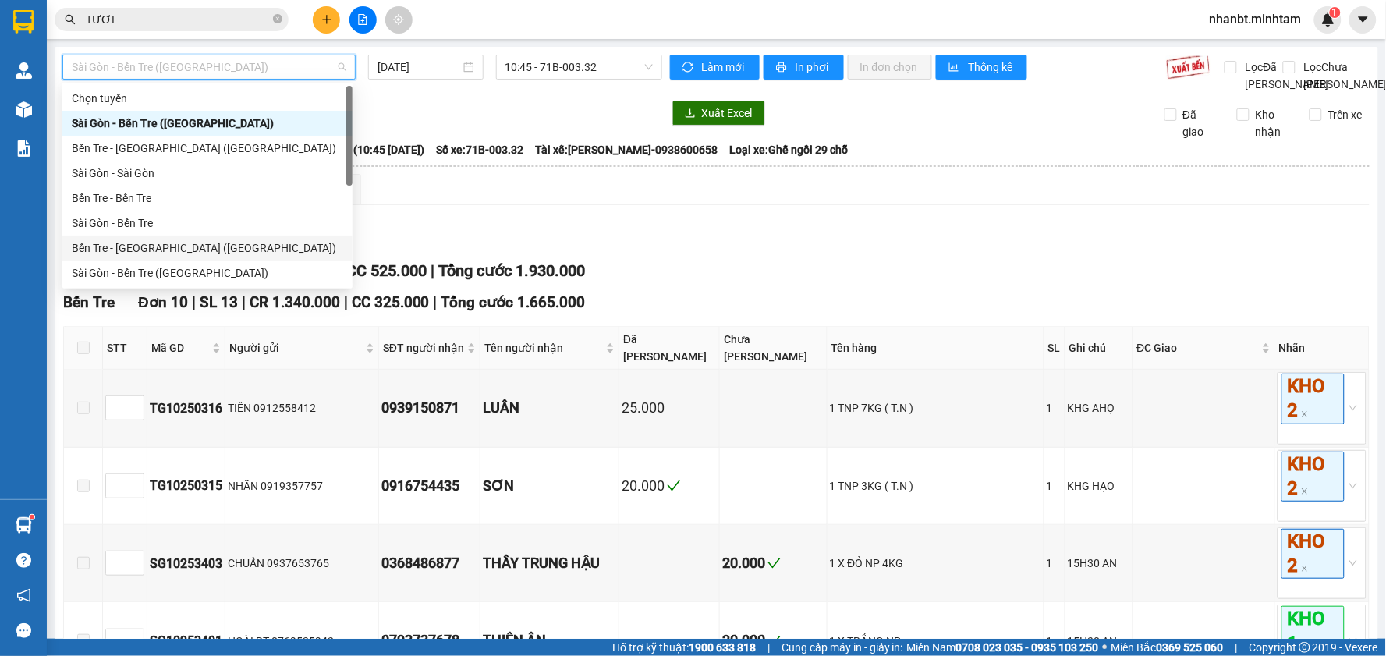
click at [158, 239] on div "Bến Tre - [GEOGRAPHIC_DATA] ([GEOGRAPHIC_DATA])" at bounding box center [207, 247] width 271 height 17
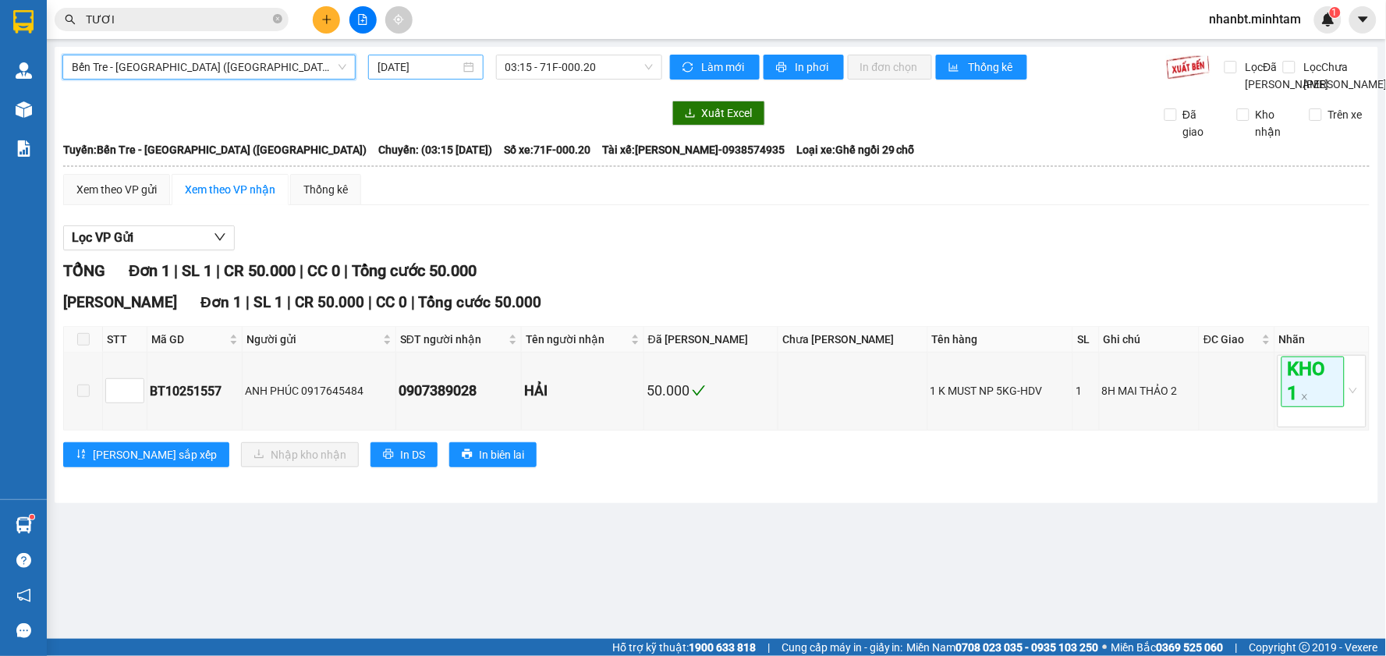
click at [454, 69] on input "[DATE]" at bounding box center [418, 66] width 82 height 17
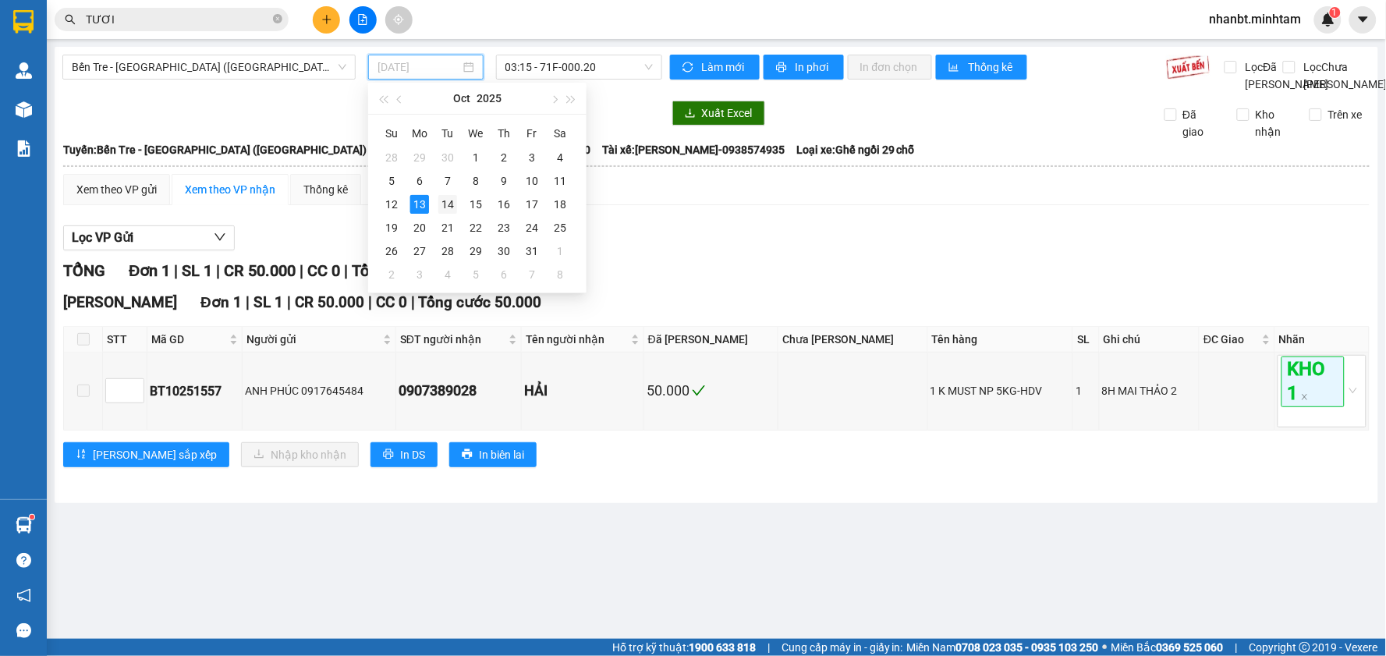
click at [452, 208] on div "14" at bounding box center [447, 204] width 19 height 19
type input "[DATE]"
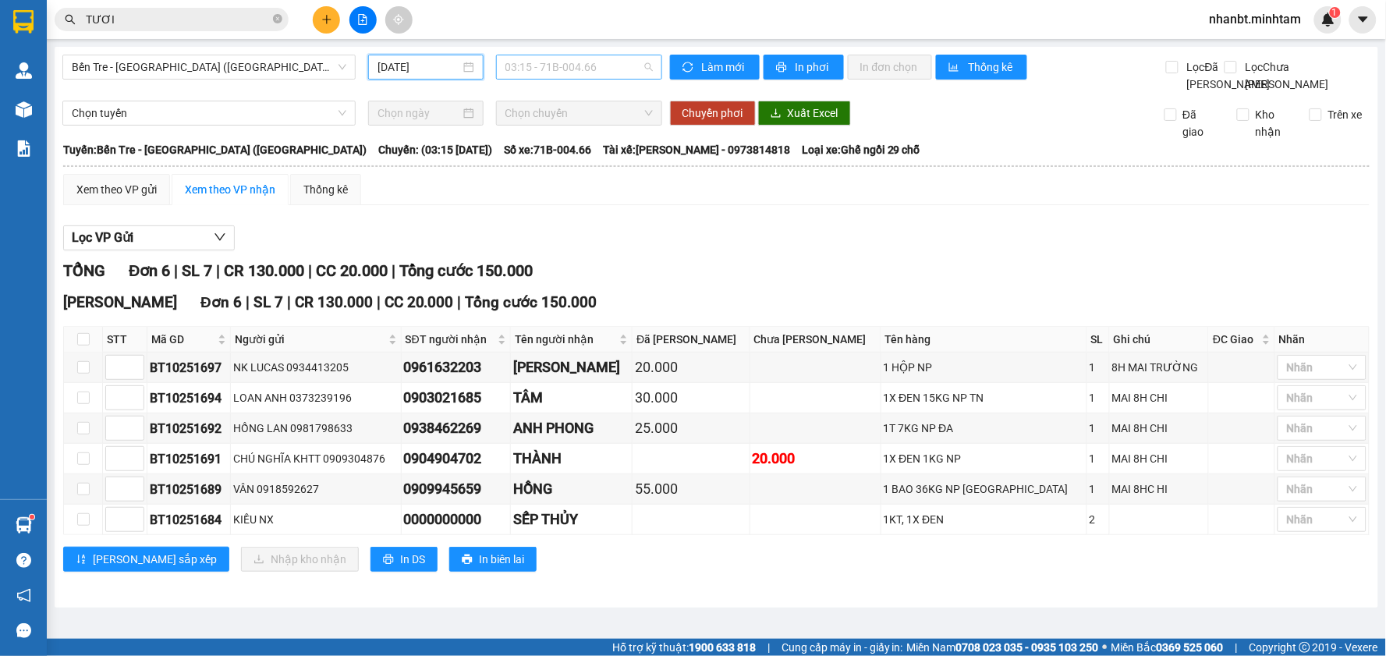
click at [638, 64] on span "03:15 - 71B-004.66" at bounding box center [578, 66] width 147 height 23
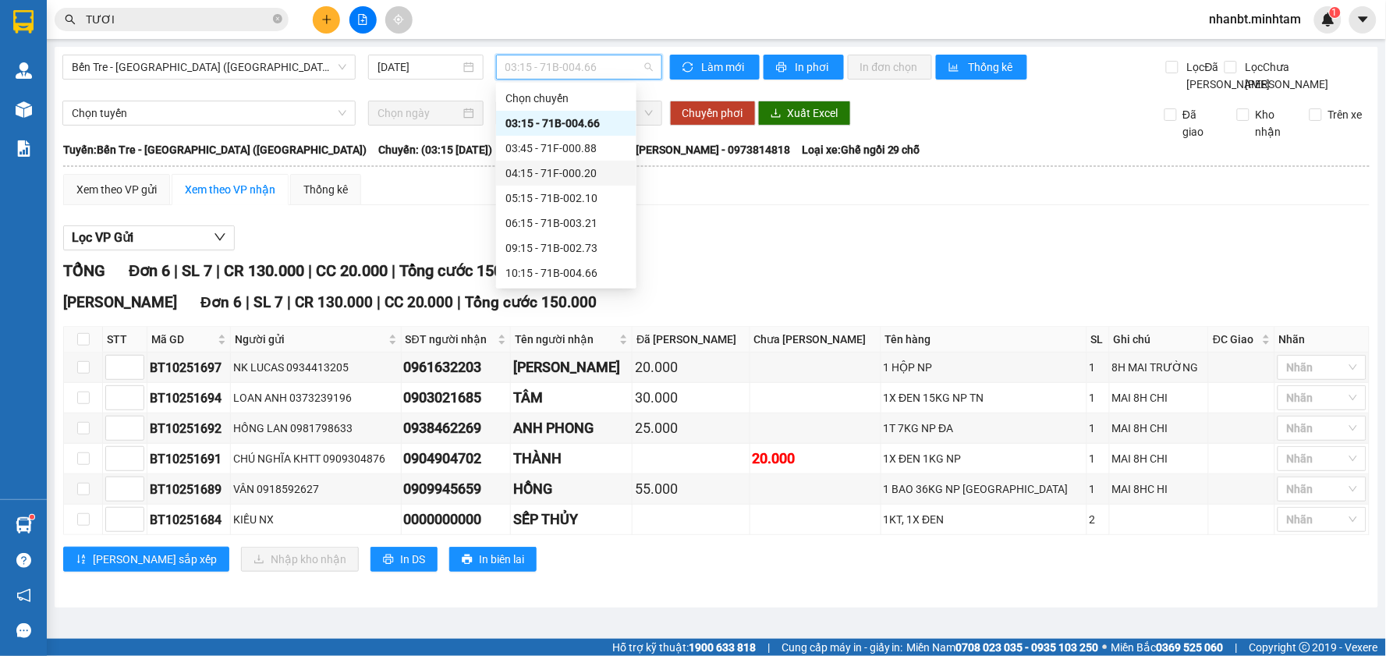
click at [572, 168] on div "04:15 - 71F-000.20" at bounding box center [566, 173] width 122 height 17
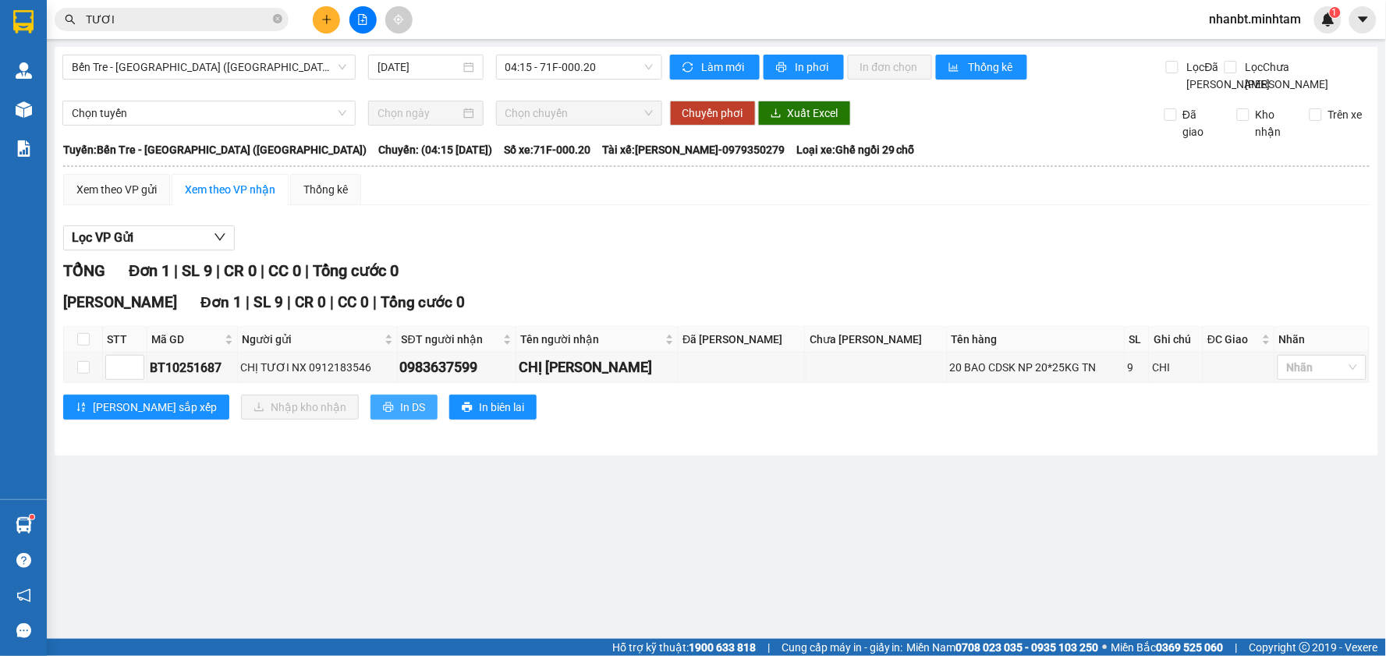
click at [400, 416] on span "In DS" at bounding box center [412, 406] width 25 height 17
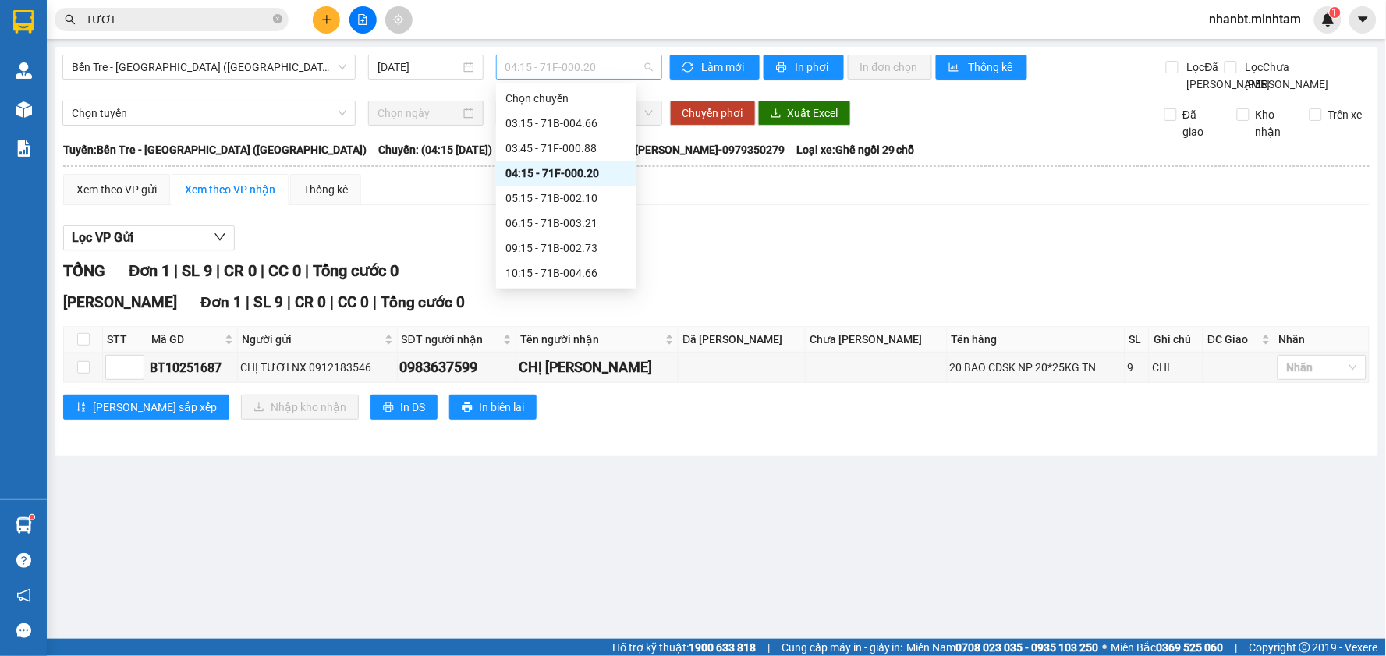
click at [547, 63] on span "04:15 - 71F-000.20" at bounding box center [578, 66] width 147 height 23
click at [565, 149] on div "03:45 - 71F-000.88" at bounding box center [566, 148] width 122 height 17
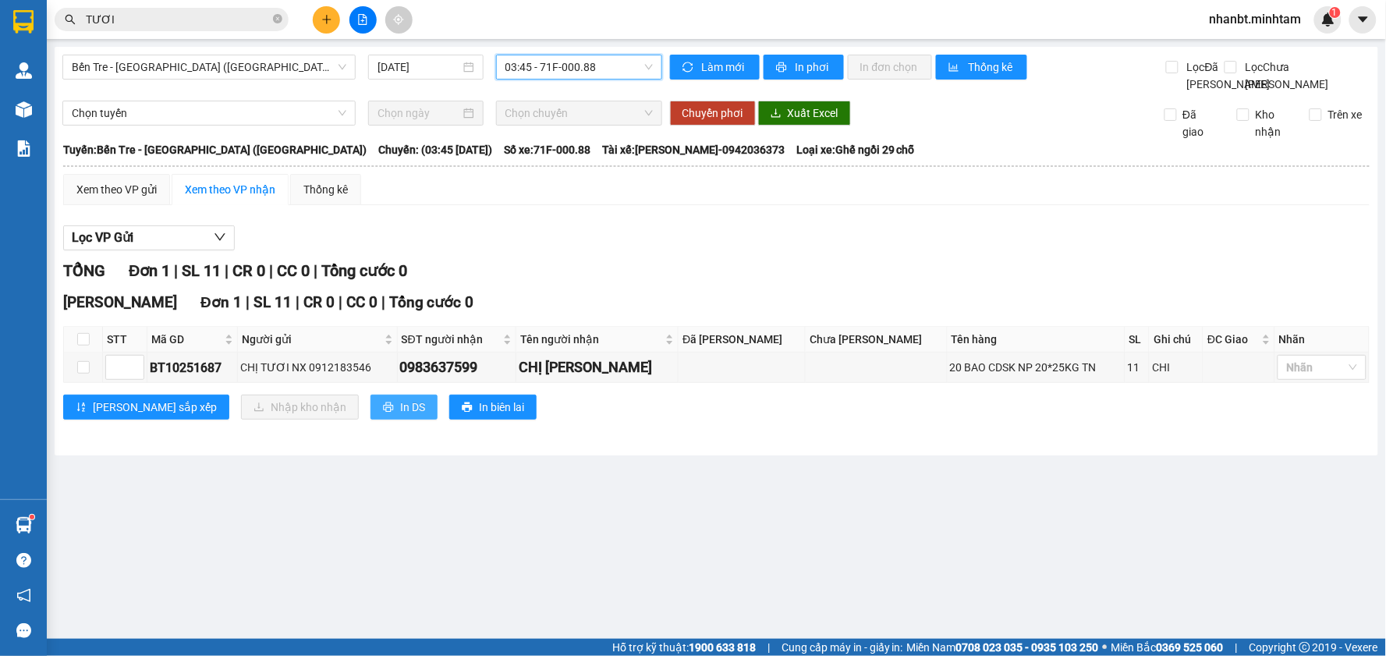
click at [400, 416] on span "In DS" at bounding box center [412, 406] width 25 height 17
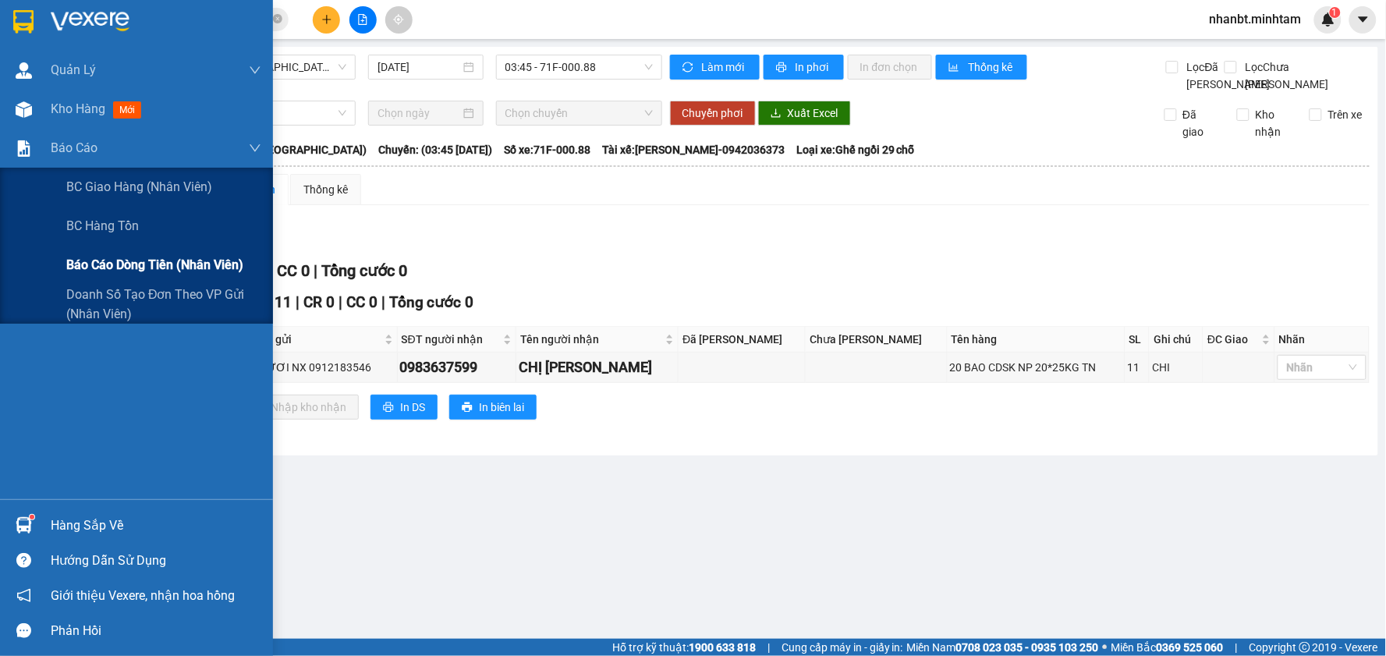
click at [166, 267] on span "Báo cáo dòng tiền (nhân viên)" at bounding box center [154, 264] width 177 height 19
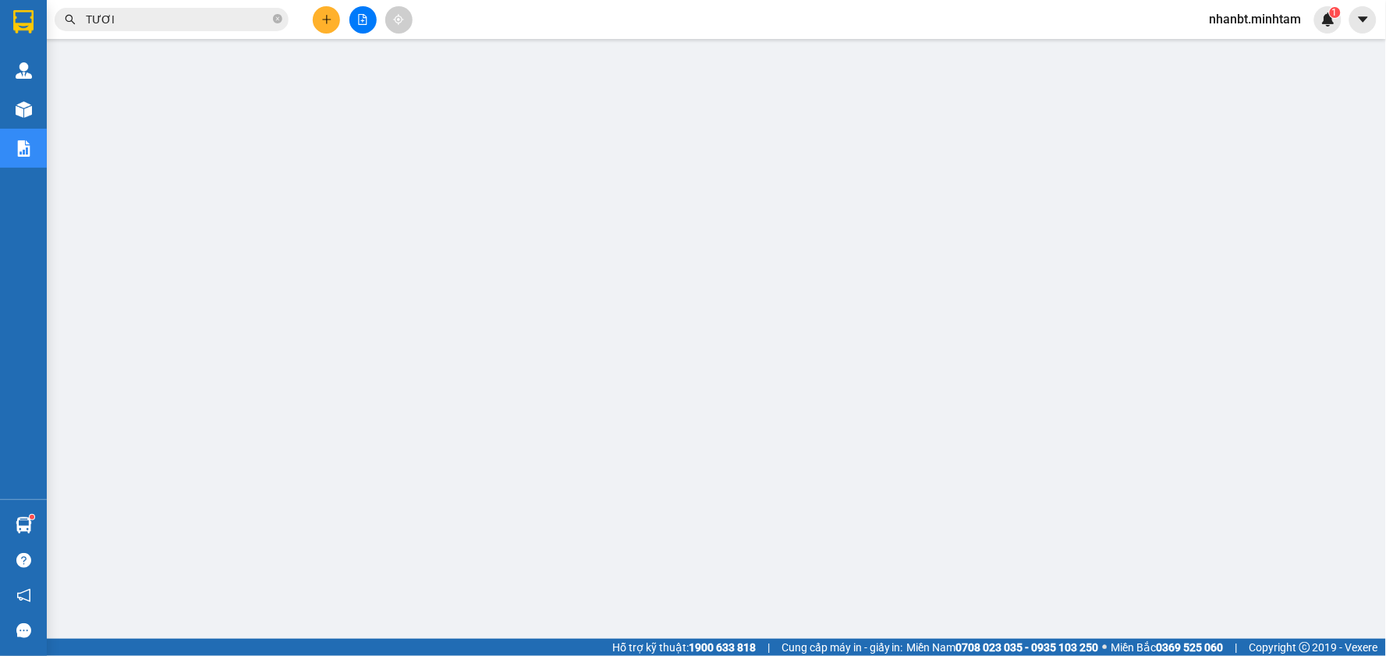
click at [173, 23] on input "TƯƠI" at bounding box center [178, 19] width 184 height 17
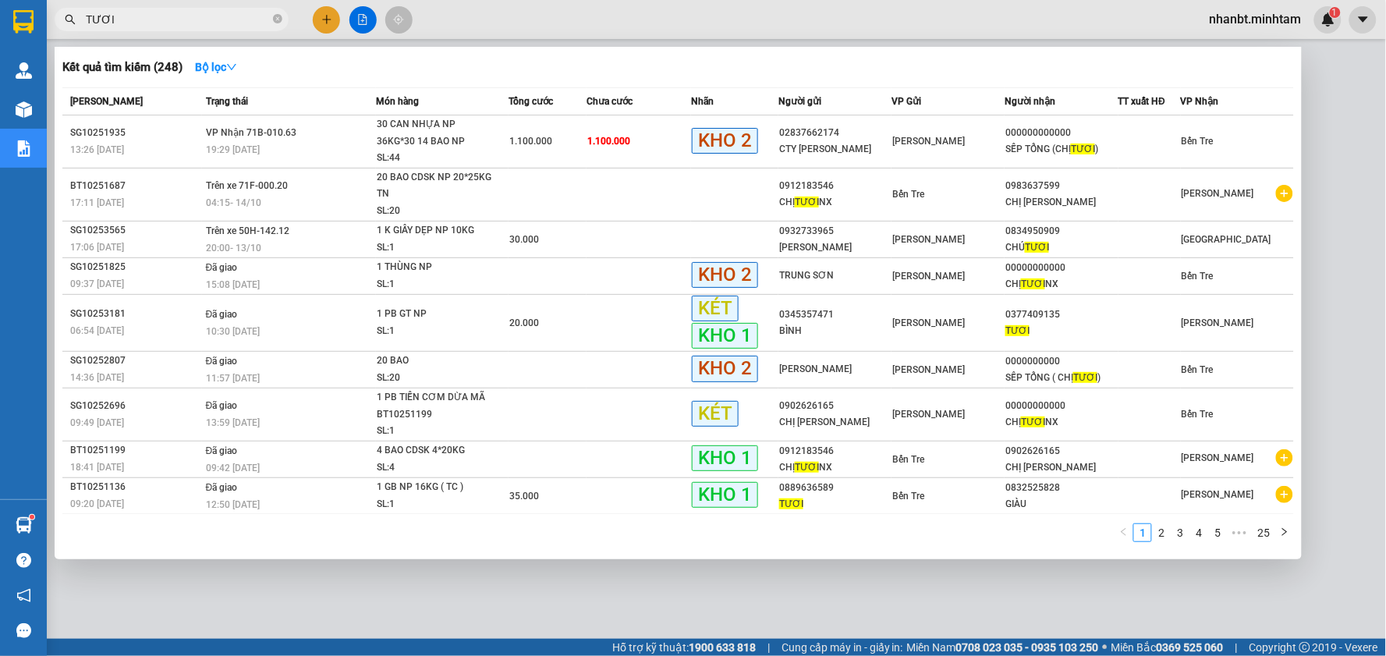
click at [173, 23] on input "TƯƠI" at bounding box center [178, 19] width 184 height 17
click at [317, 593] on div at bounding box center [693, 328] width 1386 height 656
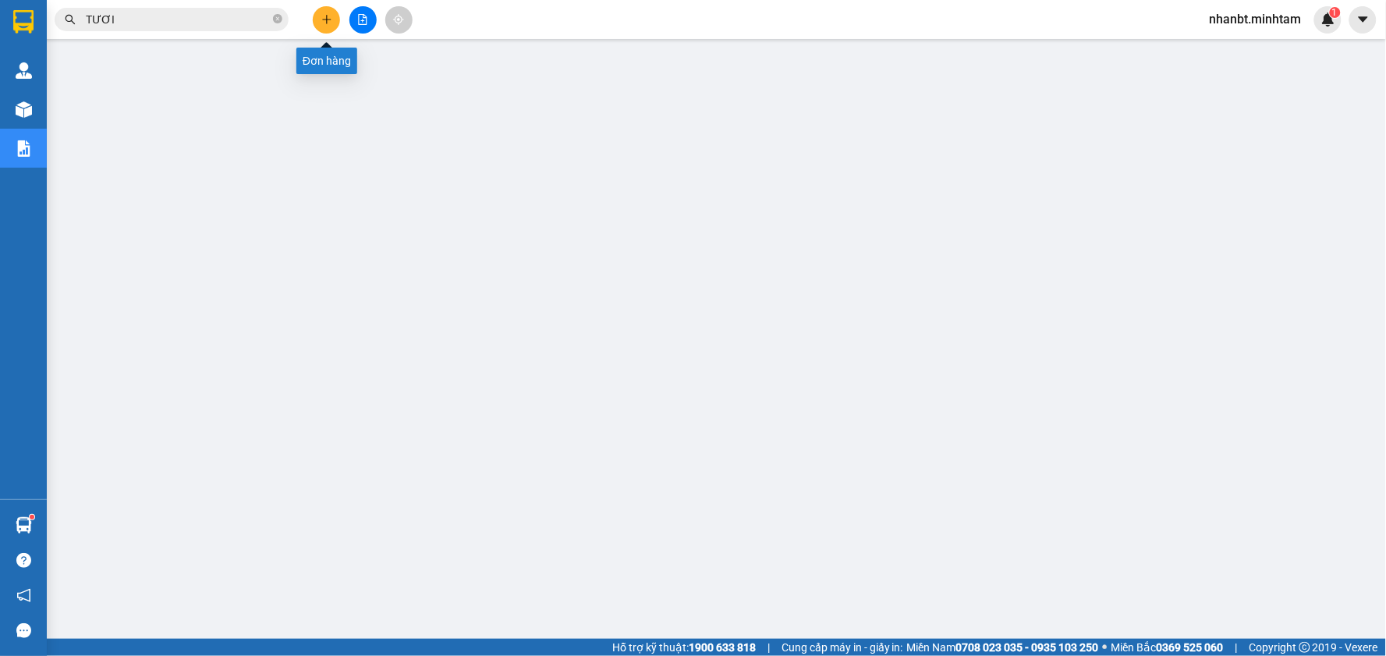
click at [323, 16] on icon "plus" at bounding box center [326, 19] width 11 height 11
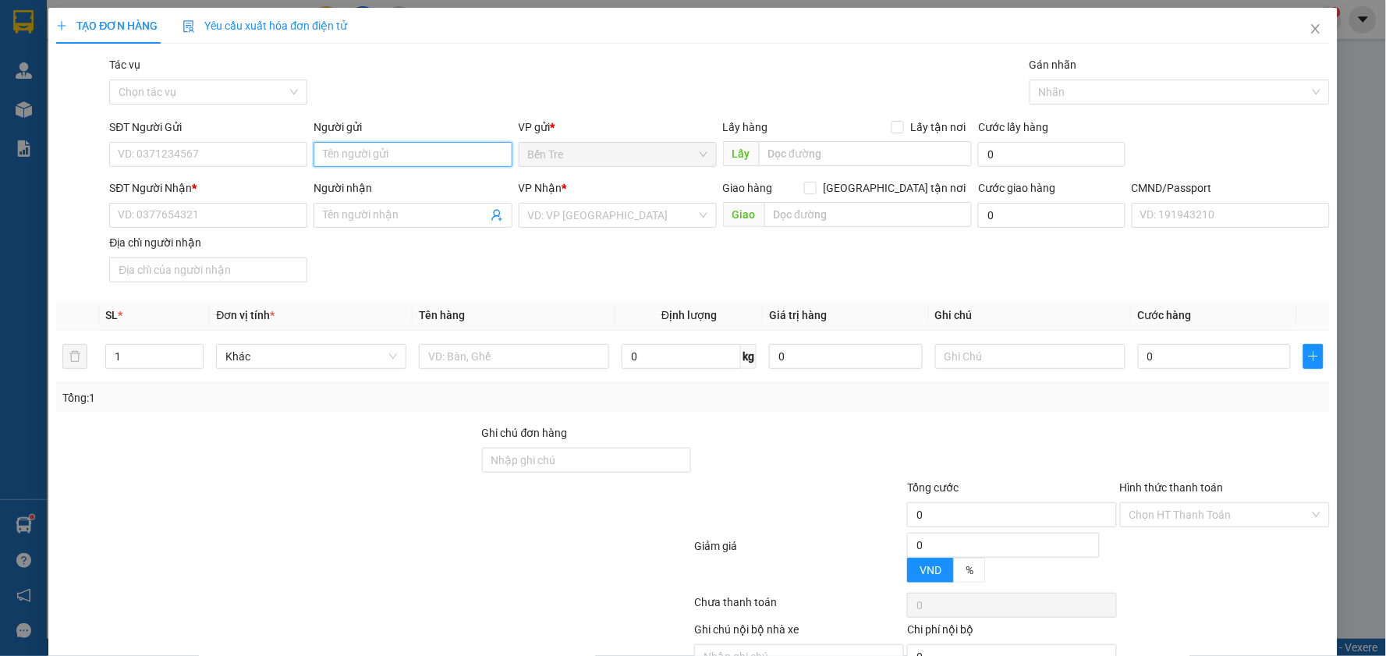
click at [369, 158] on input "Người gửi" at bounding box center [412, 154] width 198 height 25
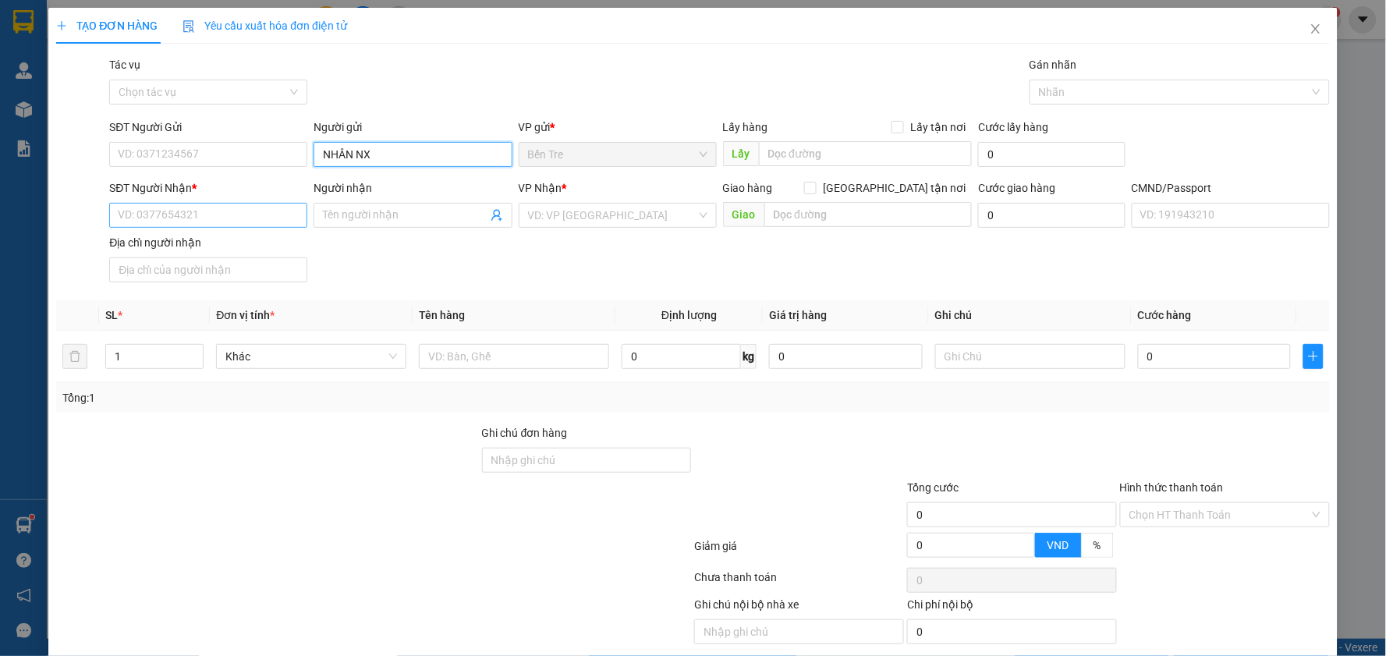
type input "NHÂN NX"
click at [175, 225] on input "SĐT Người Nhận *" at bounding box center [208, 215] width 198 height 25
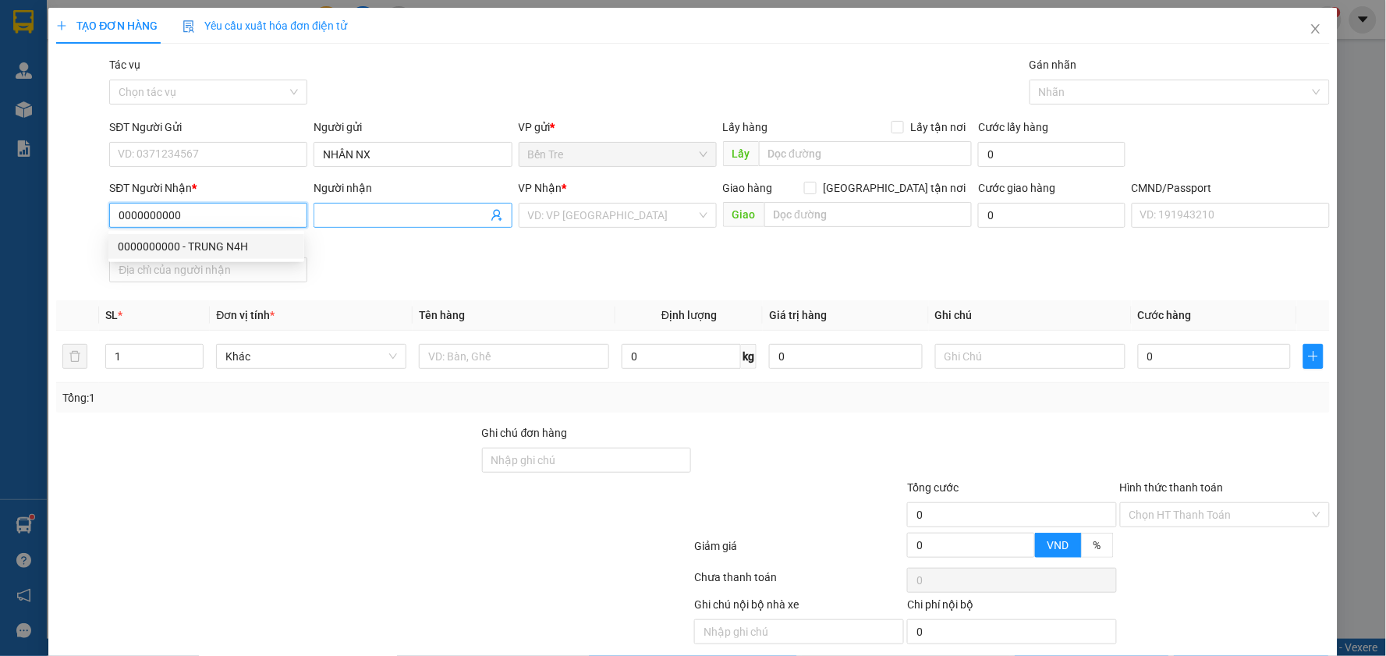
type input "0000000000"
click at [351, 216] on input "Người nhận" at bounding box center [405, 215] width 164 height 17
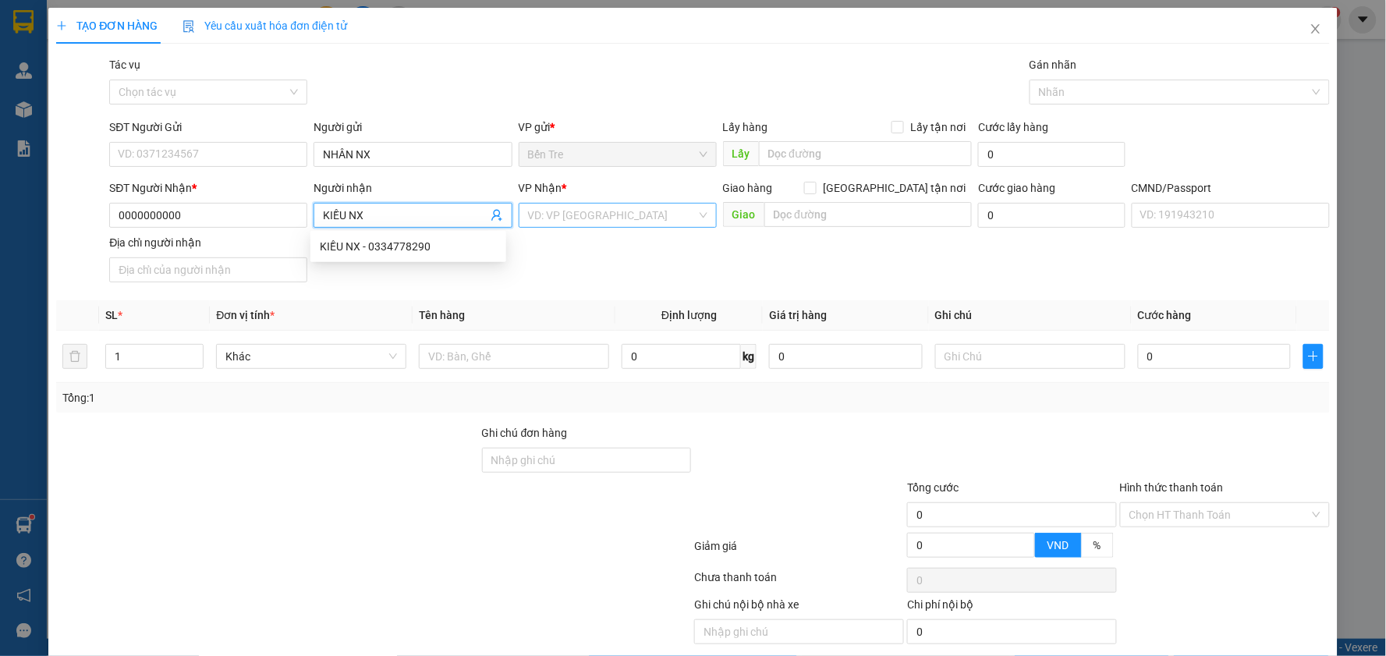
type input "KIỀU NX"
click at [578, 222] on input "search" at bounding box center [612, 215] width 168 height 23
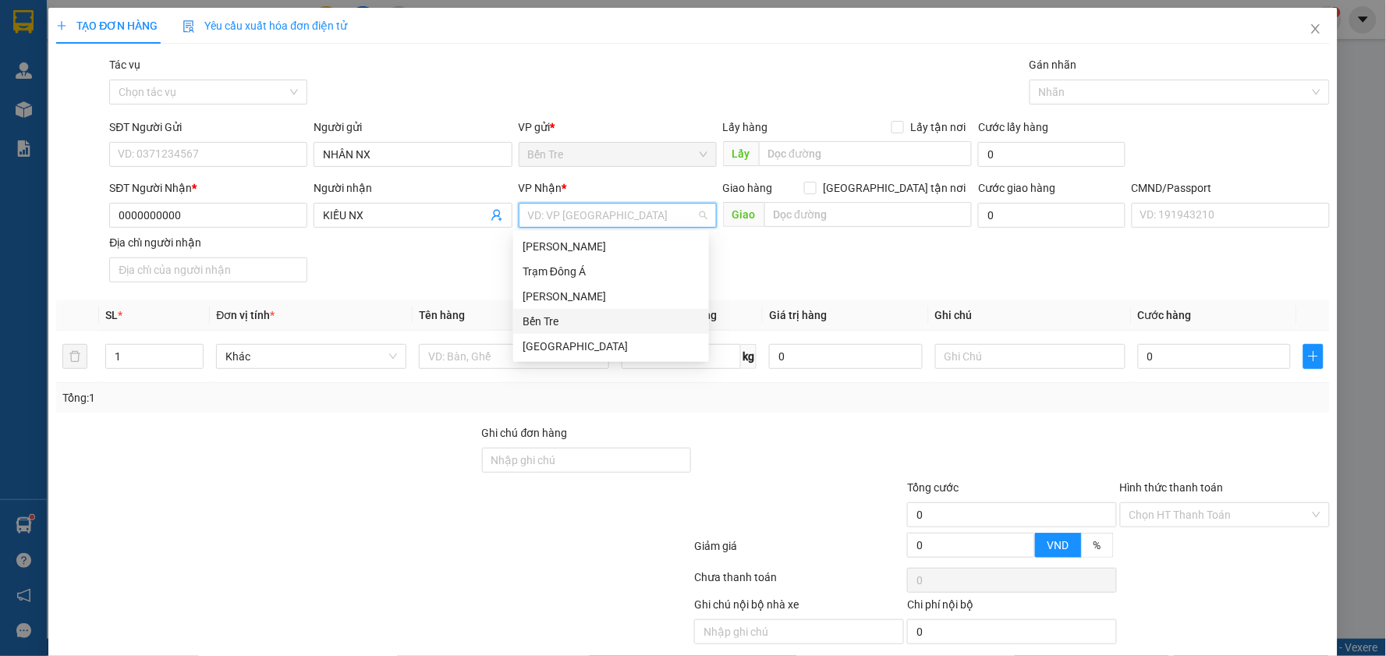
click at [561, 321] on div "Bến Tre" at bounding box center [610, 321] width 177 height 17
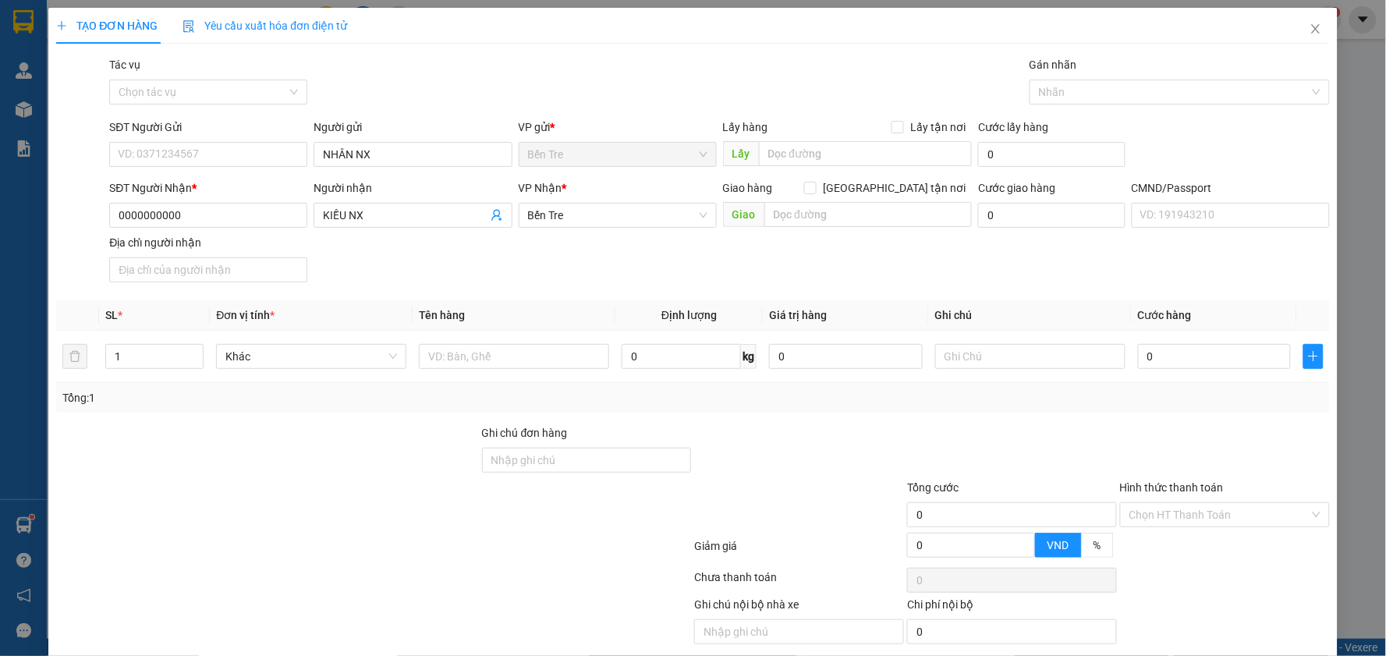
click at [466, 276] on div "SĐT Người Nhận * 0000000000 Người nhận KIỀU NX VP Nhận * Bến Tre Giao hàng Gia…" at bounding box center [719, 233] width 1226 height 109
click at [518, 355] on input "text" at bounding box center [514, 356] width 190 height 25
type input "1PB TIỀN HG [DATE]"
click at [1163, 515] on input "Hình thức thanh toán" at bounding box center [1219, 514] width 180 height 23
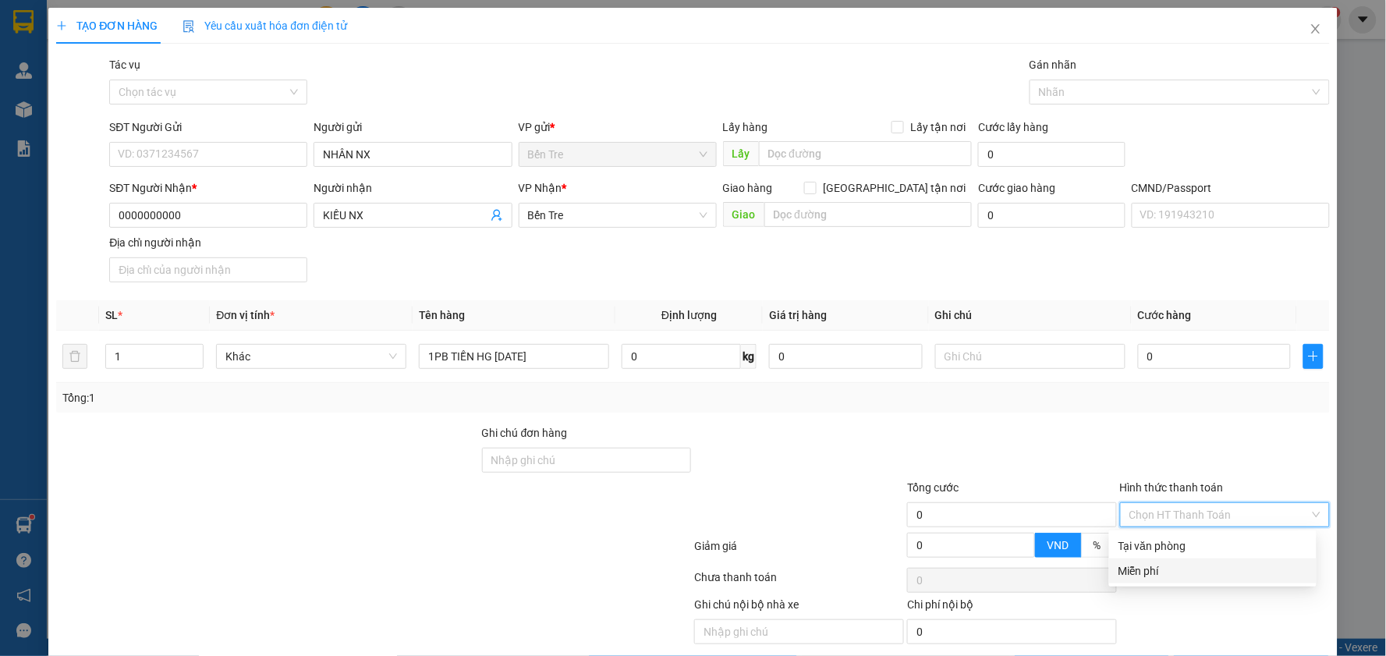
click at [1150, 572] on div "Miễn phí" at bounding box center [1212, 570] width 189 height 17
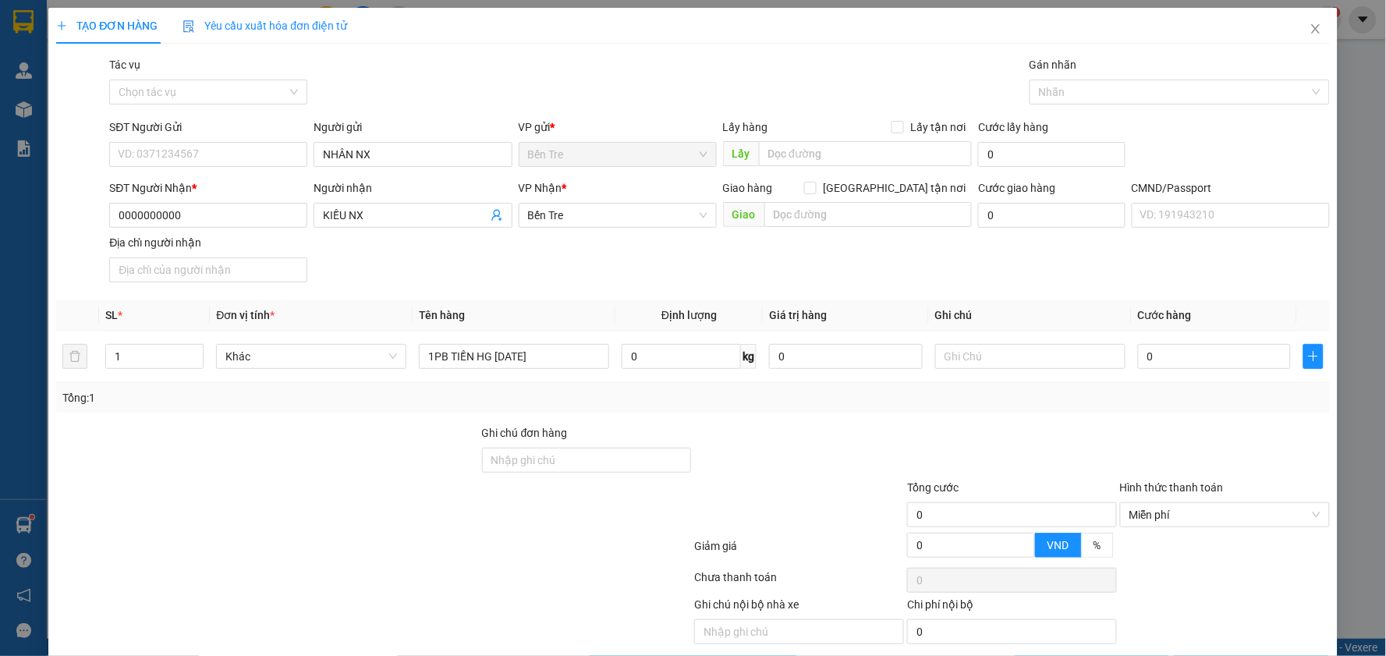
click at [1043, 471] on div at bounding box center [1011, 451] width 213 height 55
click at [727, 442] on div at bounding box center [798, 451] width 213 height 55
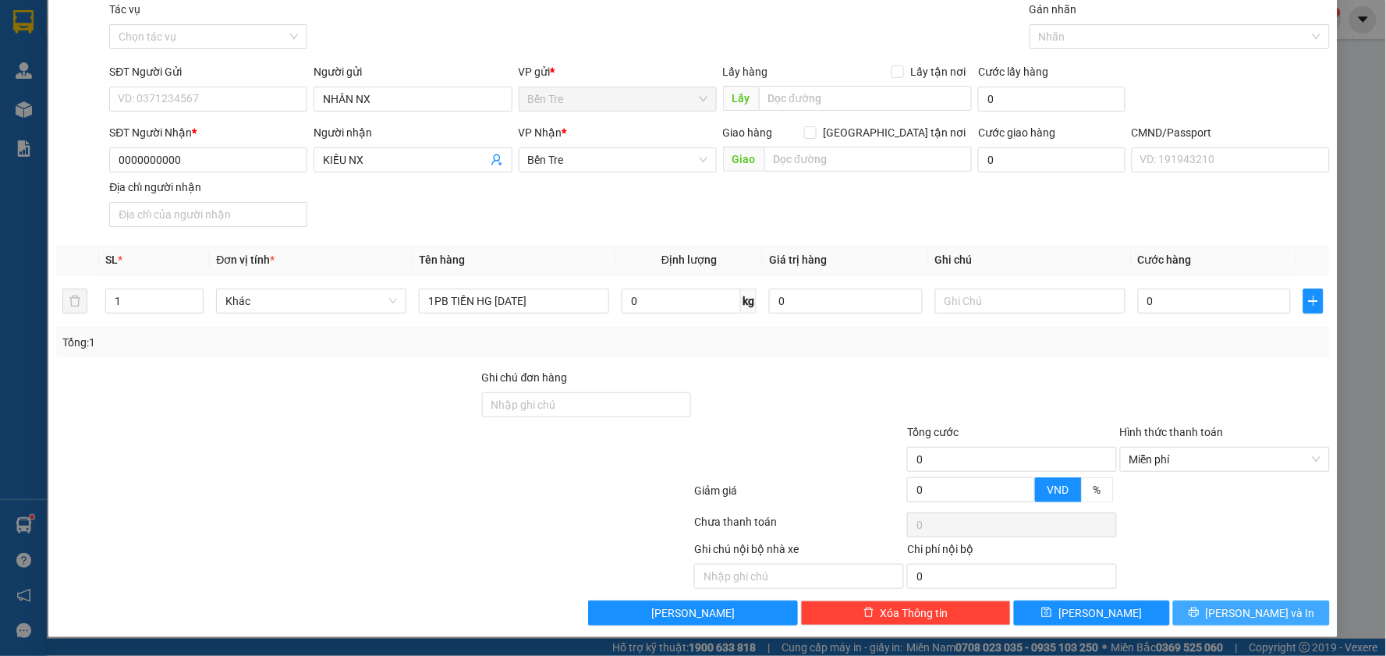
click at [1241, 614] on span "[PERSON_NAME] và In" at bounding box center [1259, 612] width 109 height 17
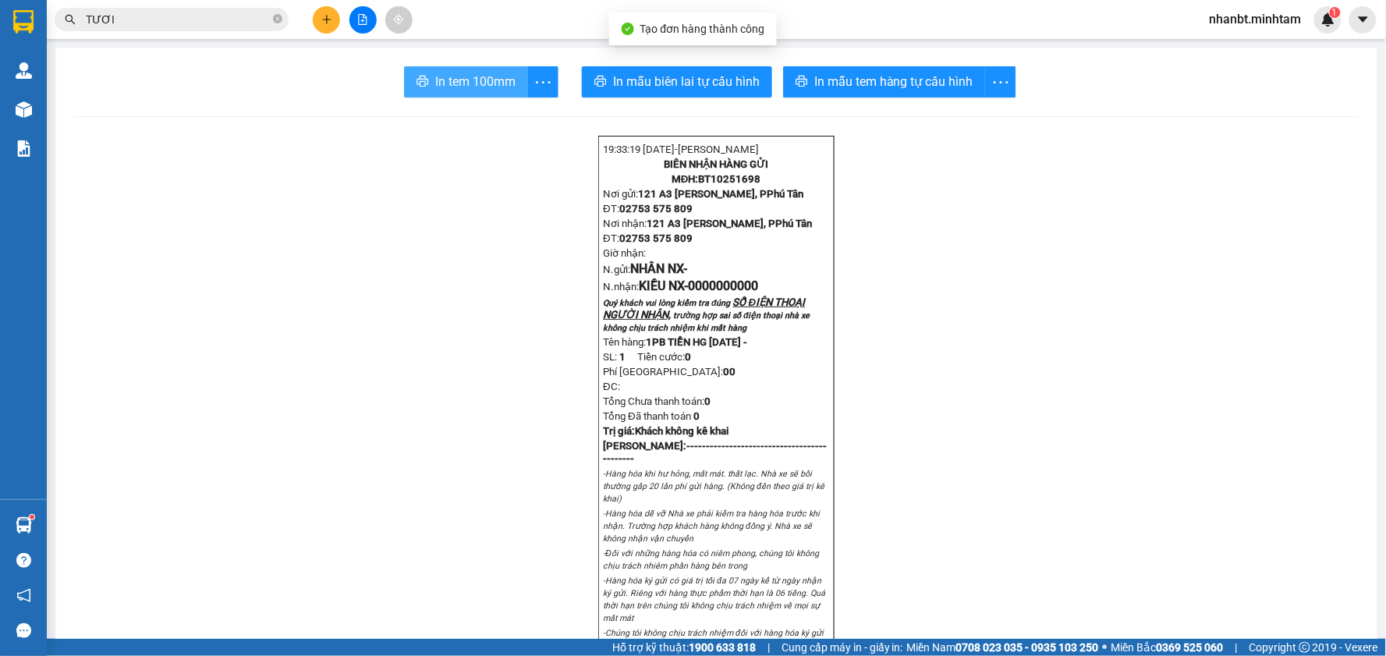
click at [457, 74] on span "In tem 100mm" at bounding box center [475, 81] width 80 height 19
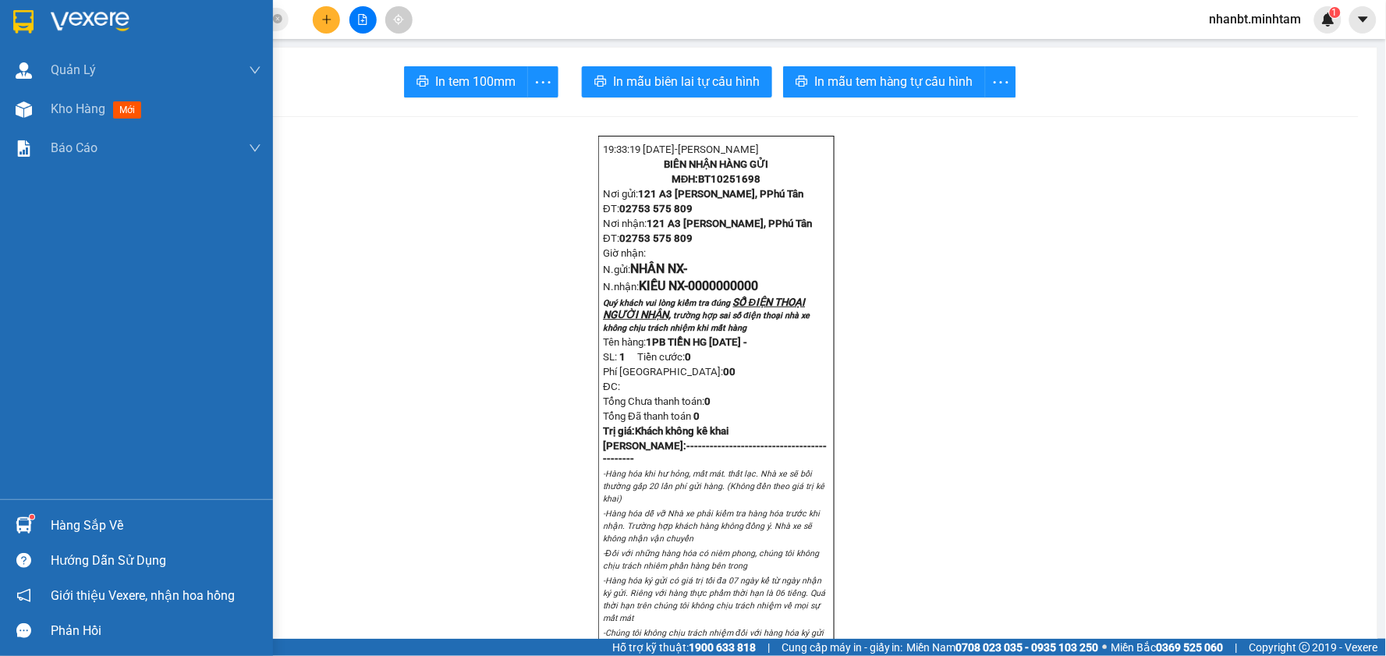
click at [11, 22] on div at bounding box center [23, 21] width 27 height 27
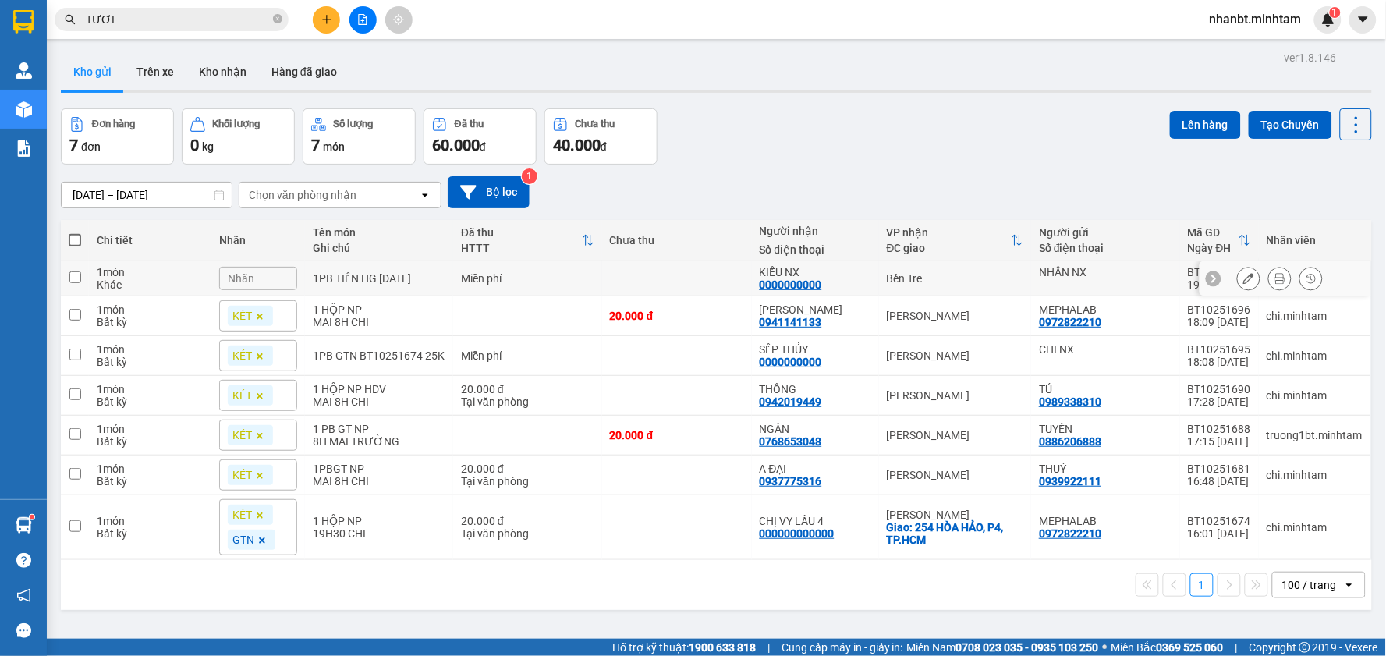
click at [73, 278] on input "checkbox" at bounding box center [75, 277] width 12 height 12
checkbox input "true"
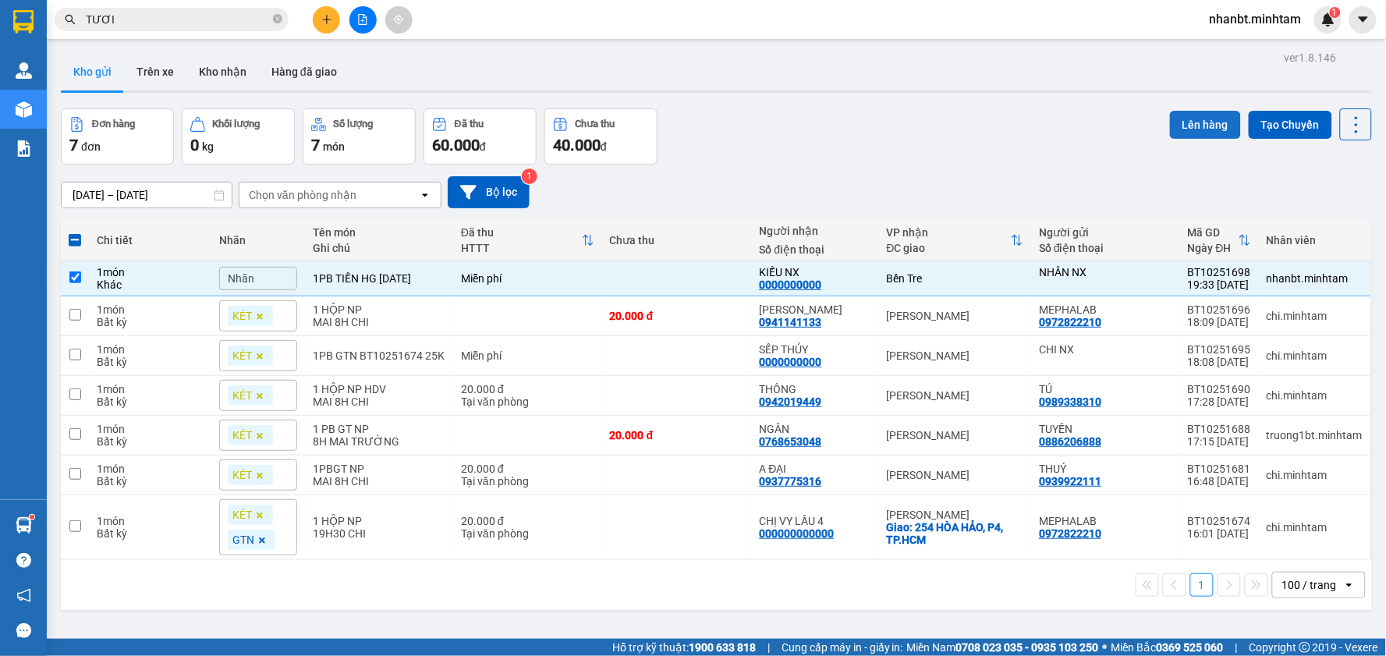
click at [1178, 127] on button "Lên hàng" at bounding box center [1205, 125] width 71 height 28
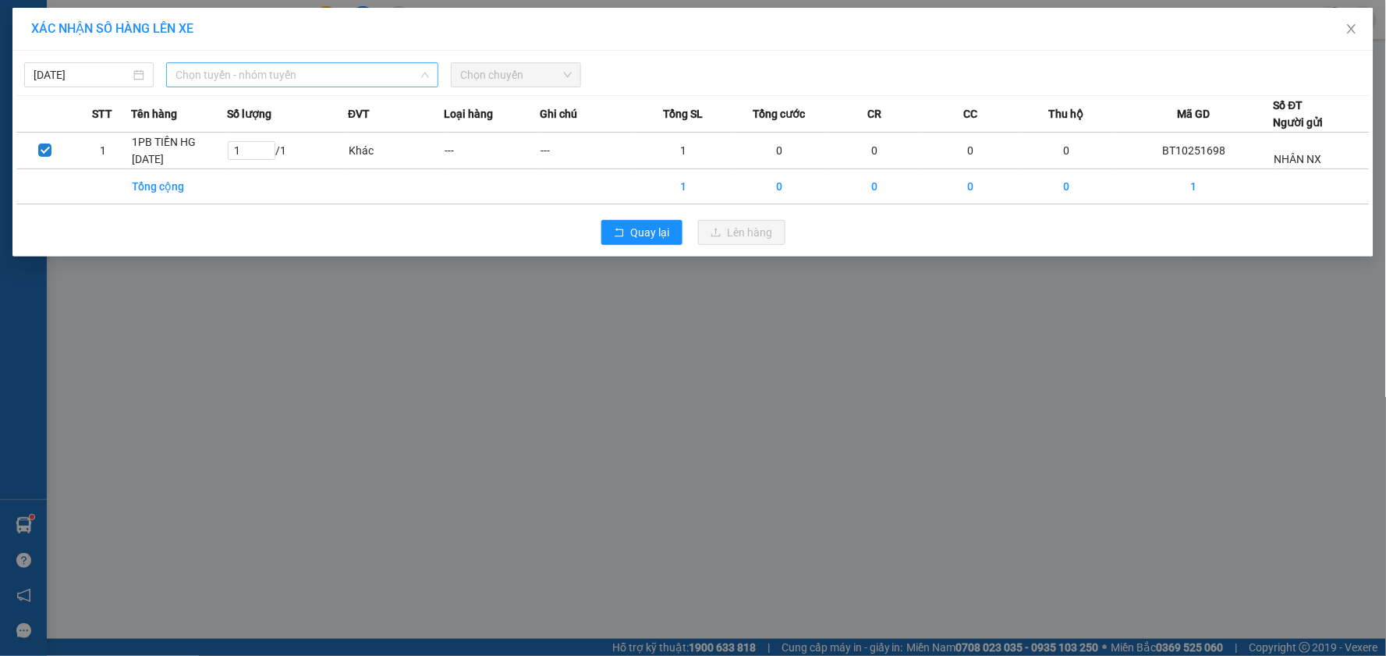
click at [240, 70] on span "Chọn tuyến - nhóm tuyến" at bounding box center [301, 74] width 253 height 23
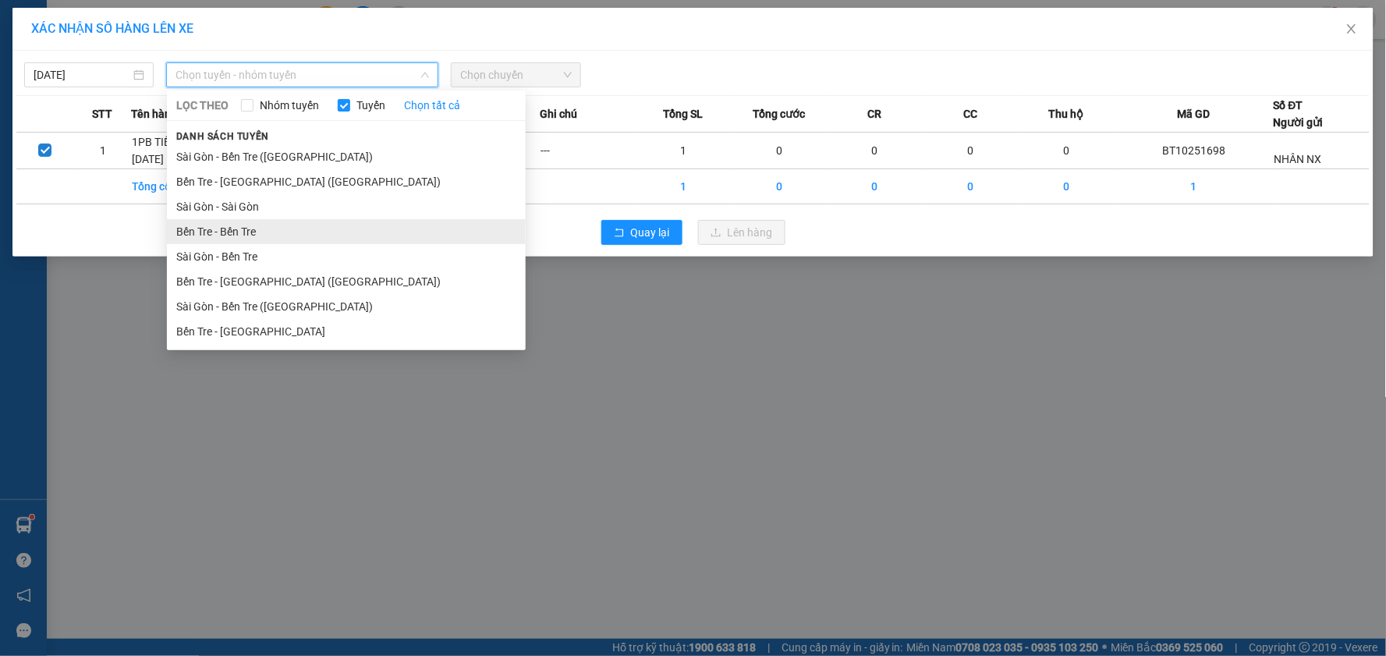
click at [250, 232] on li "Bến Tre - Bến Tre" at bounding box center [346, 231] width 359 height 25
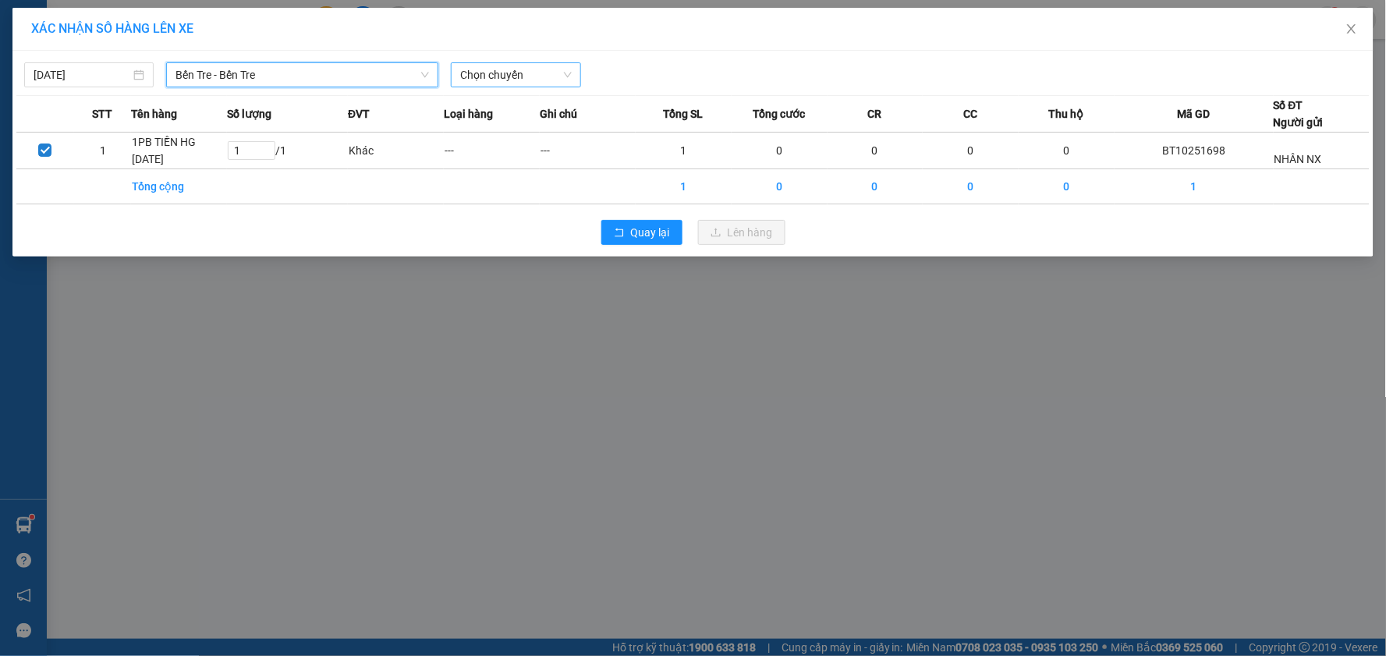
click at [536, 78] on span "Chọn chuyến" at bounding box center [515, 74] width 111 height 23
click at [529, 123] on div "01:11" at bounding box center [522, 130] width 122 height 17
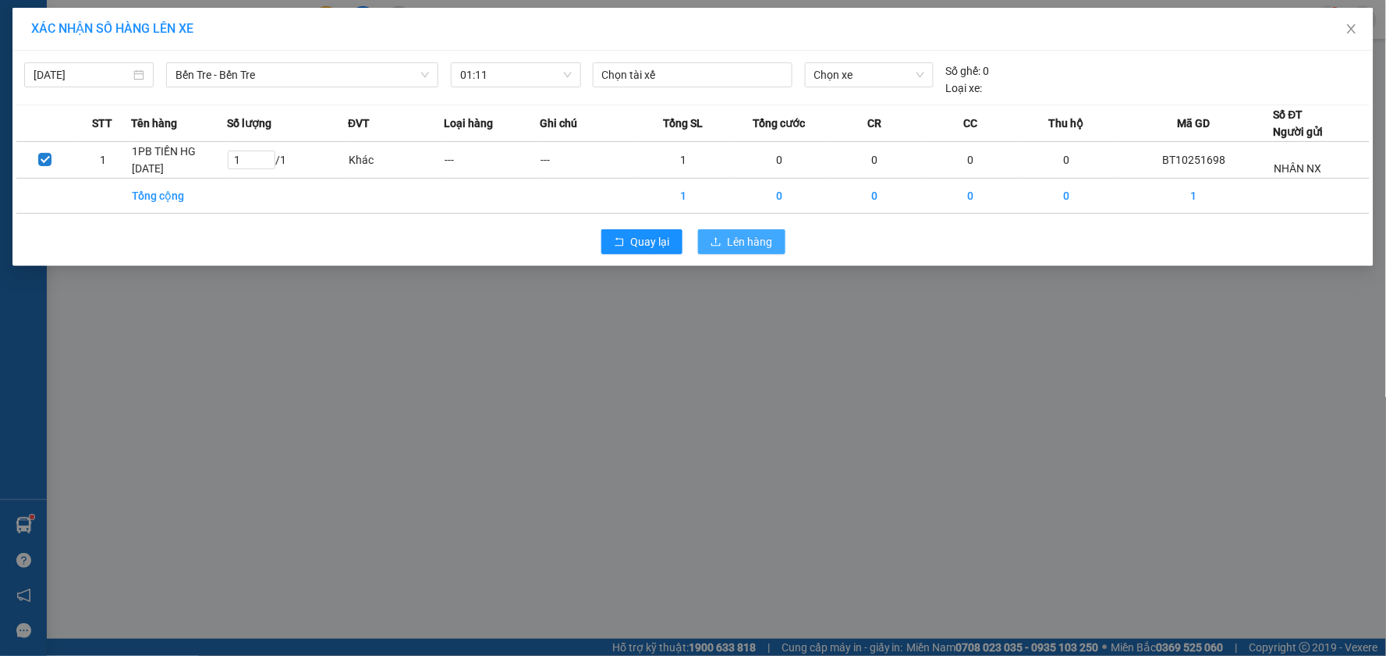
click at [760, 239] on span "Lên hàng" at bounding box center [749, 241] width 45 height 17
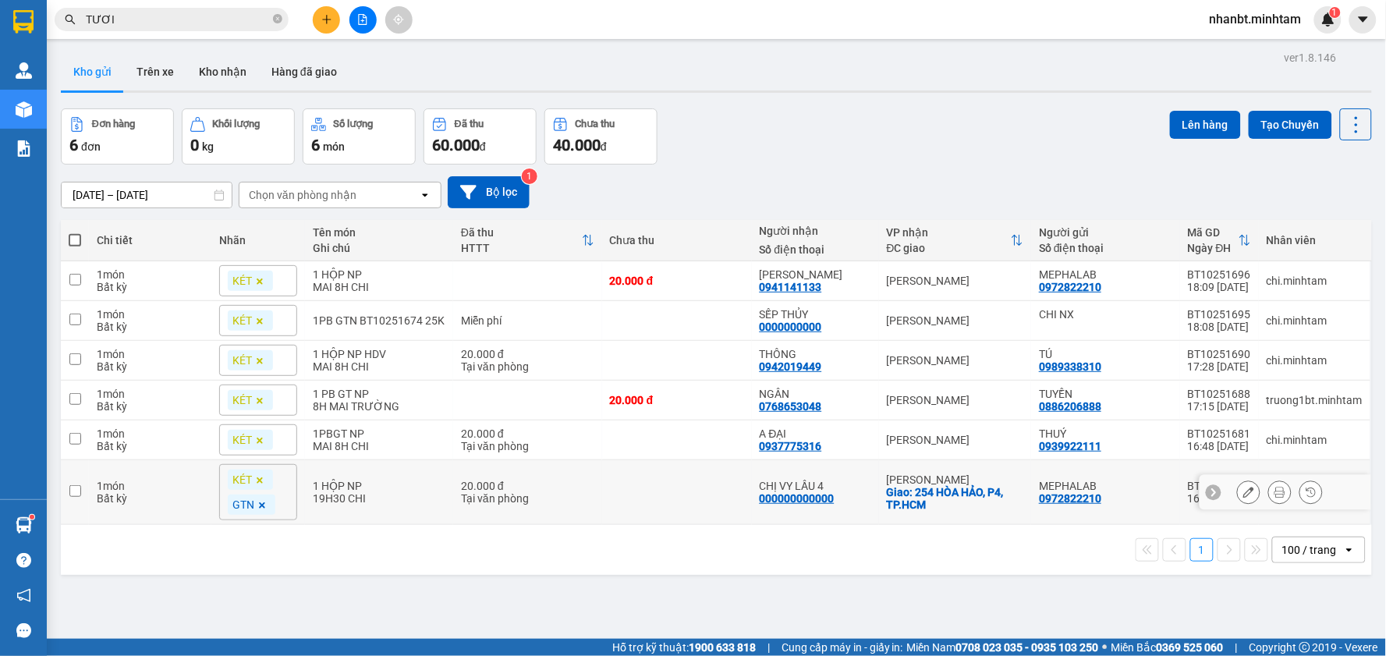
click at [76, 497] on input "checkbox" at bounding box center [75, 491] width 12 height 12
checkbox input "true"
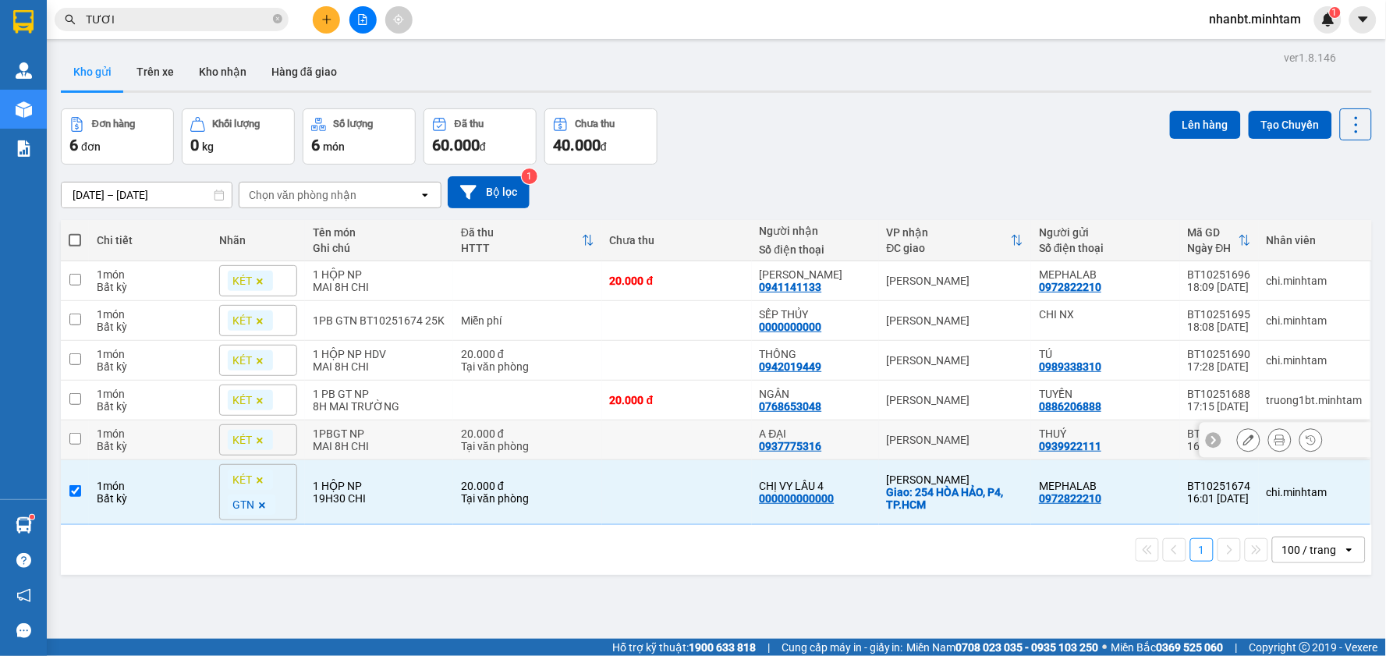
click at [73, 451] on td at bounding box center [75, 440] width 28 height 40
checkbox input "true"
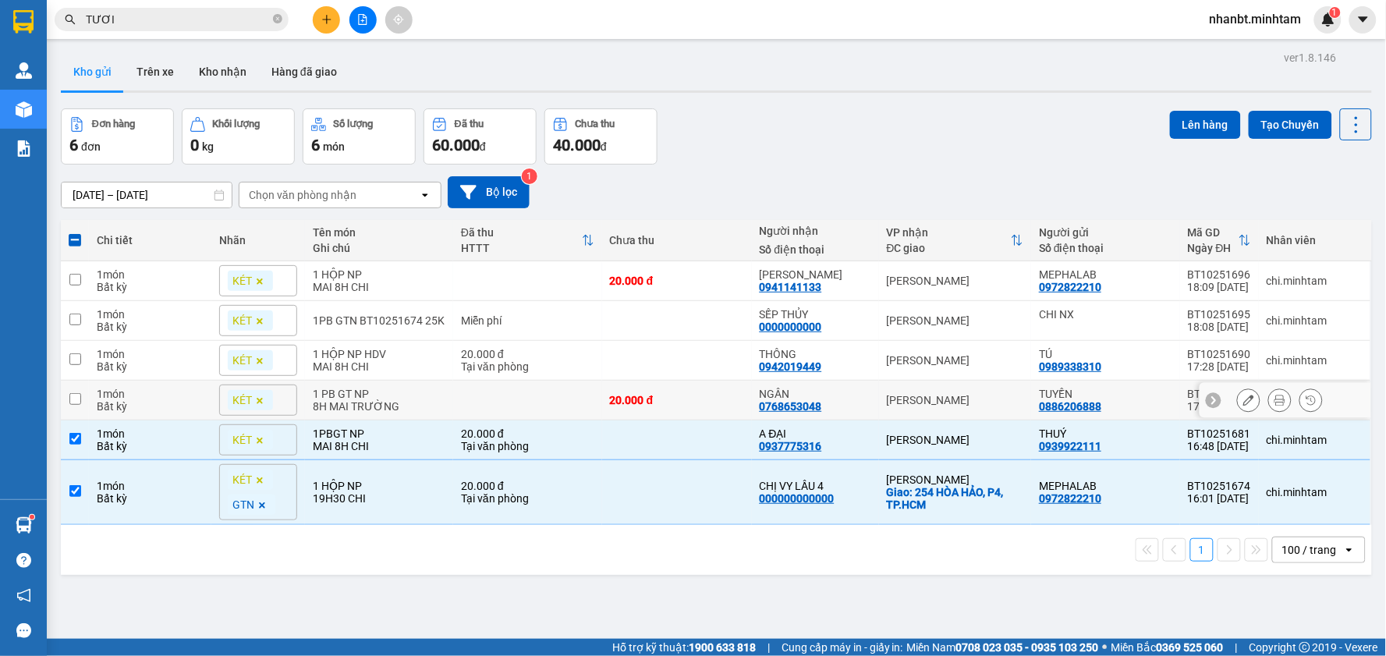
click at [76, 409] on td at bounding box center [75, 401] width 28 height 40
checkbox input "true"
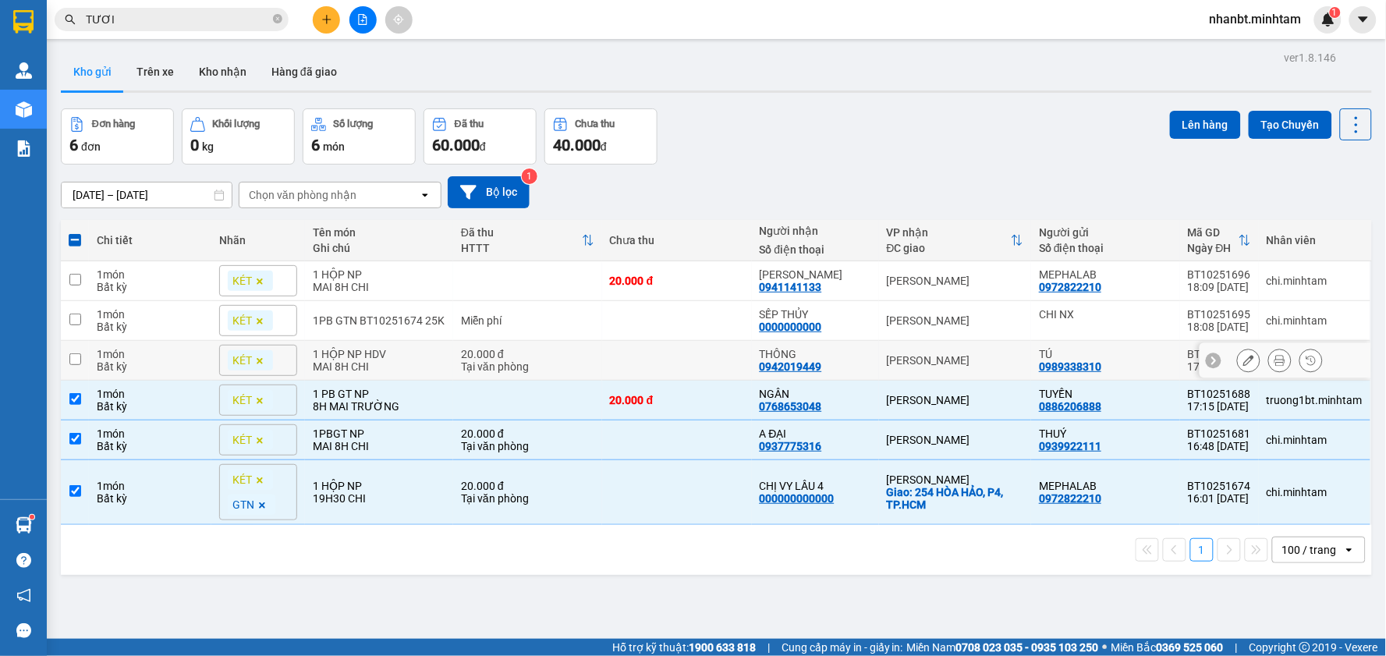
drag, startPoint x: 76, startPoint y: 366, endPoint x: 81, endPoint y: 339, distance: 27.8
click at [76, 365] on input "checkbox" at bounding box center [75, 359] width 12 height 12
checkbox input "true"
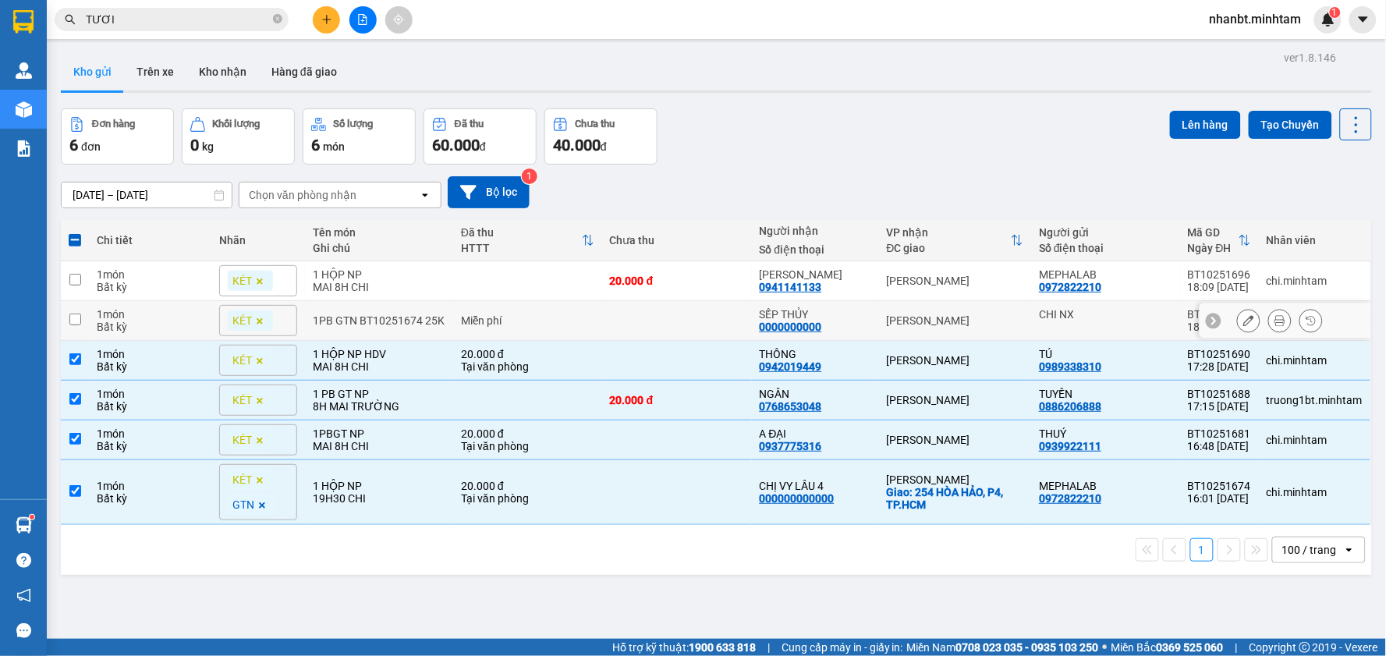
drag, startPoint x: 81, startPoint y: 327, endPoint x: 80, endPoint y: 302, distance: 25.8
click at [81, 326] on td at bounding box center [75, 321] width 28 height 40
checkbox input "true"
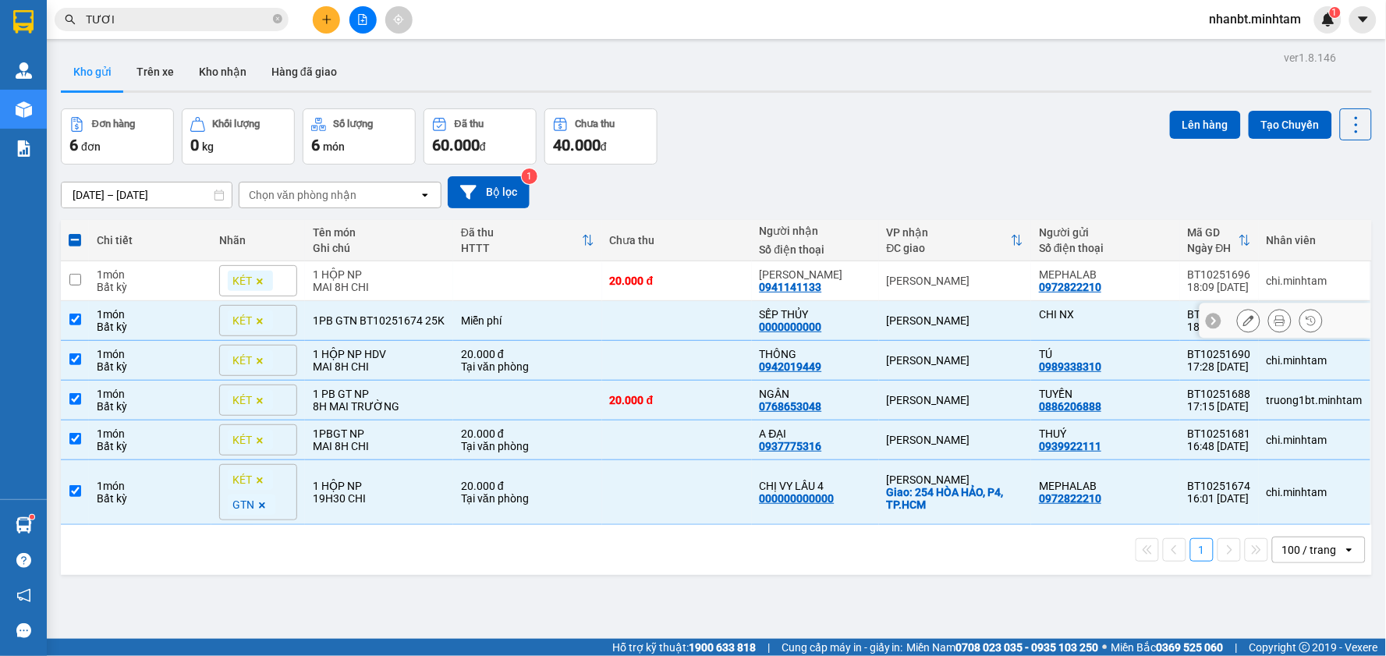
click at [78, 274] on input "checkbox" at bounding box center [75, 280] width 12 height 12
checkbox input "true"
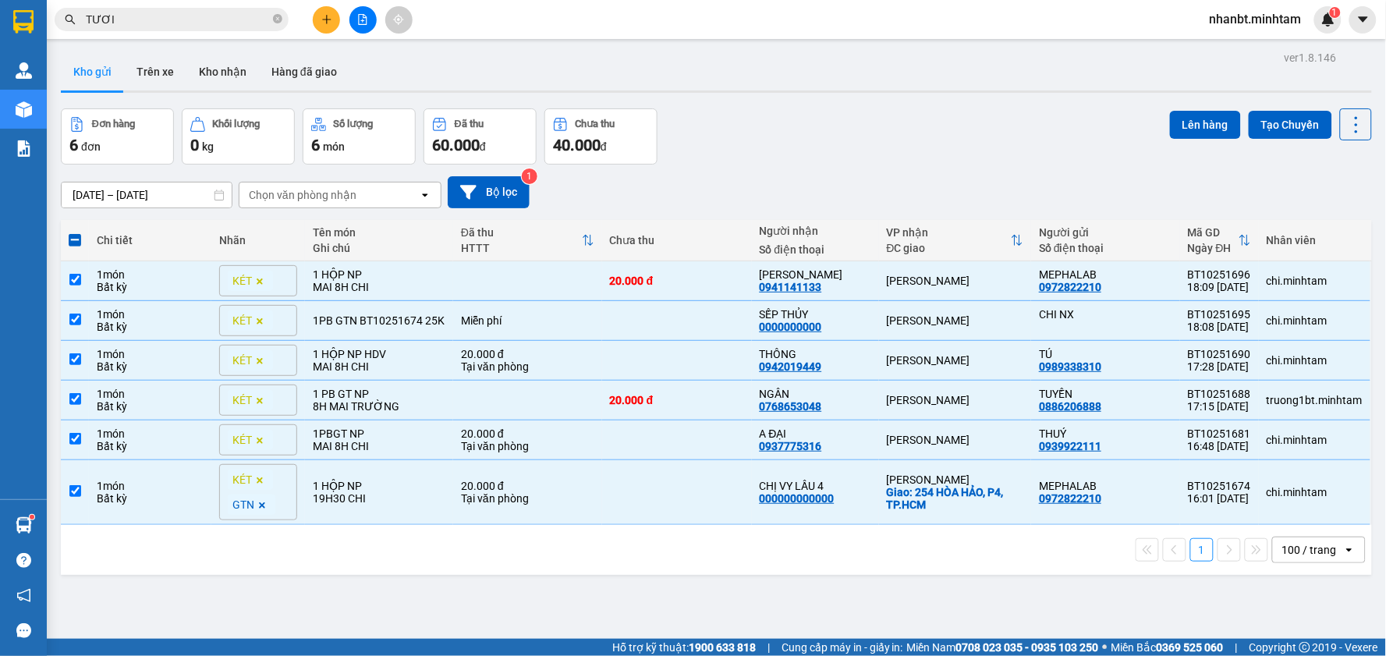
click at [861, 156] on div "Đơn hàng 6 đơn Khối lượng 0 kg Số lượng 6 món Đã thu 60.000 đ Chưa thu 40.000 đ…" at bounding box center [716, 136] width 1311 height 56
click at [141, 17] on input "TƯƠI" at bounding box center [178, 19] width 184 height 17
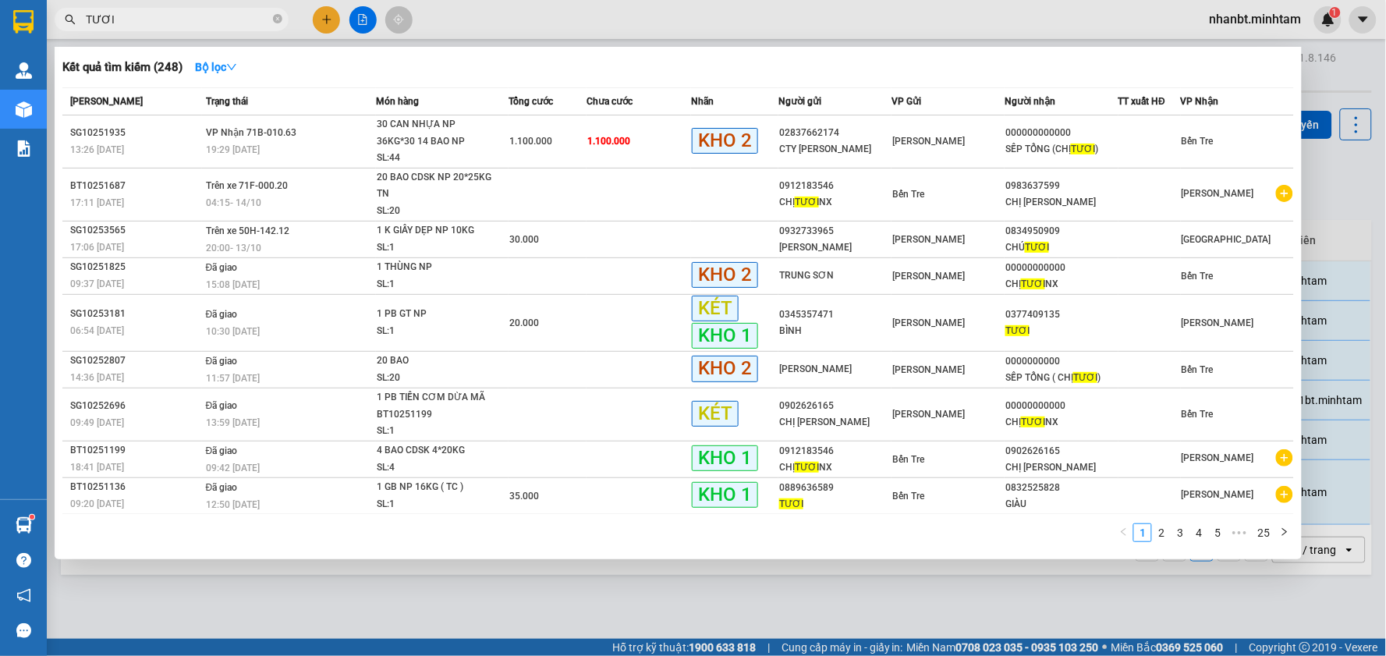
click at [141, 17] on input "TƯƠI" at bounding box center [178, 19] width 184 height 17
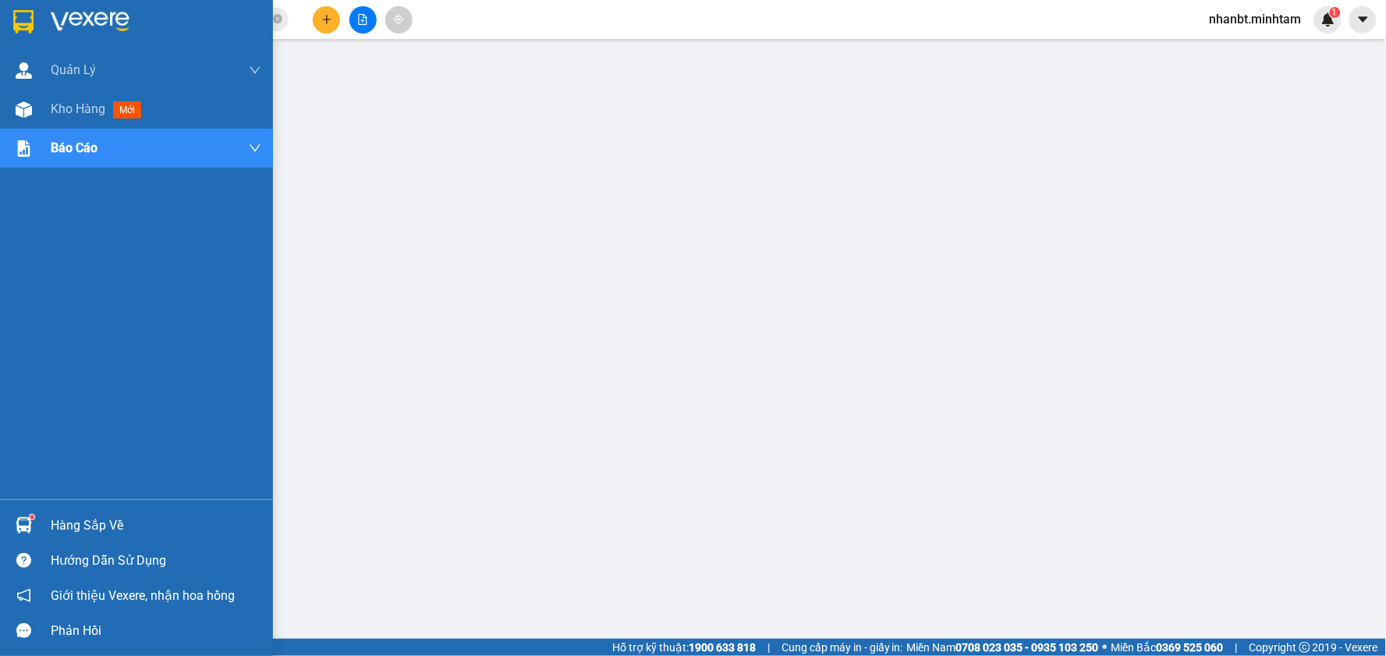
click at [80, 526] on div "Hàng sắp về" at bounding box center [156, 525] width 211 height 23
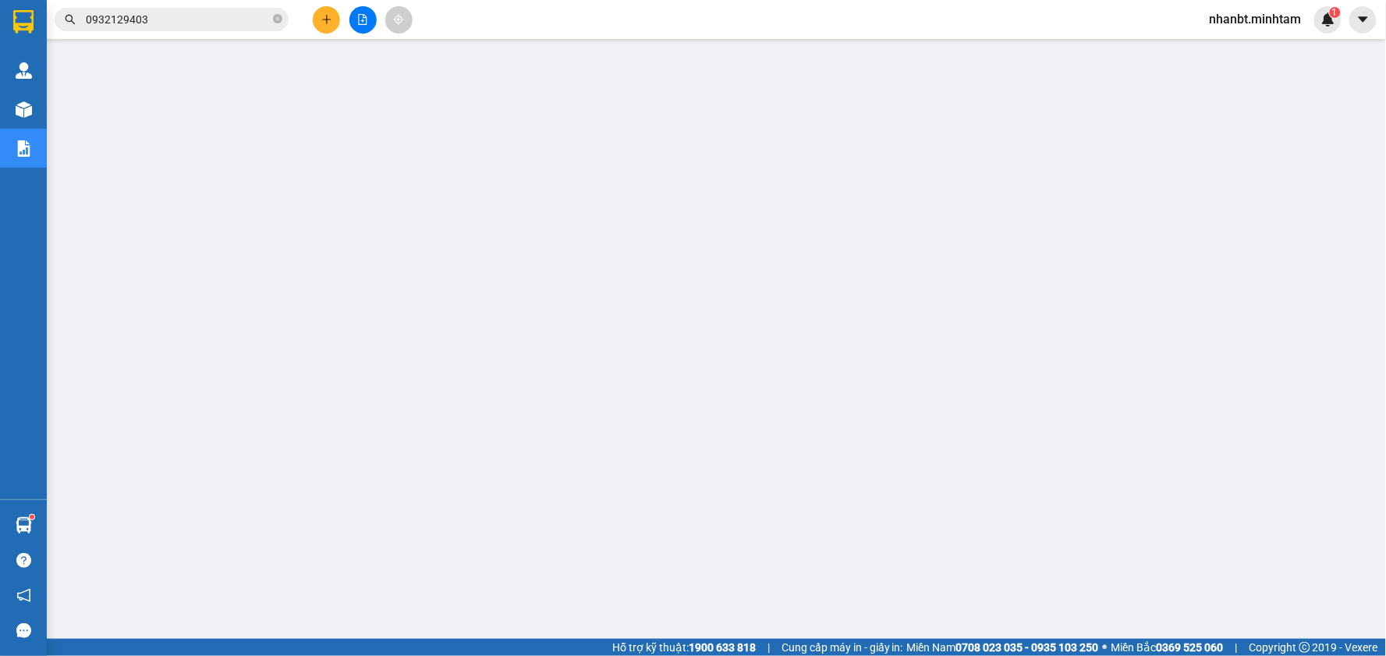
click at [1250, 19] on span "nhanbt.minhtam" at bounding box center [1255, 18] width 117 height 19
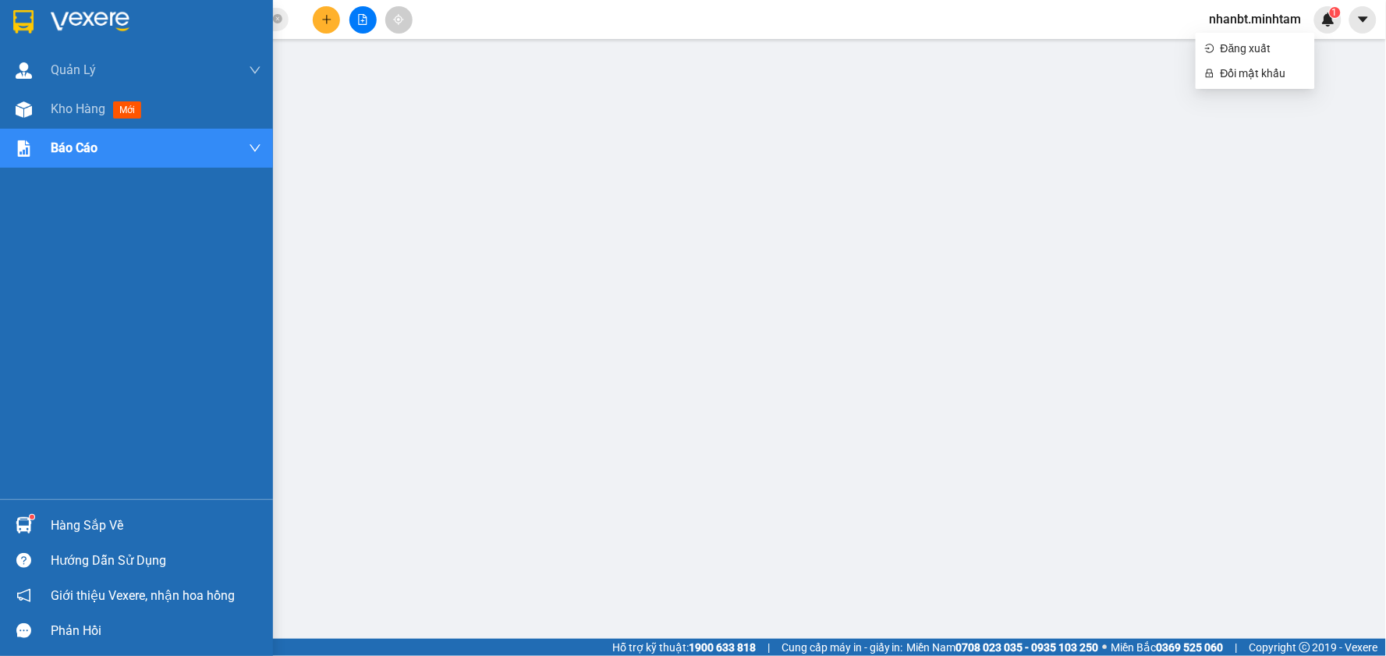
click at [19, 24] on img at bounding box center [23, 21] width 20 height 23
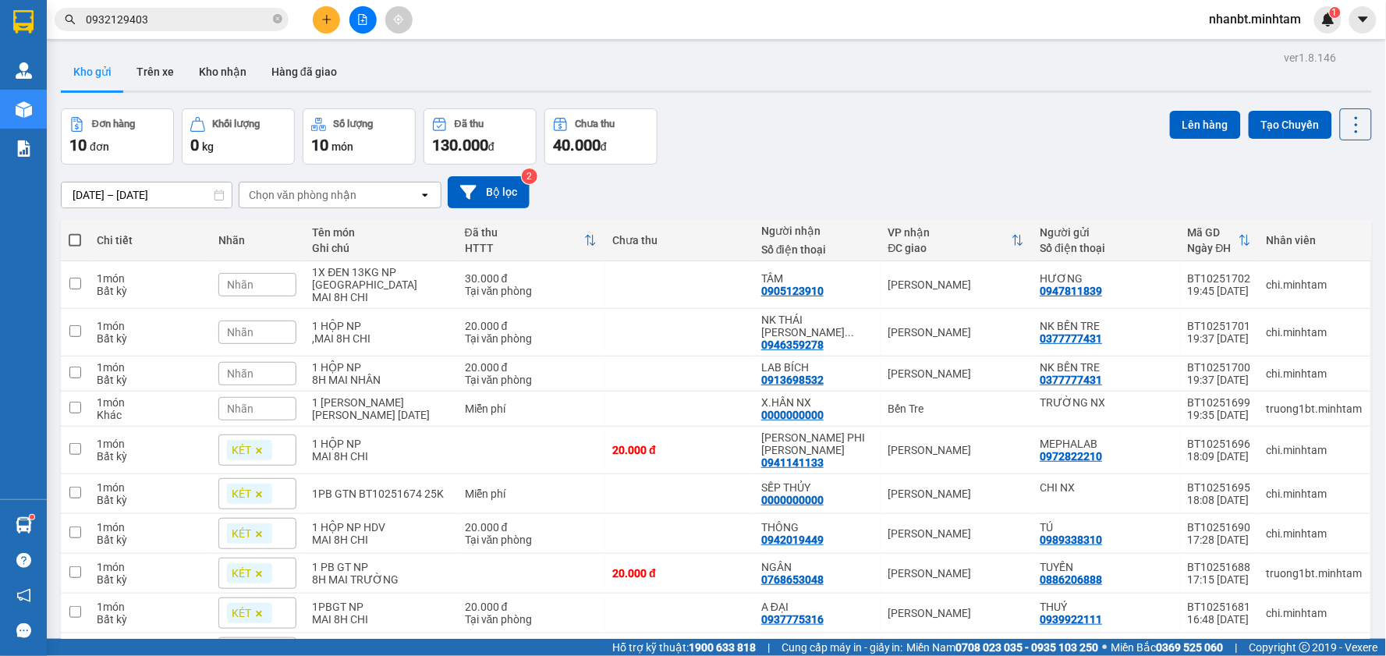
scroll to position [96, 0]
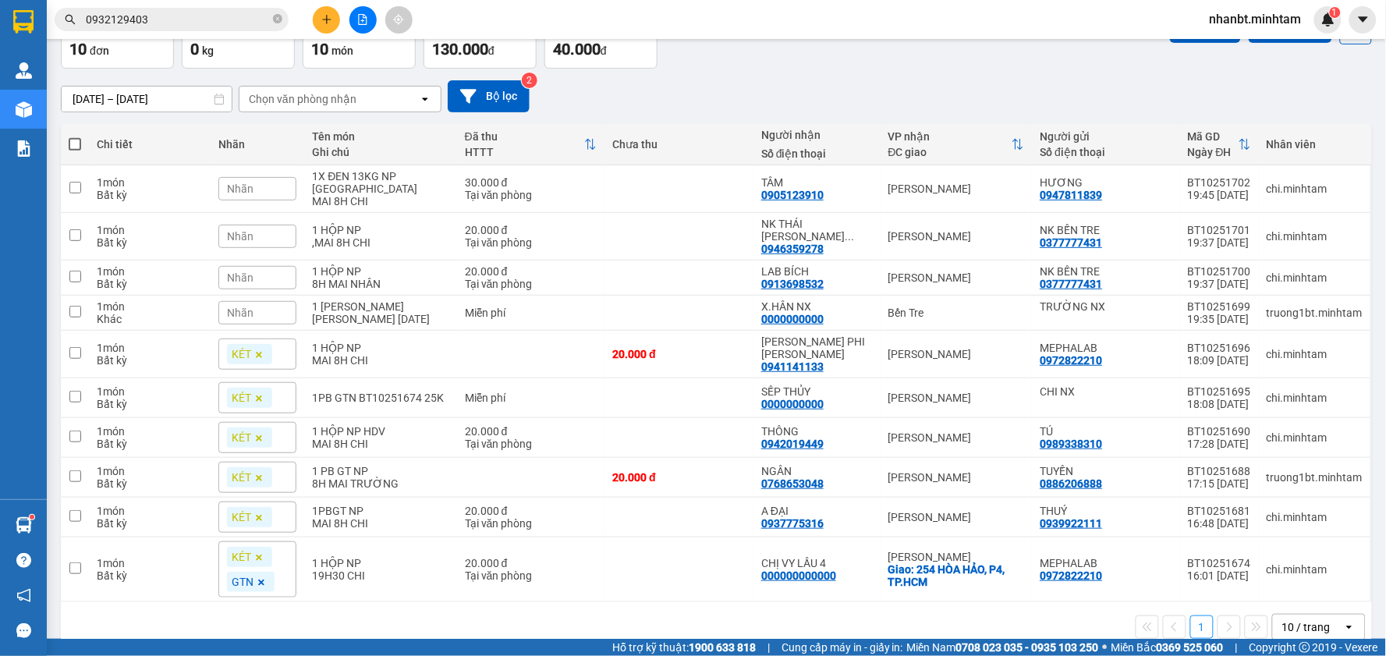
click at [239, 230] on span "Nhãn" at bounding box center [240, 236] width 27 height 12
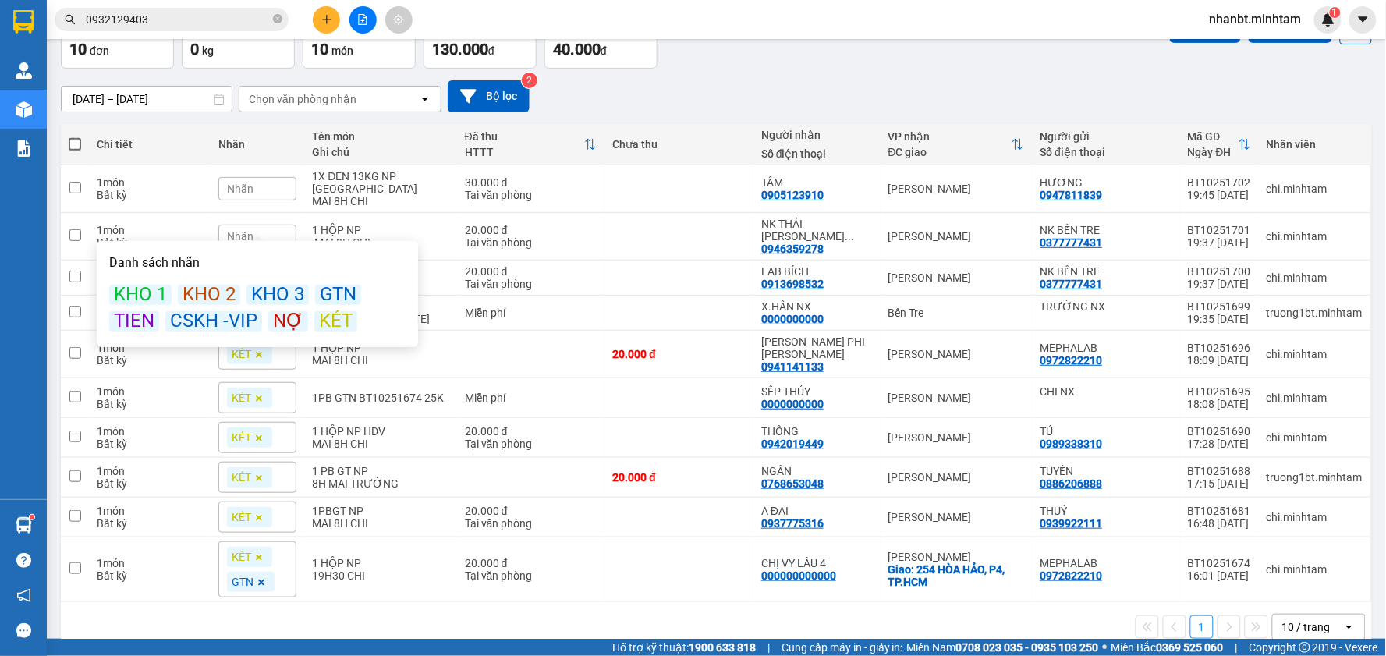
click at [326, 321] on div "KÉT" at bounding box center [335, 321] width 43 height 20
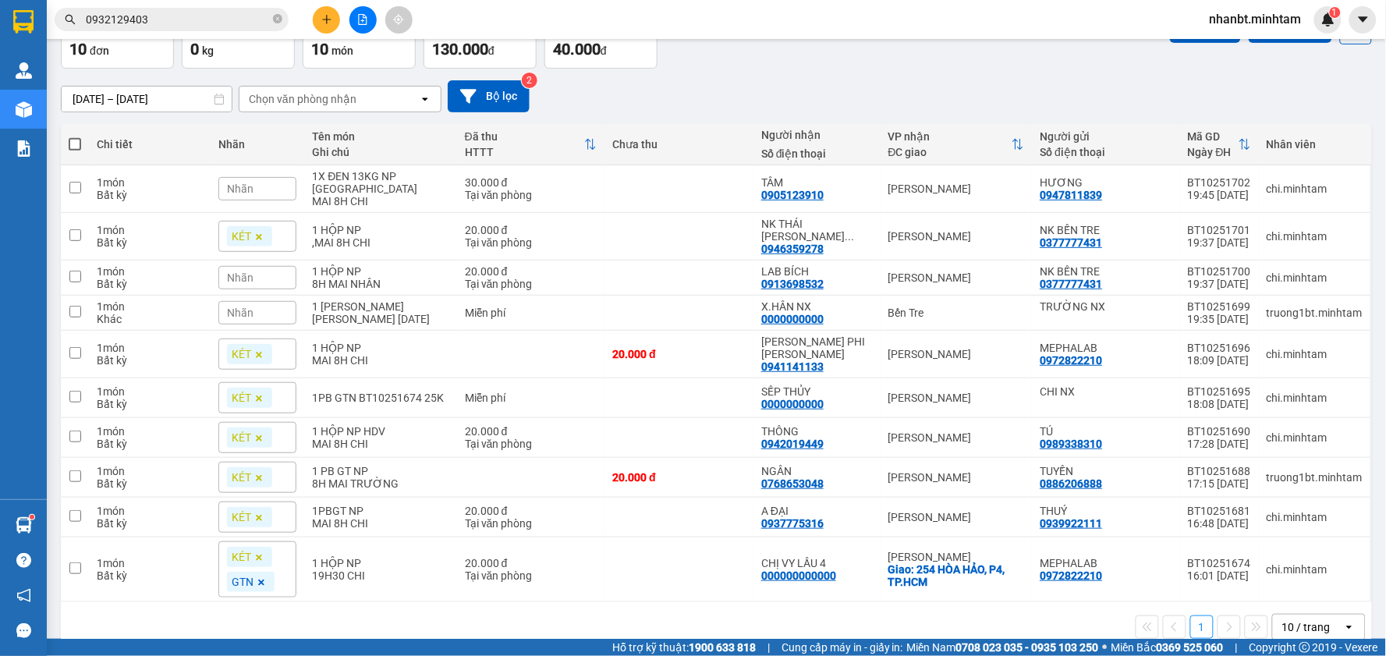
click at [735, 87] on div "11/10/2025 – 13/10/2025 Press the down arrow key to interact with the calendar …" at bounding box center [716, 96] width 1311 height 32
click at [264, 266] on div "Nhãn" at bounding box center [257, 277] width 78 height 23
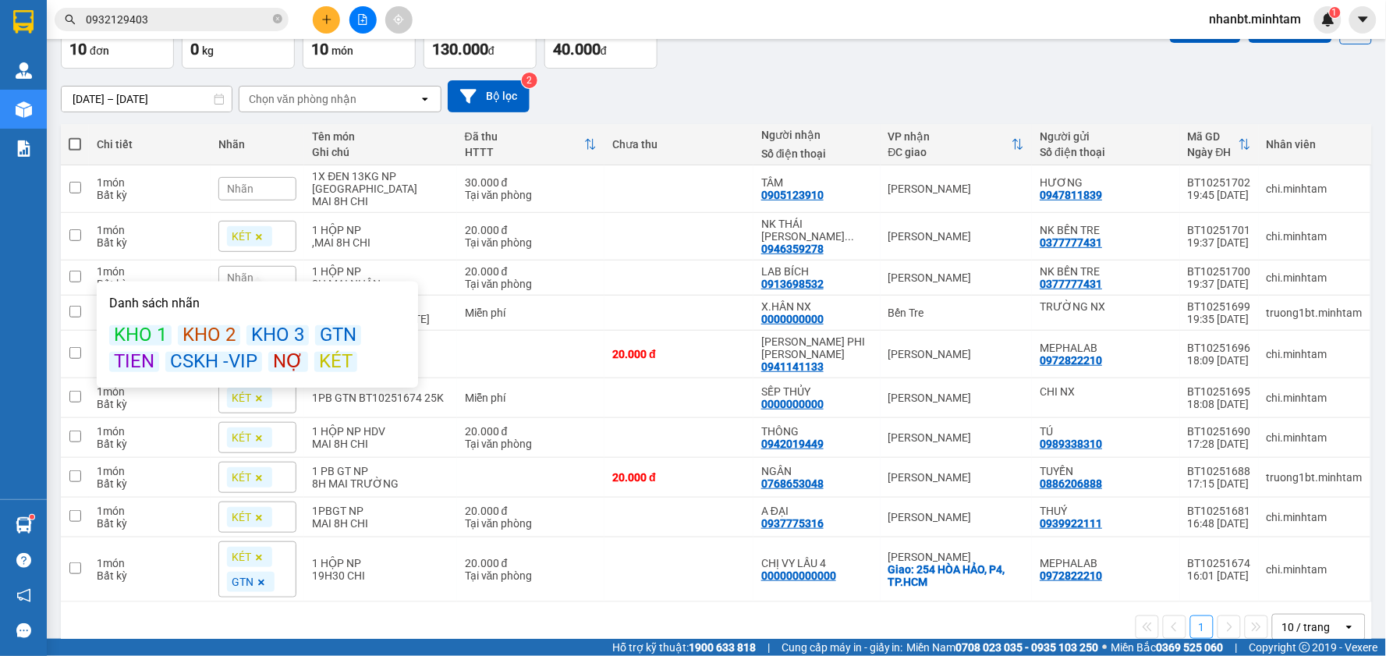
click at [342, 367] on div "KÉT" at bounding box center [335, 362] width 43 height 20
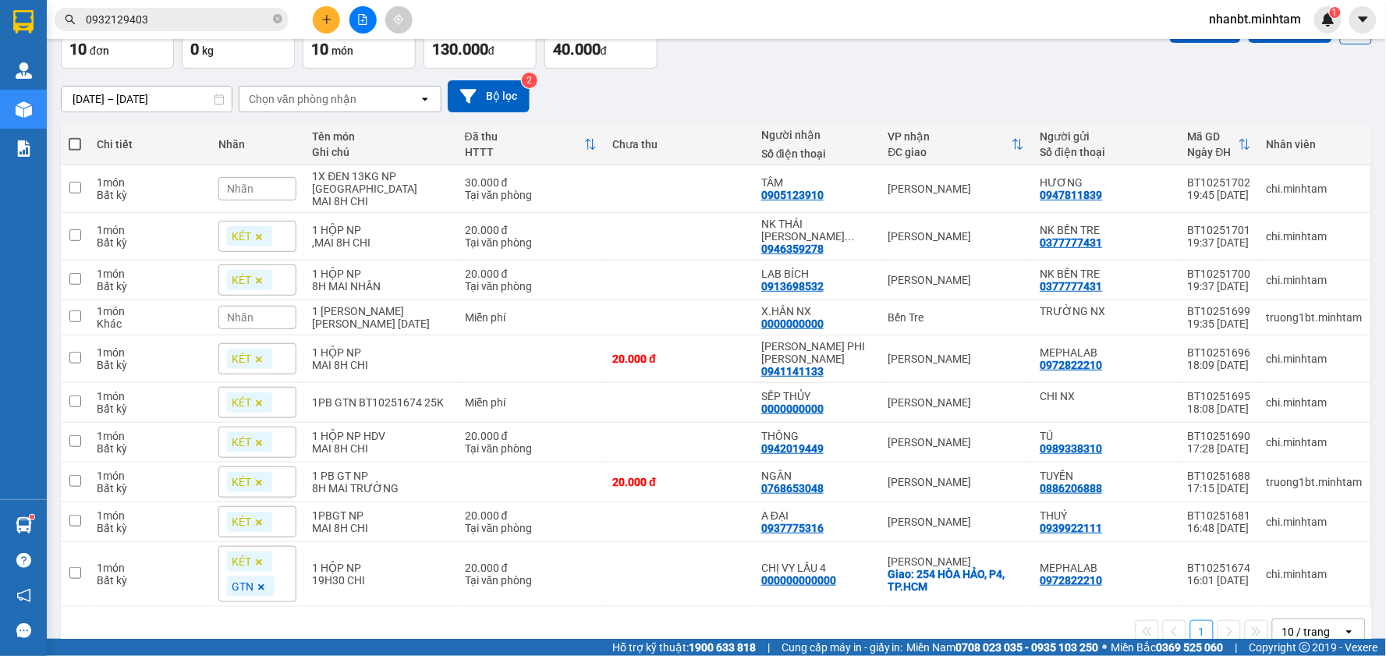
click at [734, 99] on div "11/10/2025 – 13/10/2025 Press the down arrow key to interact with the calendar …" at bounding box center [716, 96] width 1311 height 32
click at [76, 304] on td at bounding box center [75, 317] width 28 height 35
checkbox input "true"
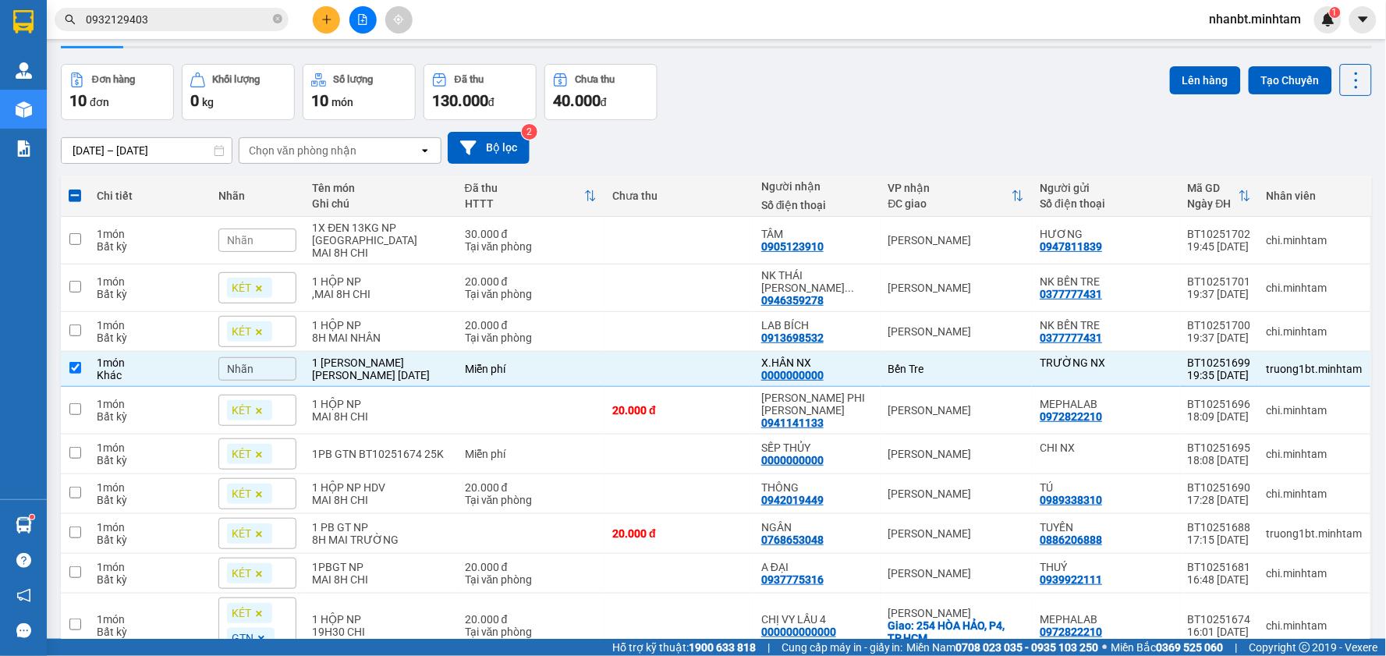
scroll to position [0, 0]
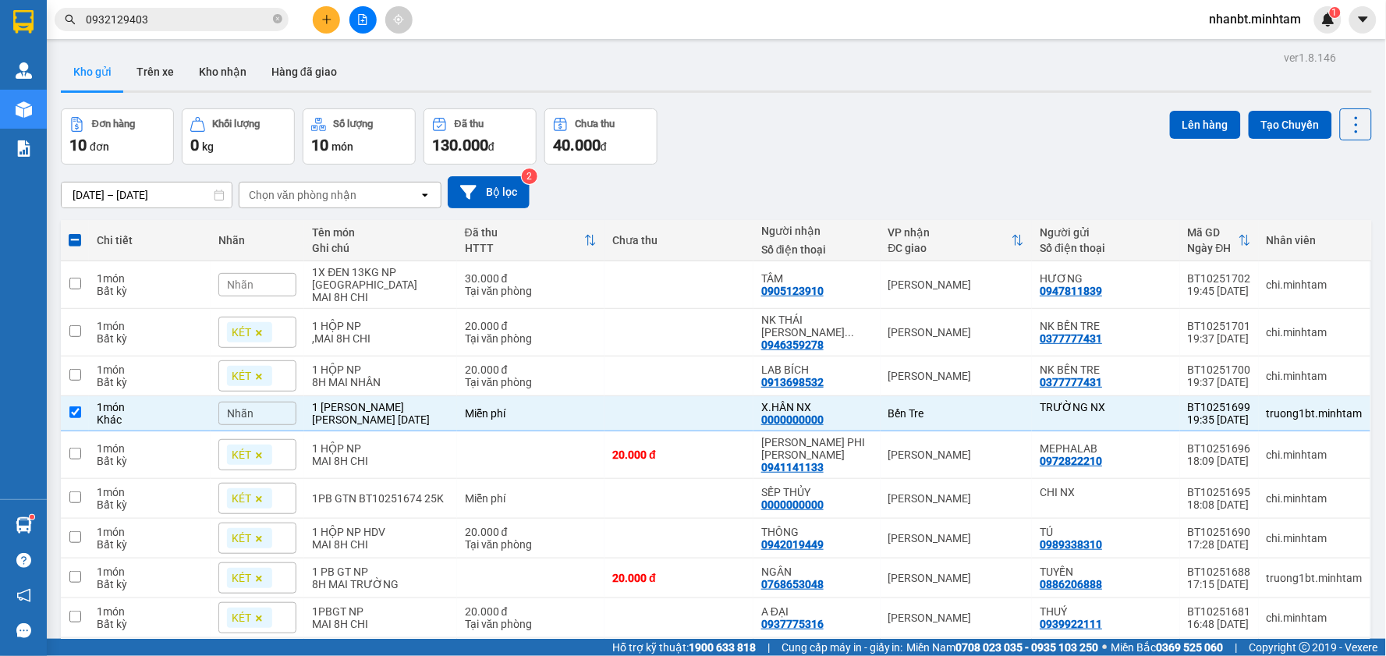
click at [1176, 109] on div "Lên hàng Tạo Chuyến" at bounding box center [1271, 124] width 202 height 32
click at [1170, 117] on button "Lên hàng" at bounding box center [1205, 125] width 71 height 28
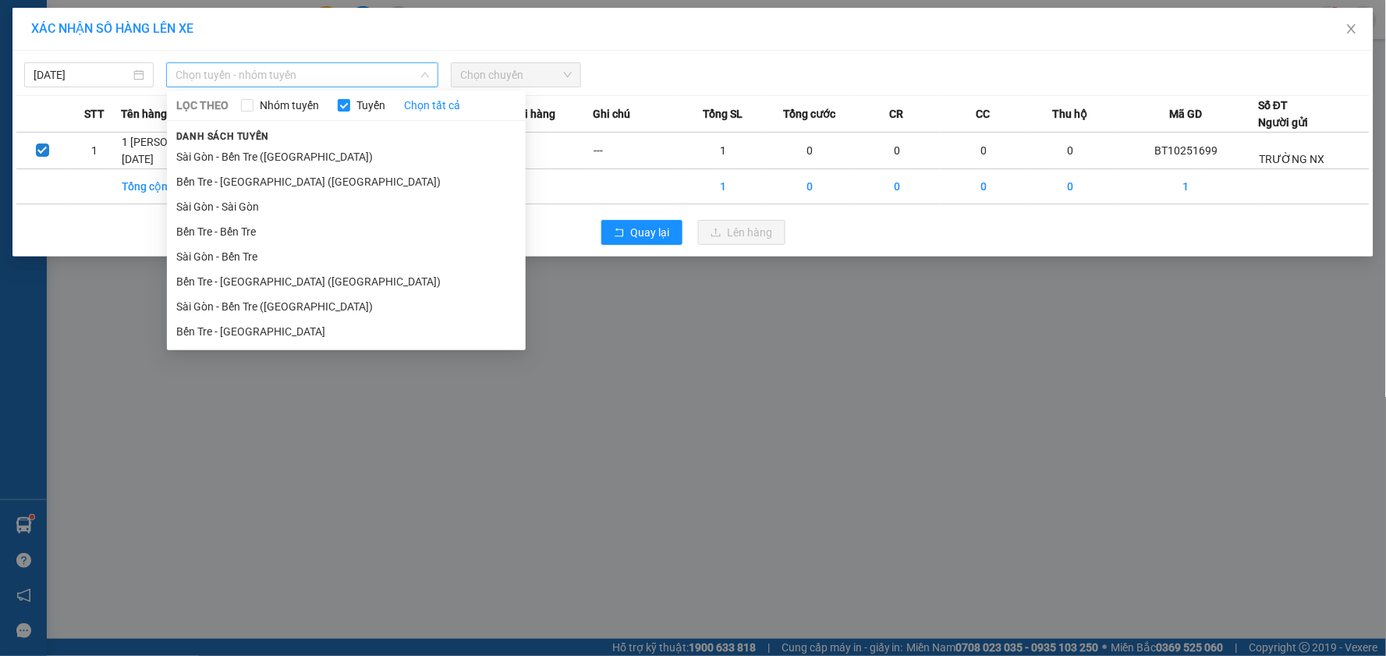
click at [331, 63] on span "Chọn tuyến - nhóm tuyến" at bounding box center [301, 74] width 253 height 23
click at [219, 334] on li "Bến Tre - [GEOGRAPHIC_DATA]" at bounding box center [346, 331] width 359 height 25
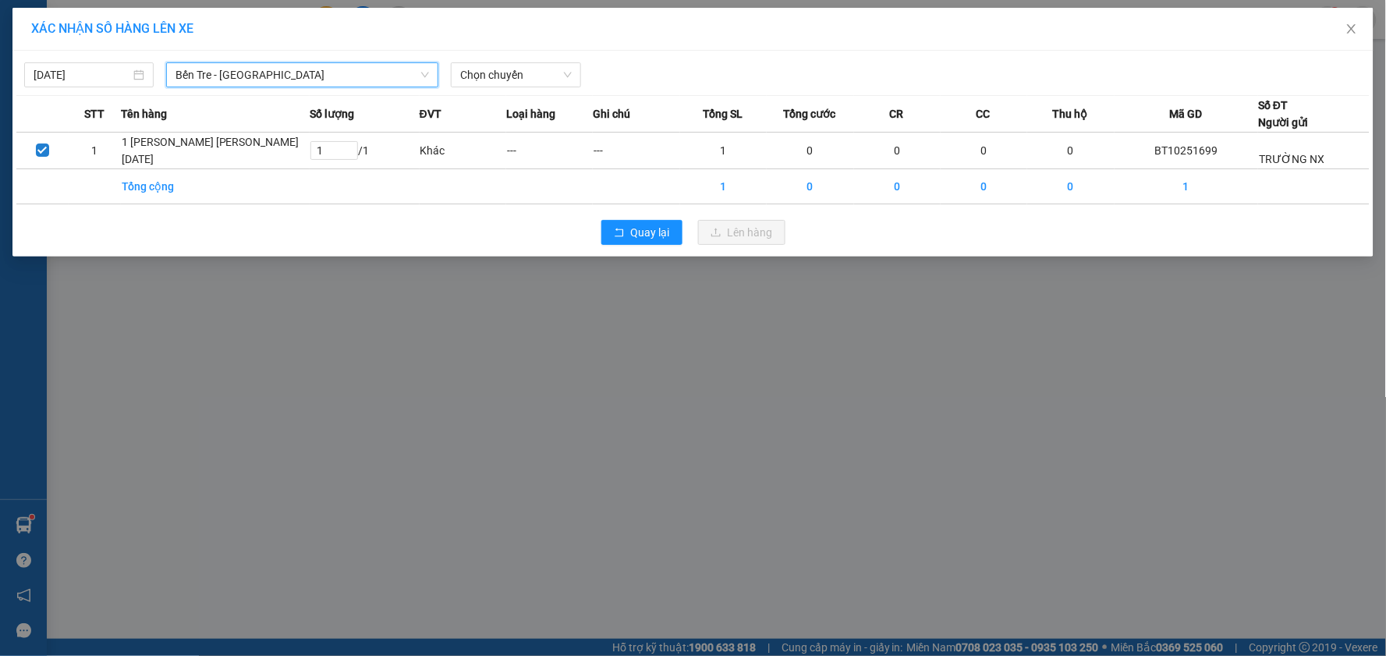
click at [325, 80] on span "Bến Tre - [GEOGRAPHIC_DATA]" at bounding box center [301, 74] width 253 height 23
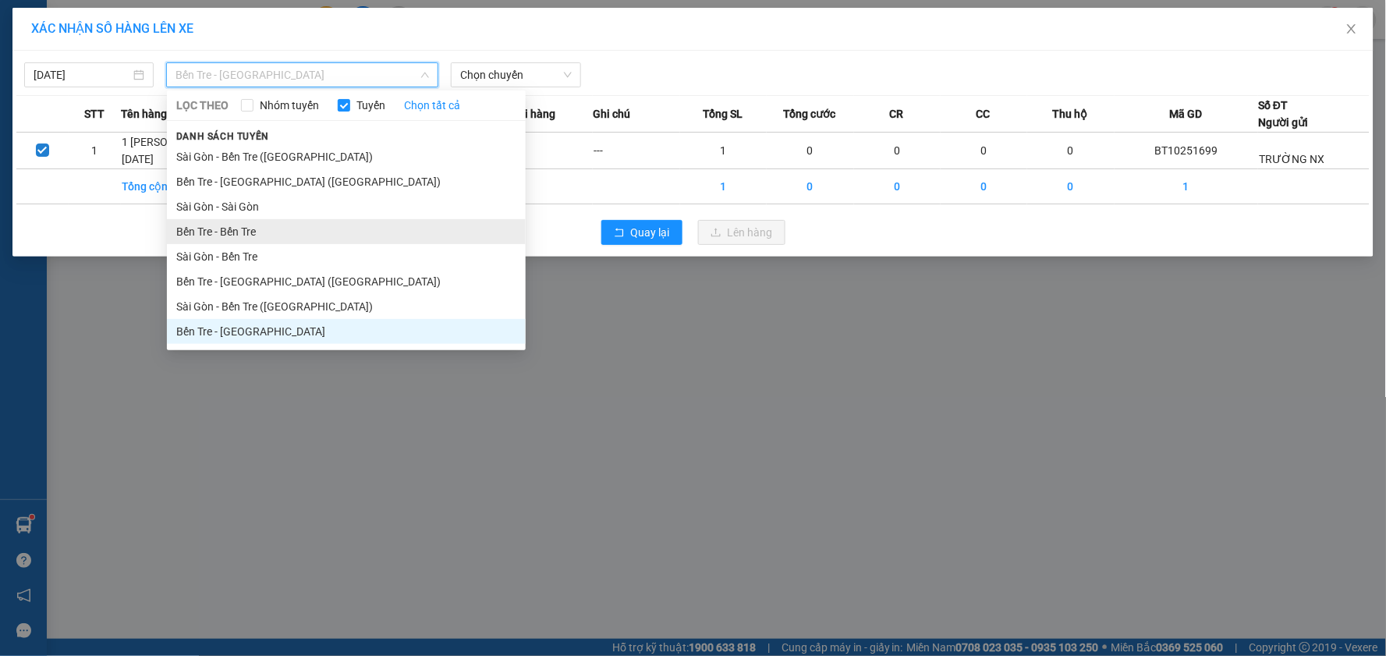
click at [227, 232] on li "Bến Tre - Bến Tre" at bounding box center [346, 231] width 359 height 25
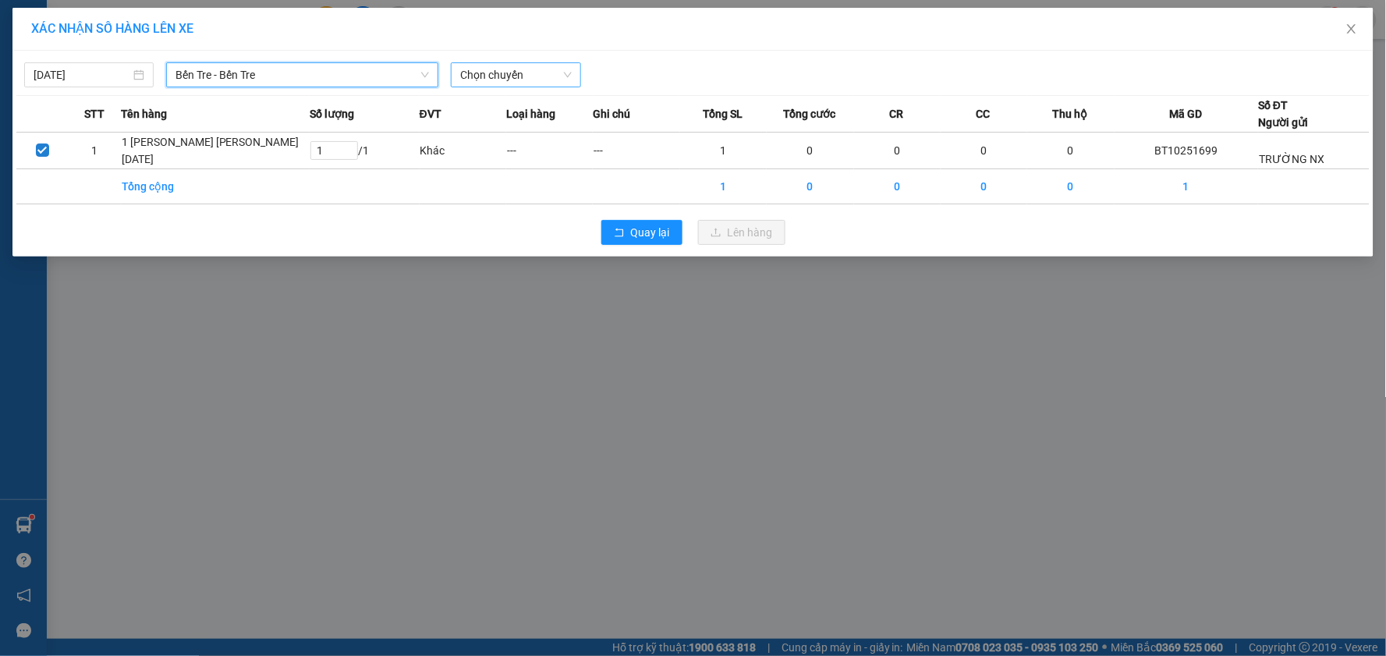
click at [567, 73] on span "Chọn chuyến" at bounding box center [515, 74] width 111 height 23
click at [516, 126] on div "01:11" at bounding box center [522, 130] width 122 height 17
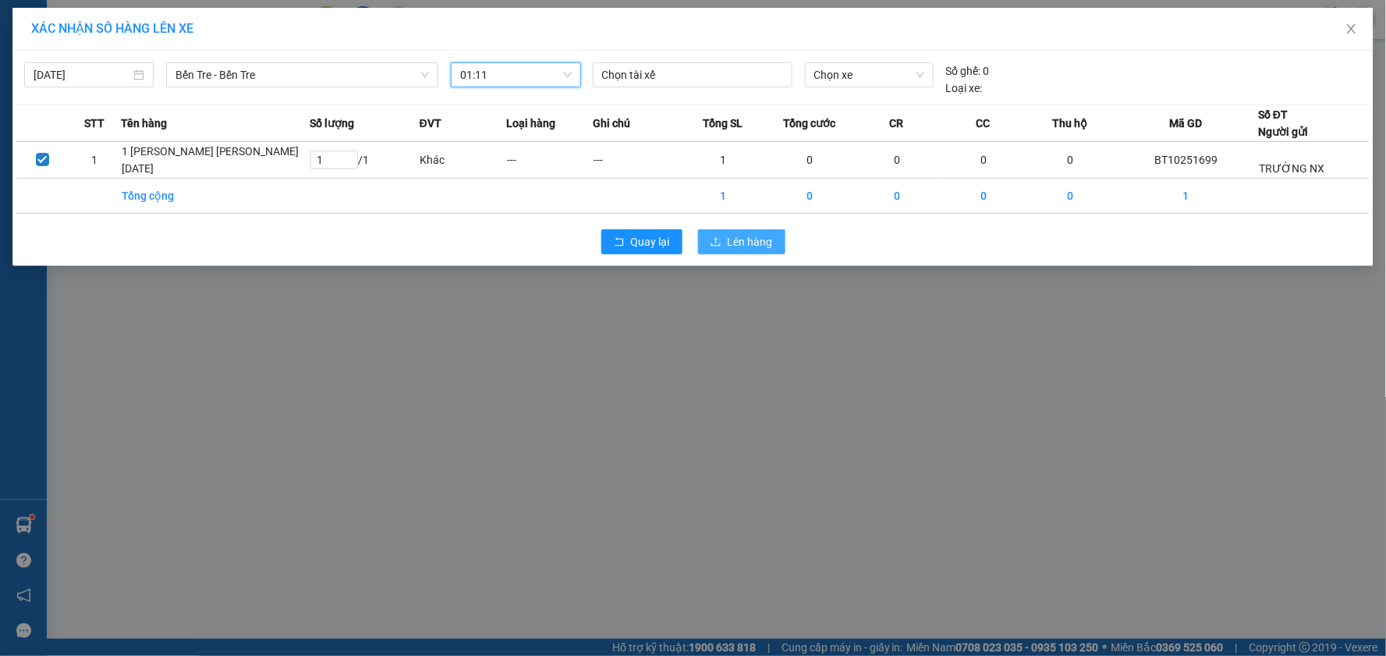
click at [754, 246] on span "Lên hàng" at bounding box center [749, 241] width 45 height 17
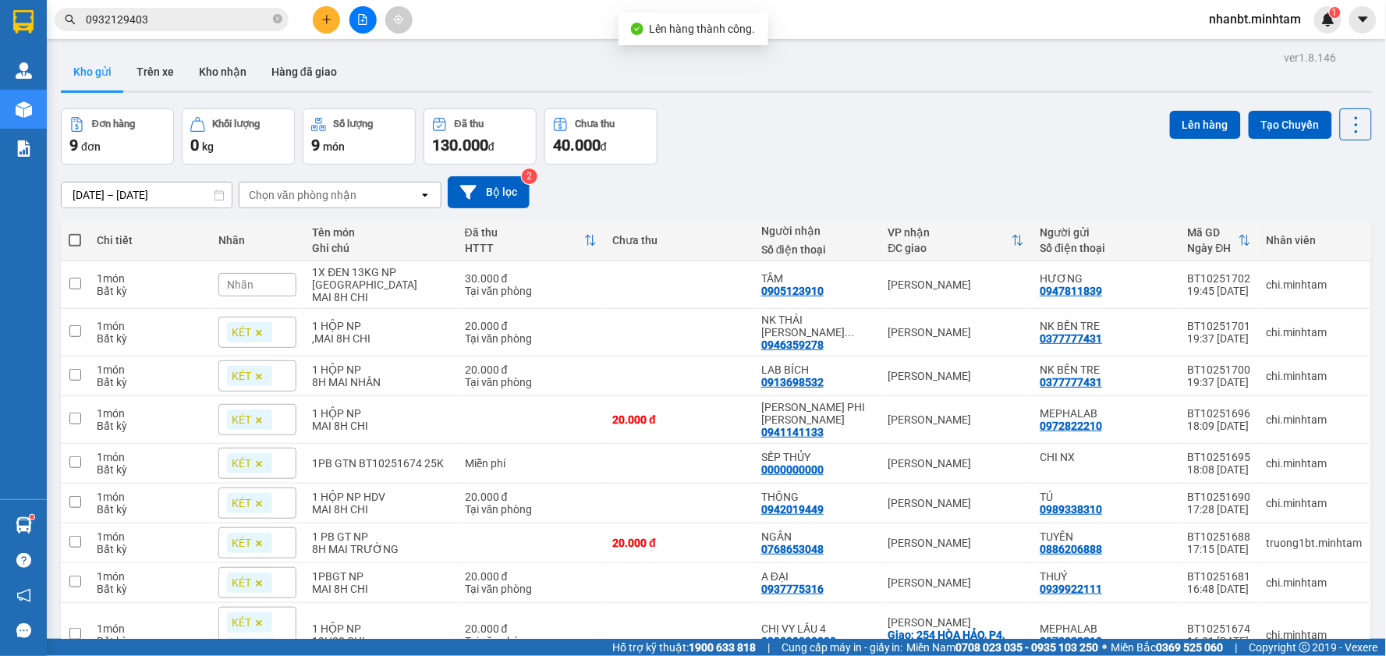
click at [78, 240] on span at bounding box center [75, 240] width 12 height 12
click at [75, 232] on input "checkbox" at bounding box center [75, 232] width 0 height 0
checkbox input "true"
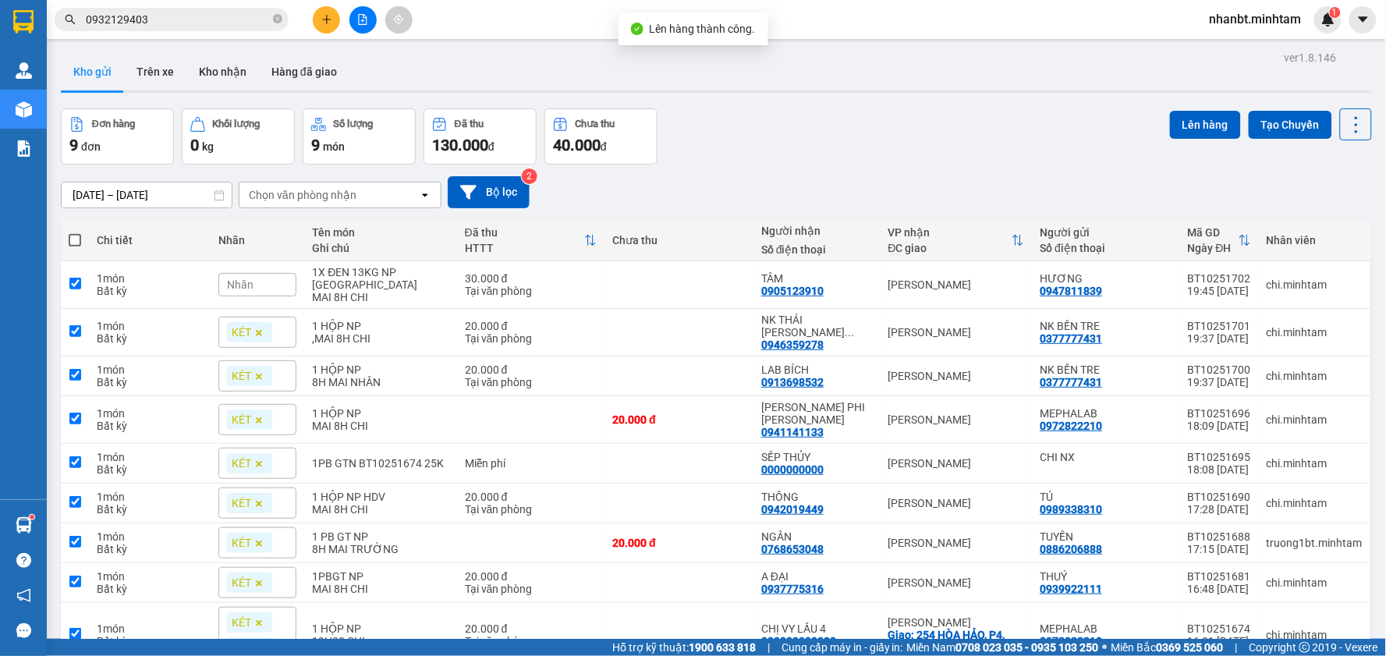
checkbox input "true"
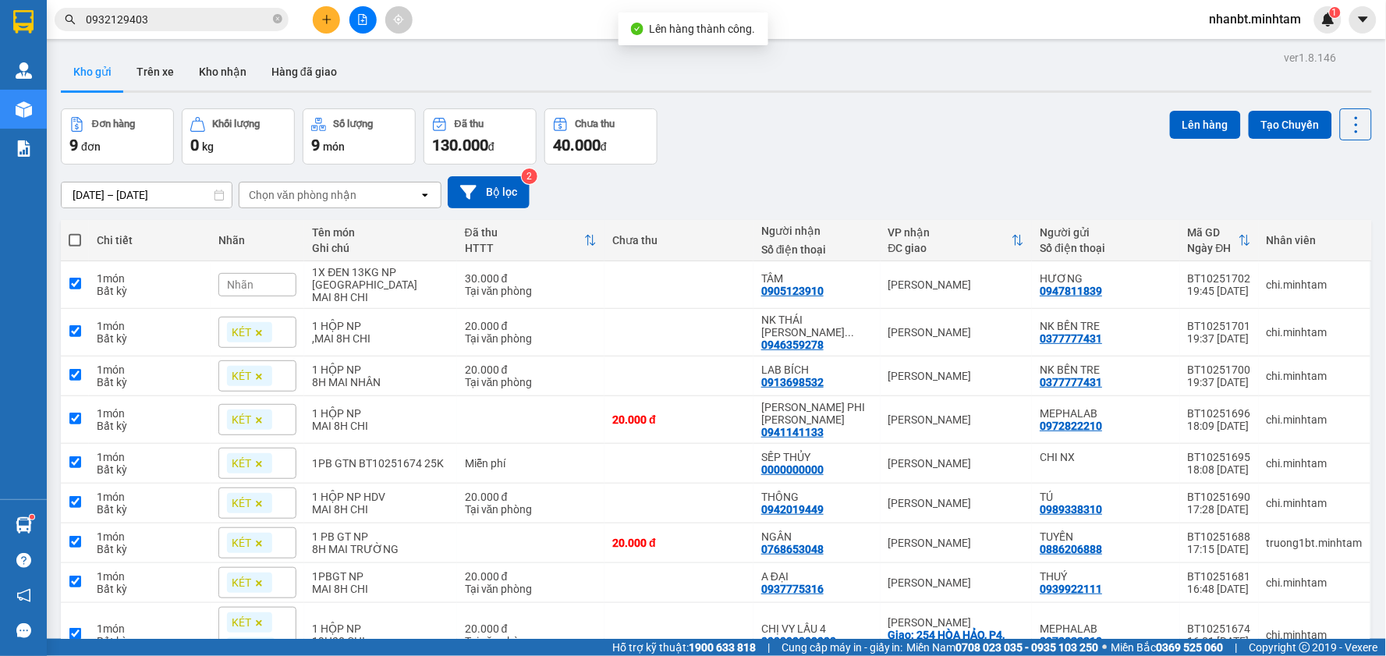
checkbox input "true"
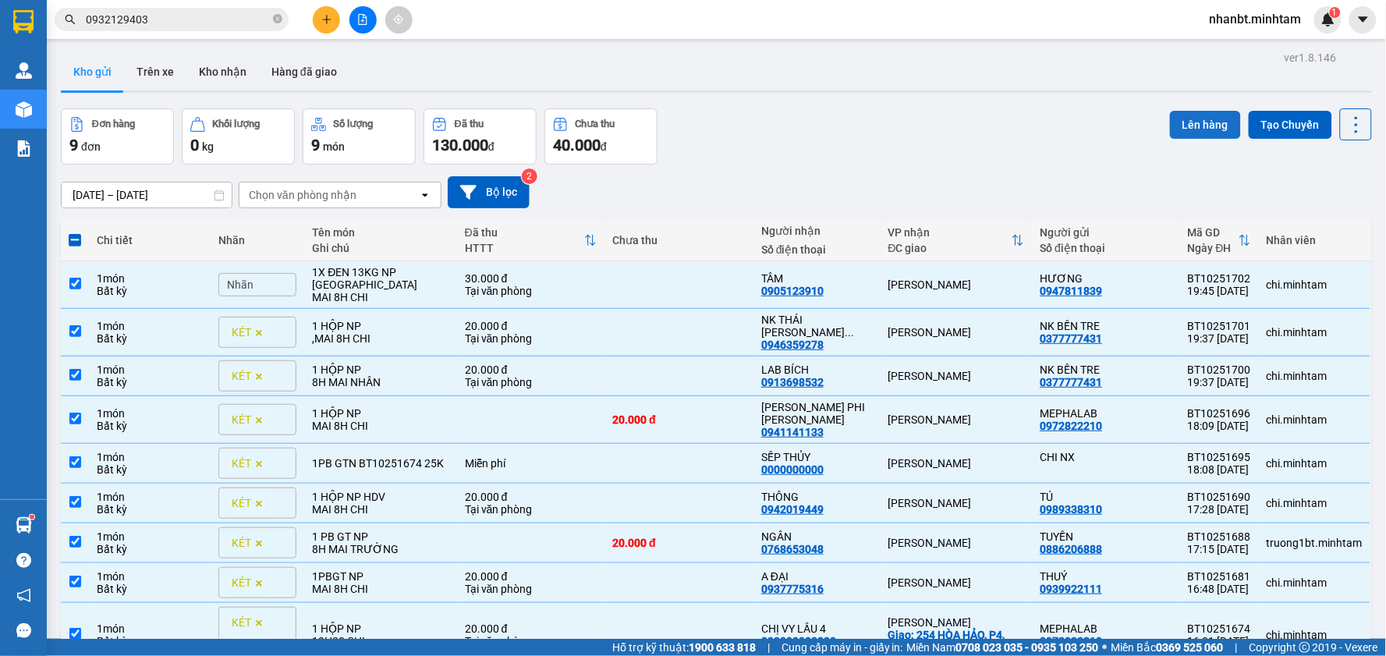
click at [1188, 122] on button "Lên hàng" at bounding box center [1205, 125] width 71 height 28
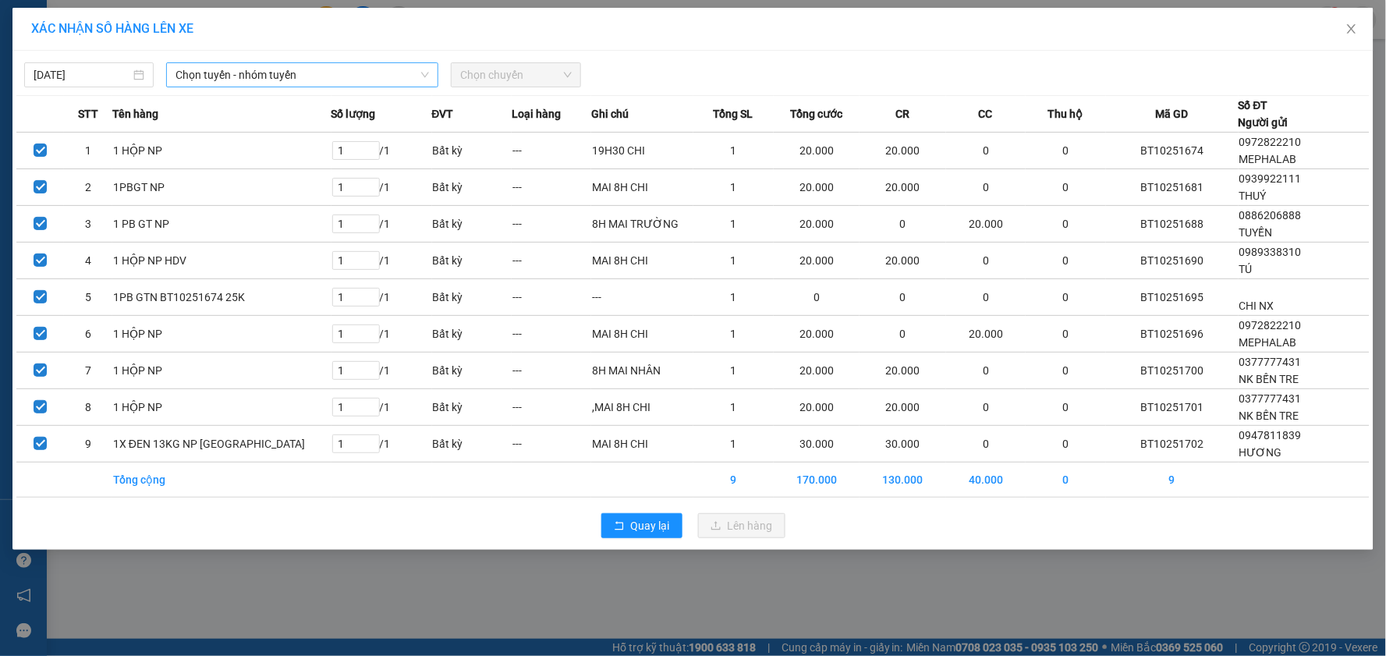
click at [256, 73] on span "Chọn tuyến - nhóm tuyến" at bounding box center [301, 74] width 253 height 23
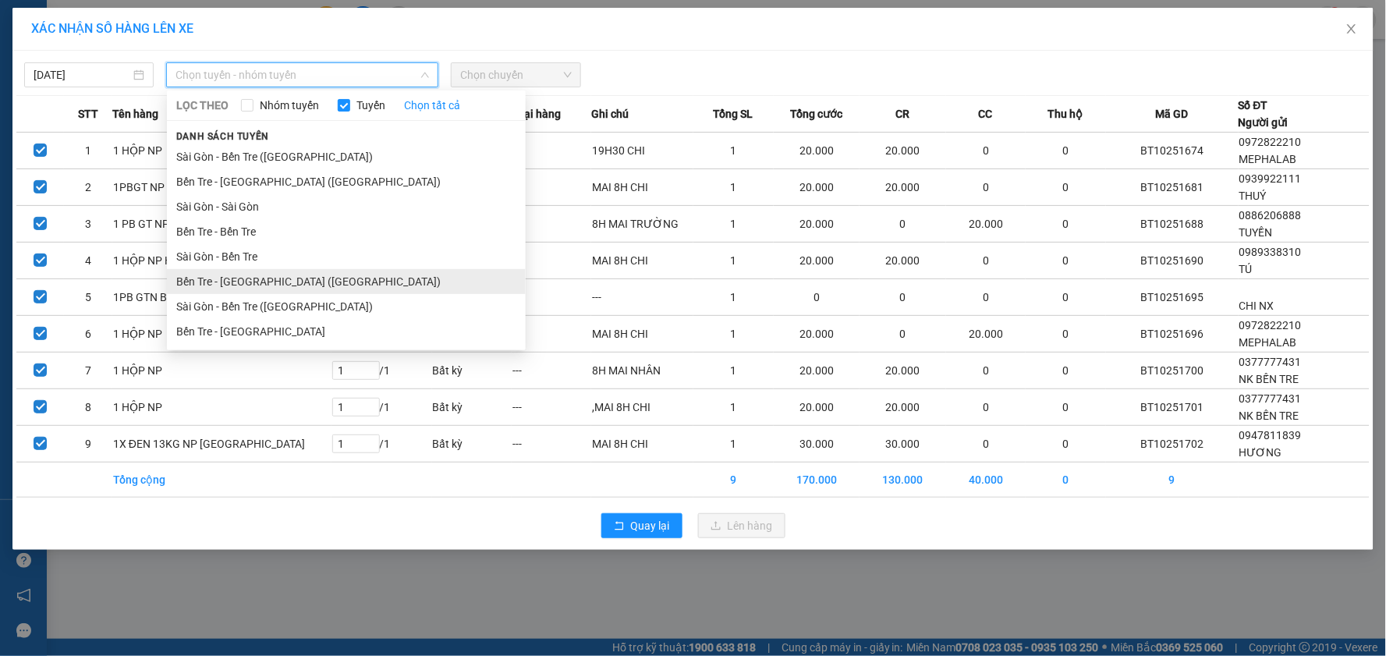
click at [253, 279] on li "Bến Tre - [GEOGRAPHIC_DATA] ([GEOGRAPHIC_DATA])" at bounding box center [346, 281] width 359 height 25
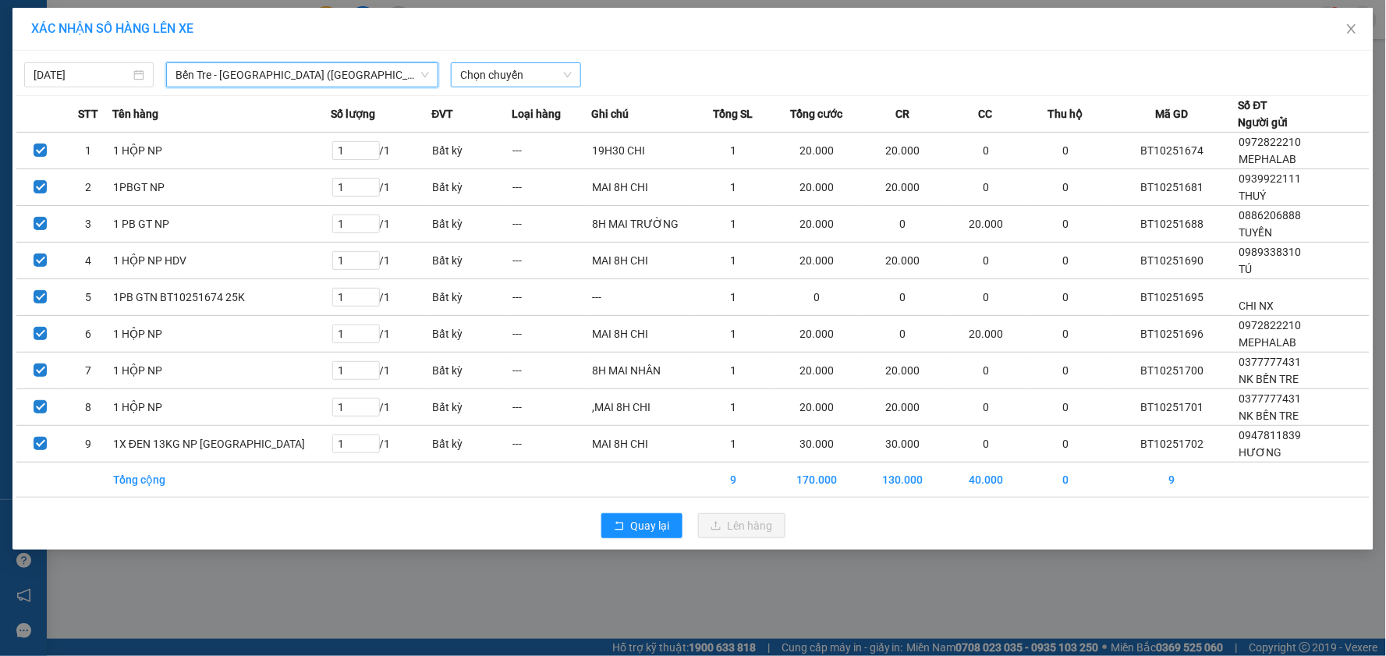
click at [519, 76] on span "Chọn chuyến" at bounding box center [515, 74] width 111 height 23
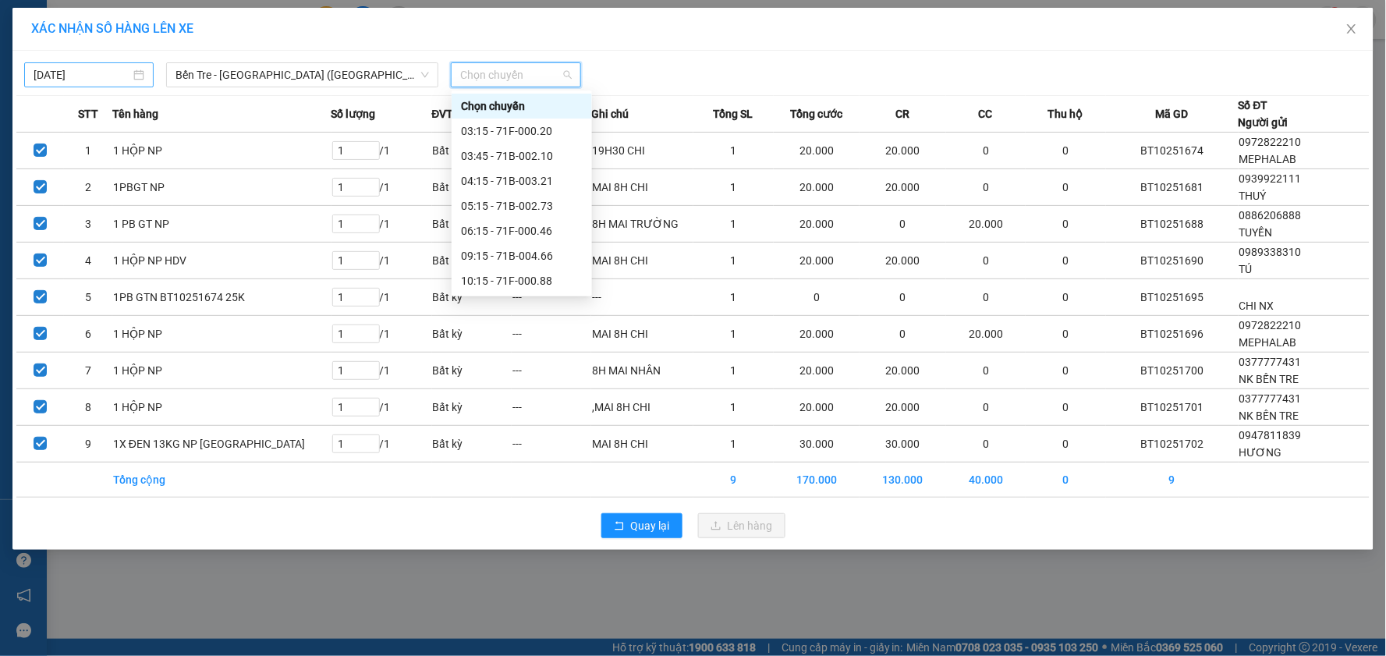
click at [83, 82] on input "[DATE]" at bounding box center [82, 74] width 97 height 17
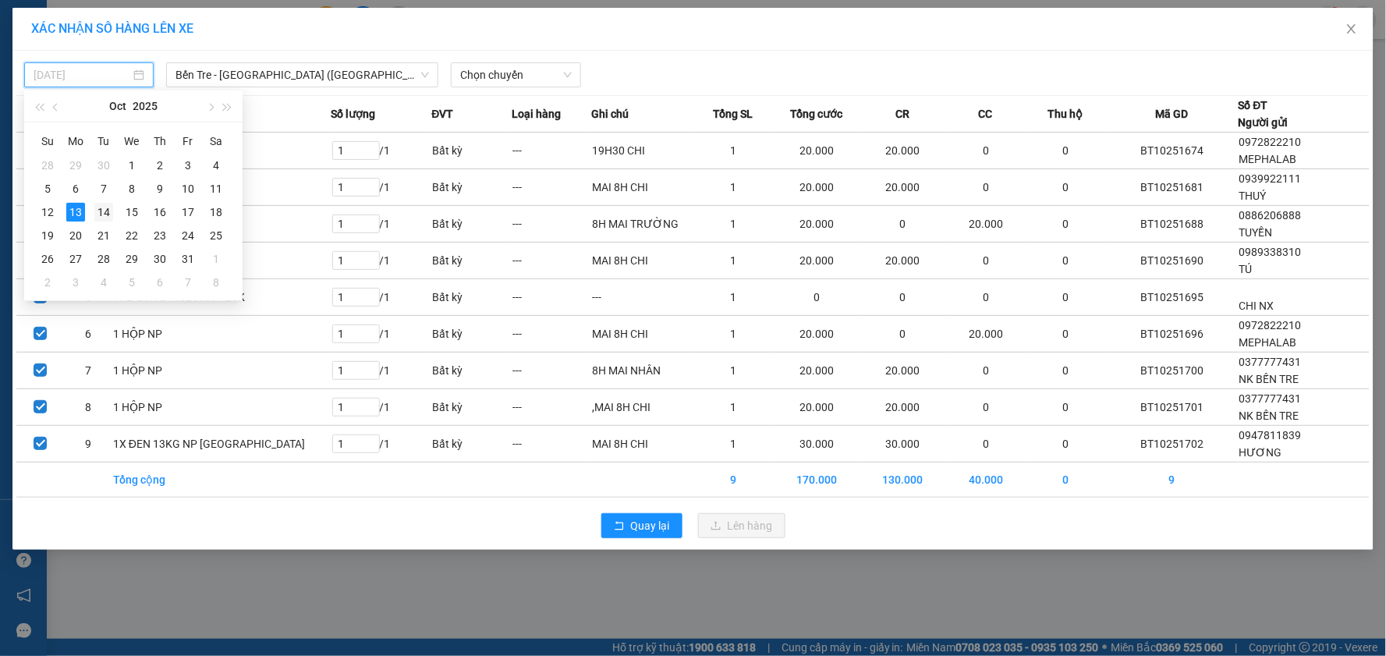
click at [92, 213] on td "14" at bounding box center [104, 211] width 28 height 23
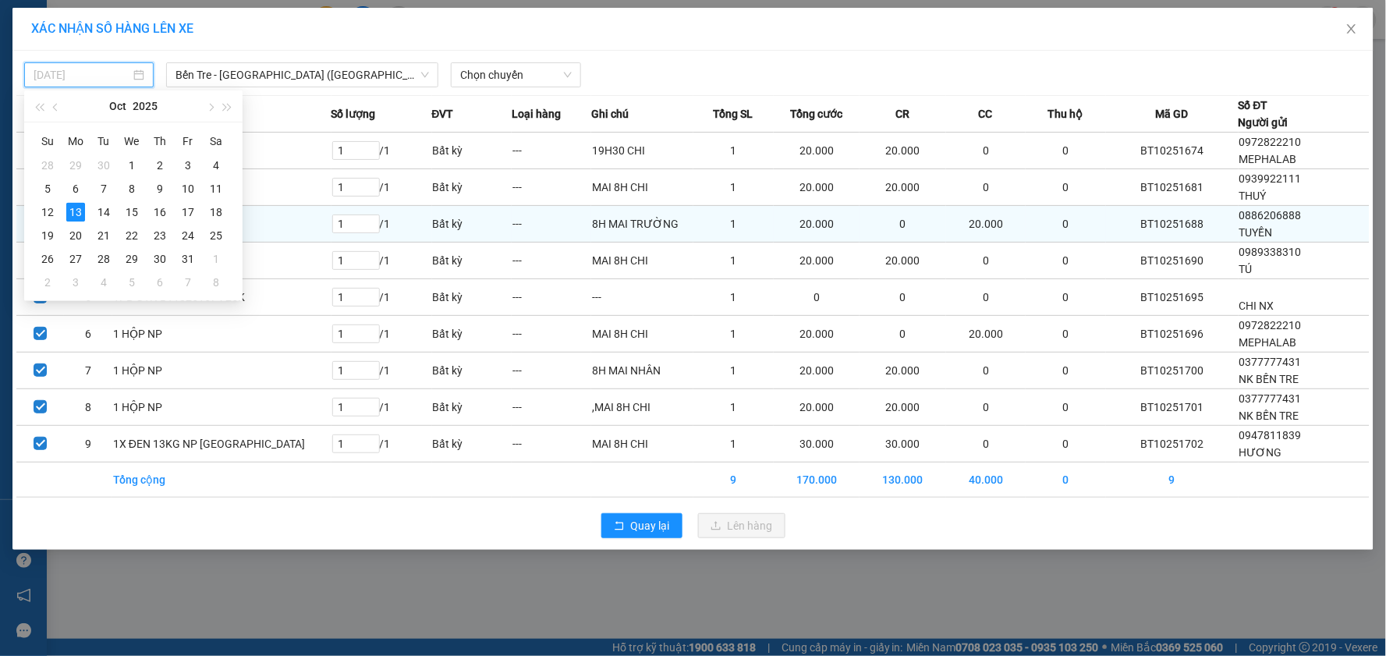
type input "[DATE]"
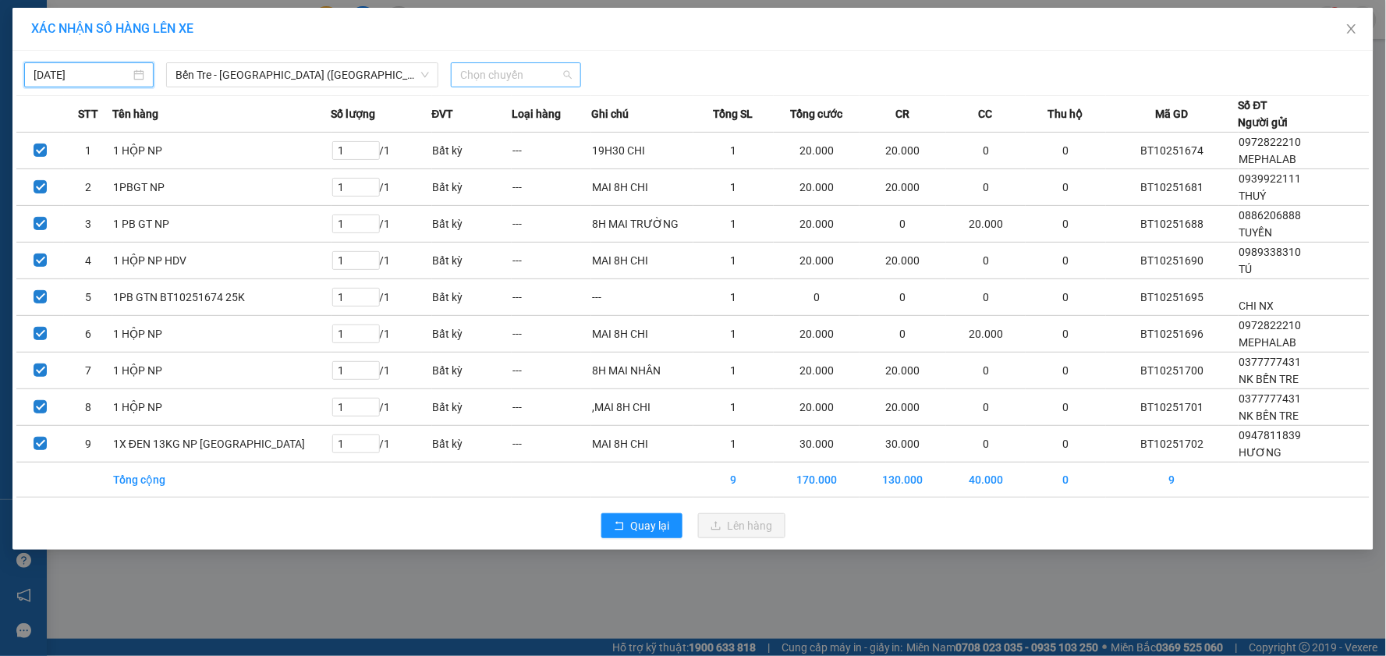
click at [557, 78] on span "Chọn chuyến" at bounding box center [515, 74] width 111 height 23
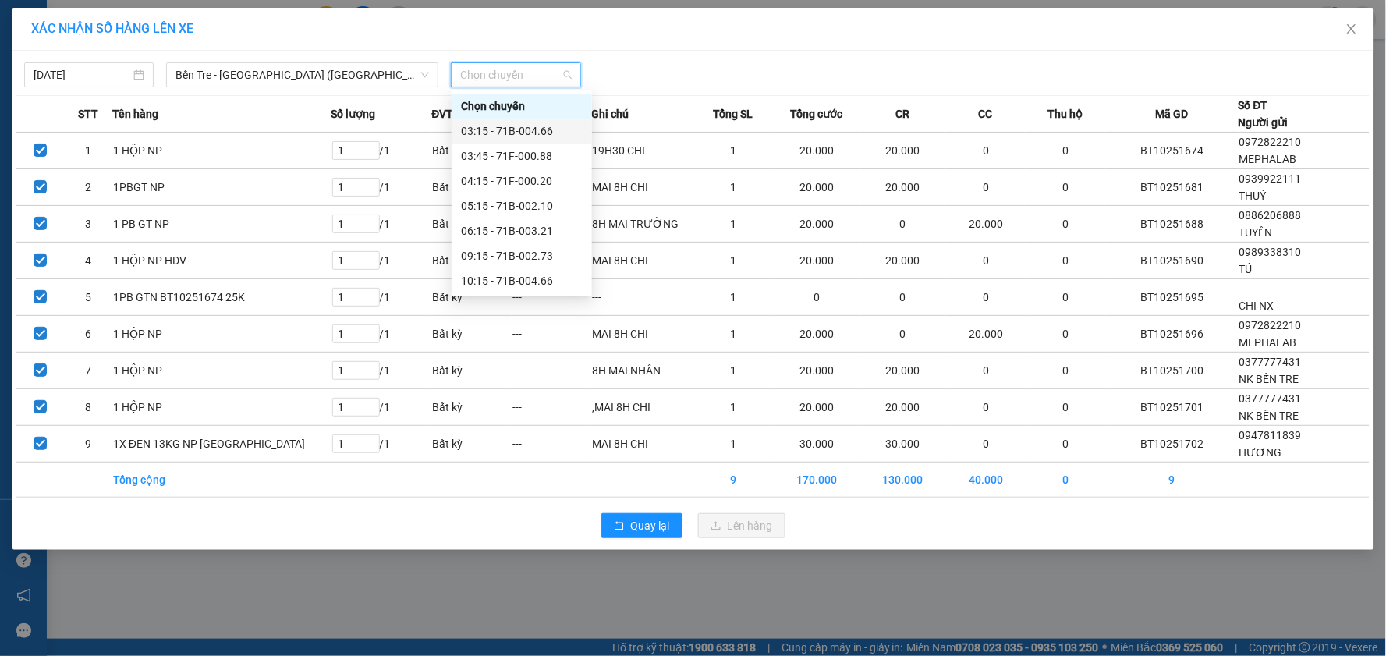
click at [533, 129] on div "03:15 - 71B-004.66" at bounding box center [522, 130] width 122 height 17
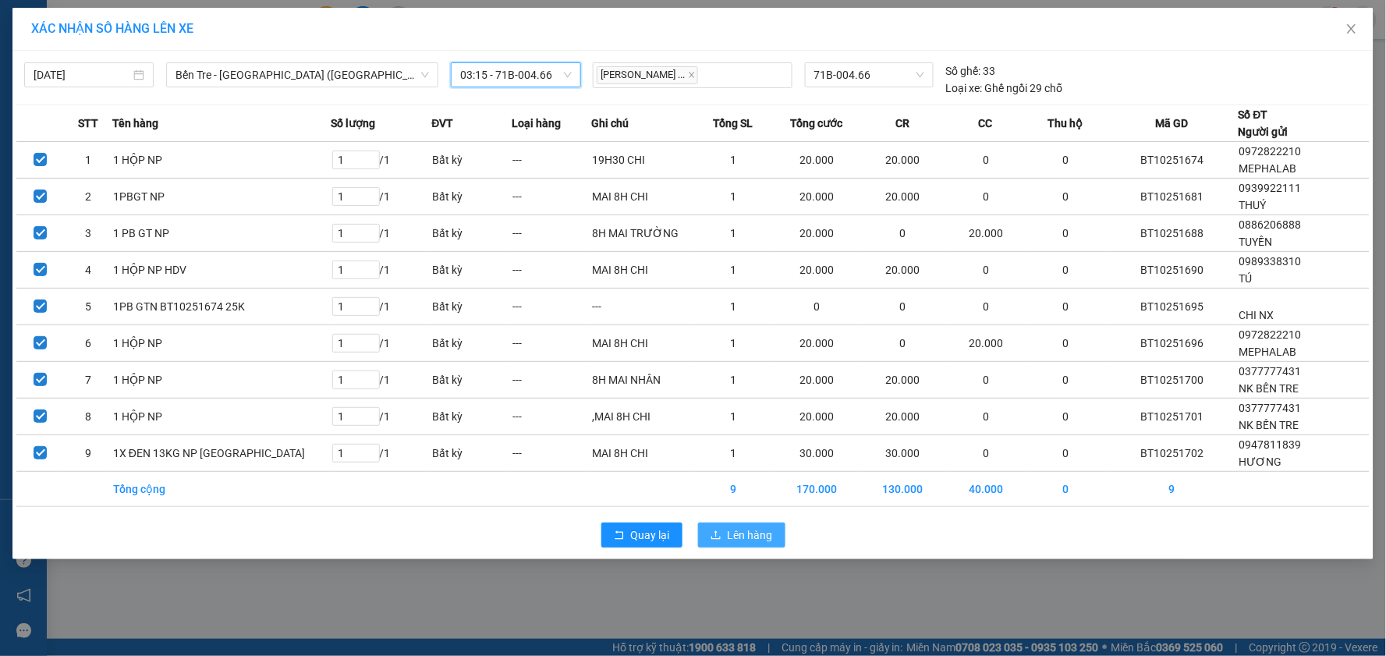
click at [749, 540] on span "Lên hàng" at bounding box center [749, 534] width 45 height 17
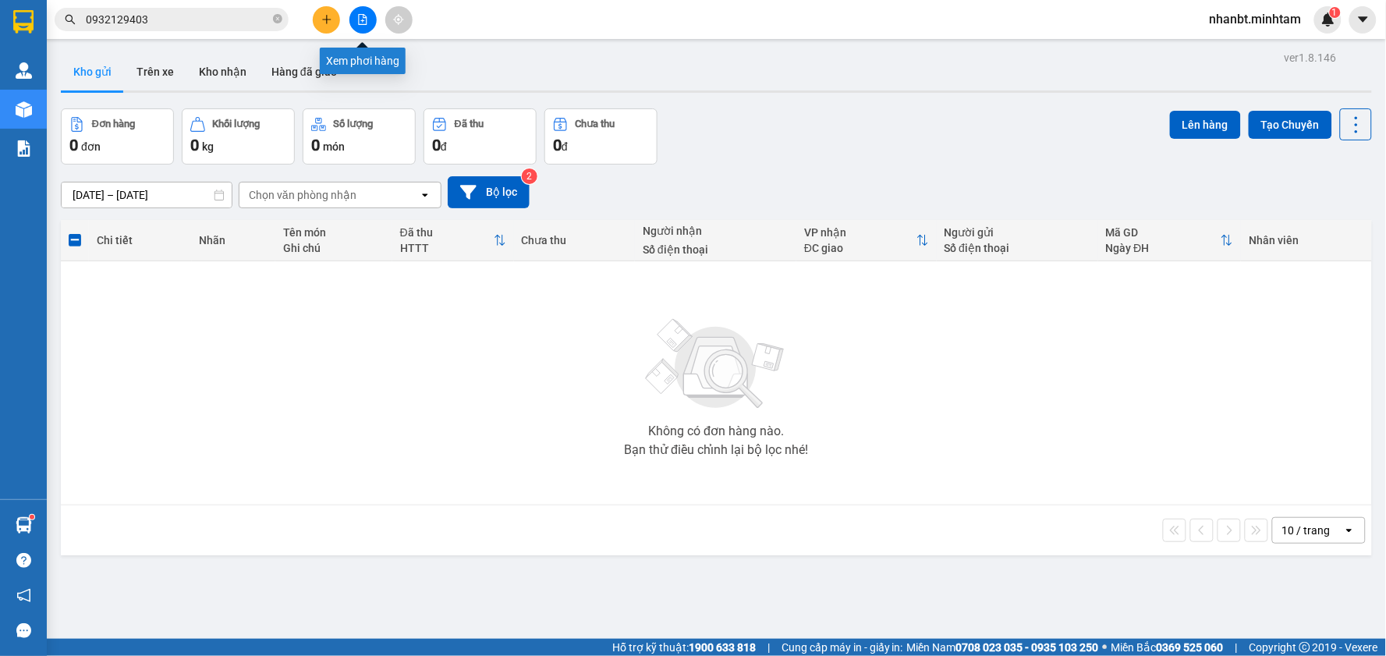
click at [365, 21] on icon "file-add" at bounding box center [362, 19] width 11 height 11
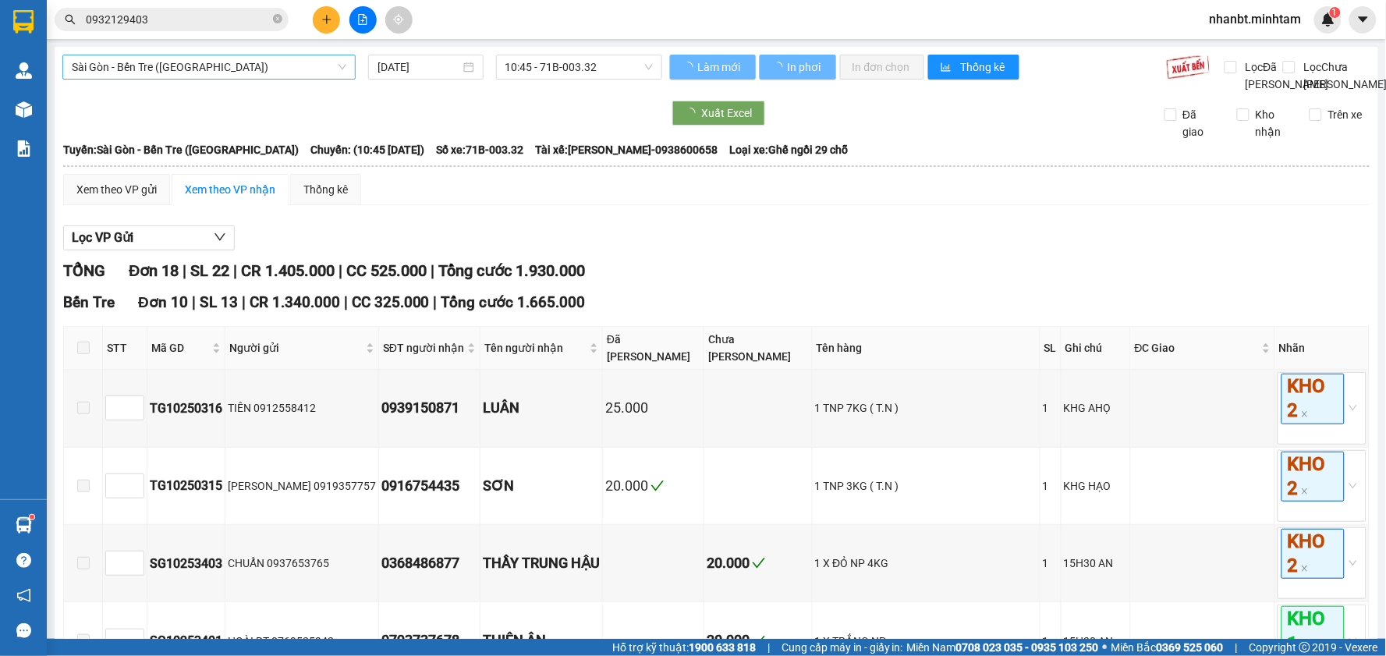
click at [211, 61] on span "Sài Gòn - Bến Tre ([GEOGRAPHIC_DATA])" at bounding box center [209, 66] width 274 height 23
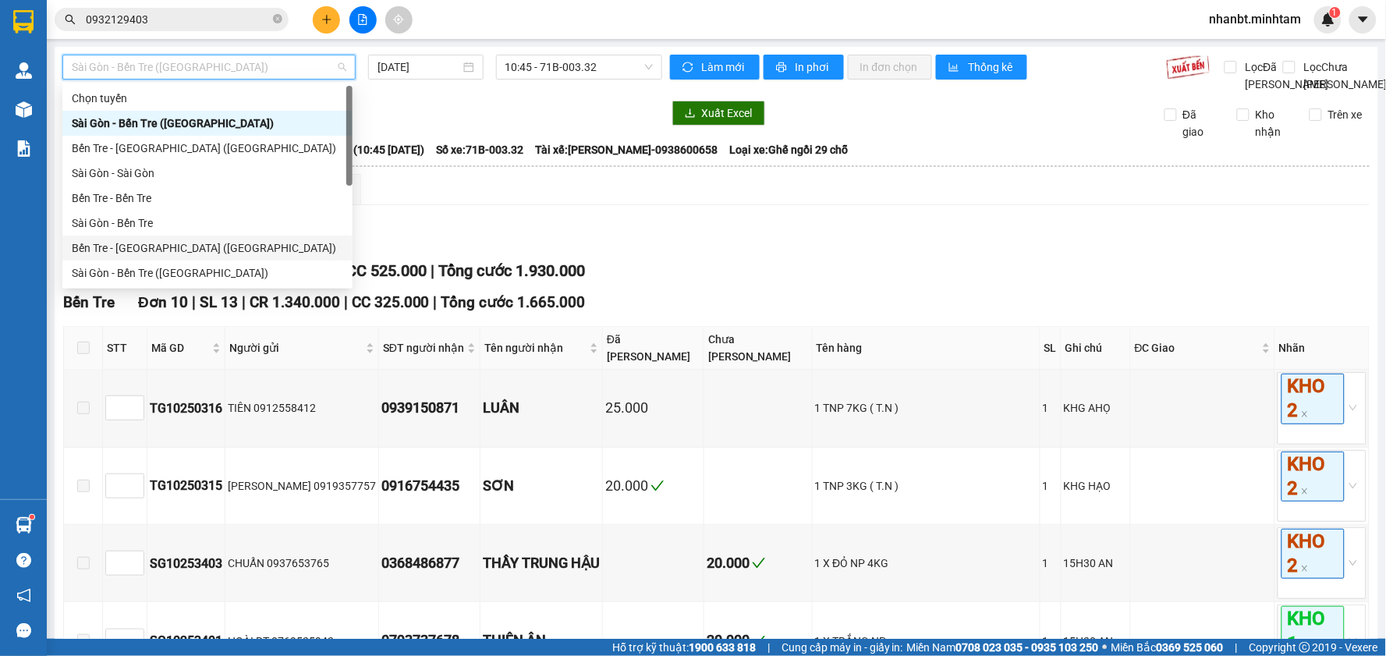
click at [151, 246] on div "Bến Tre - [GEOGRAPHIC_DATA] ([GEOGRAPHIC_DATA])" at bounding box center [207, 247] width 271 height 17
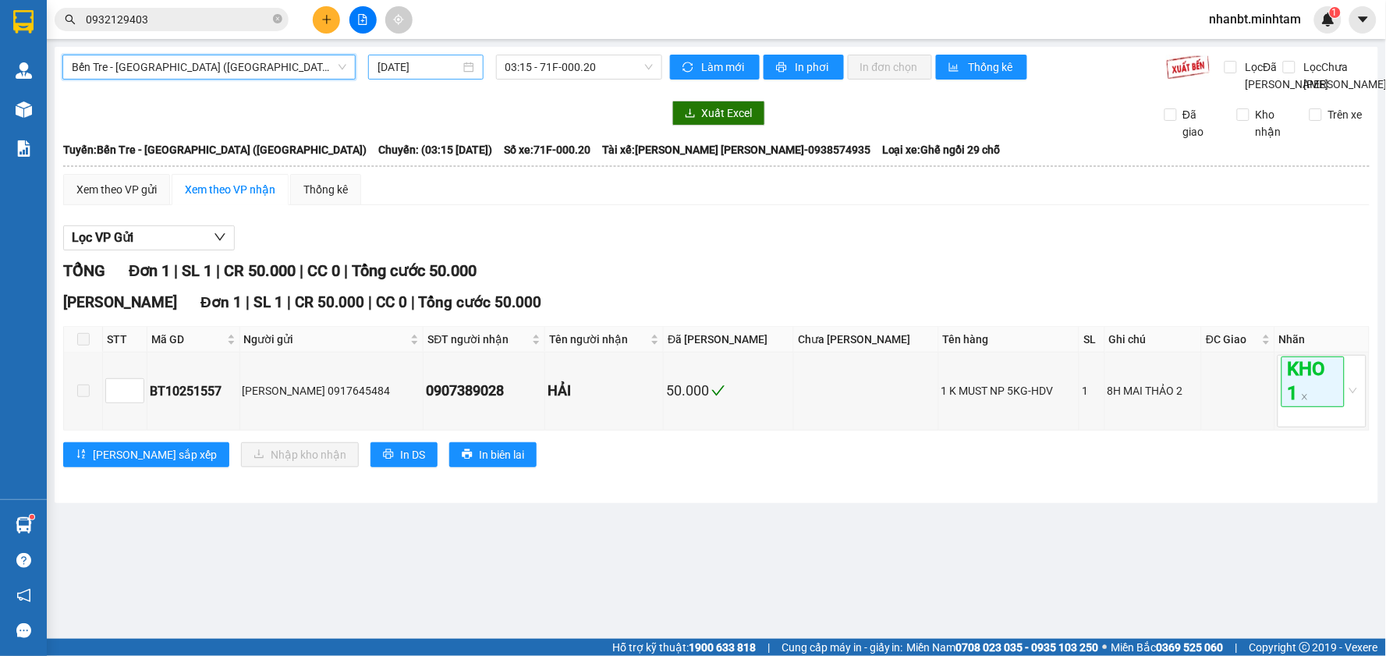
click at [417, 68] on input "[DATE]" at bounding box center [418, 66] width 82 height 17
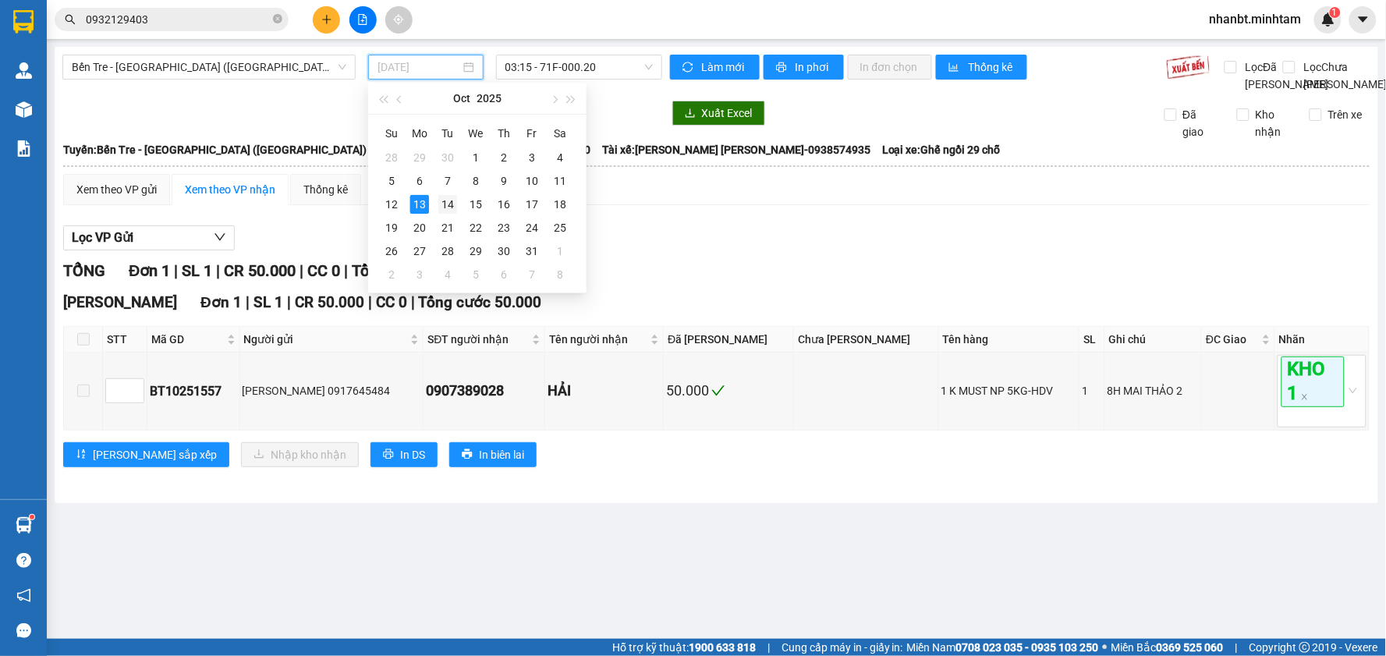
click at [444, 207] on div "14" at bounding box center [447, 204] width 19 height 19
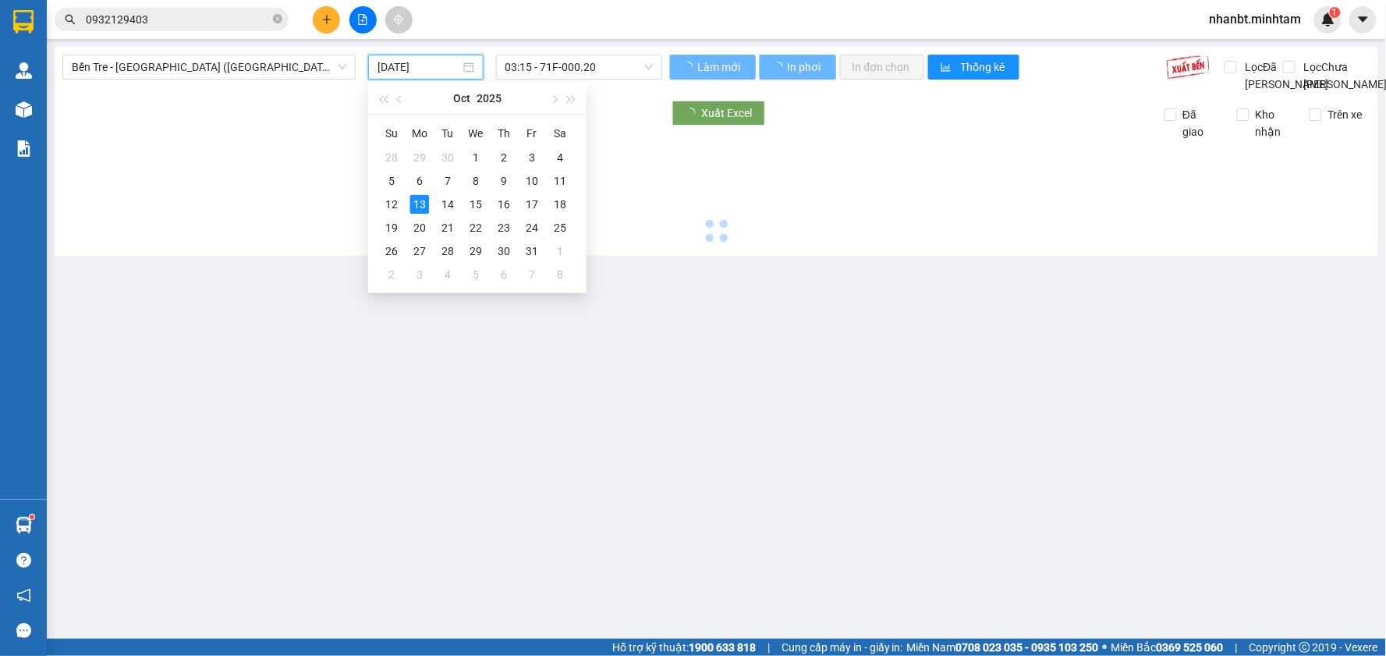
type input "[DATE]"
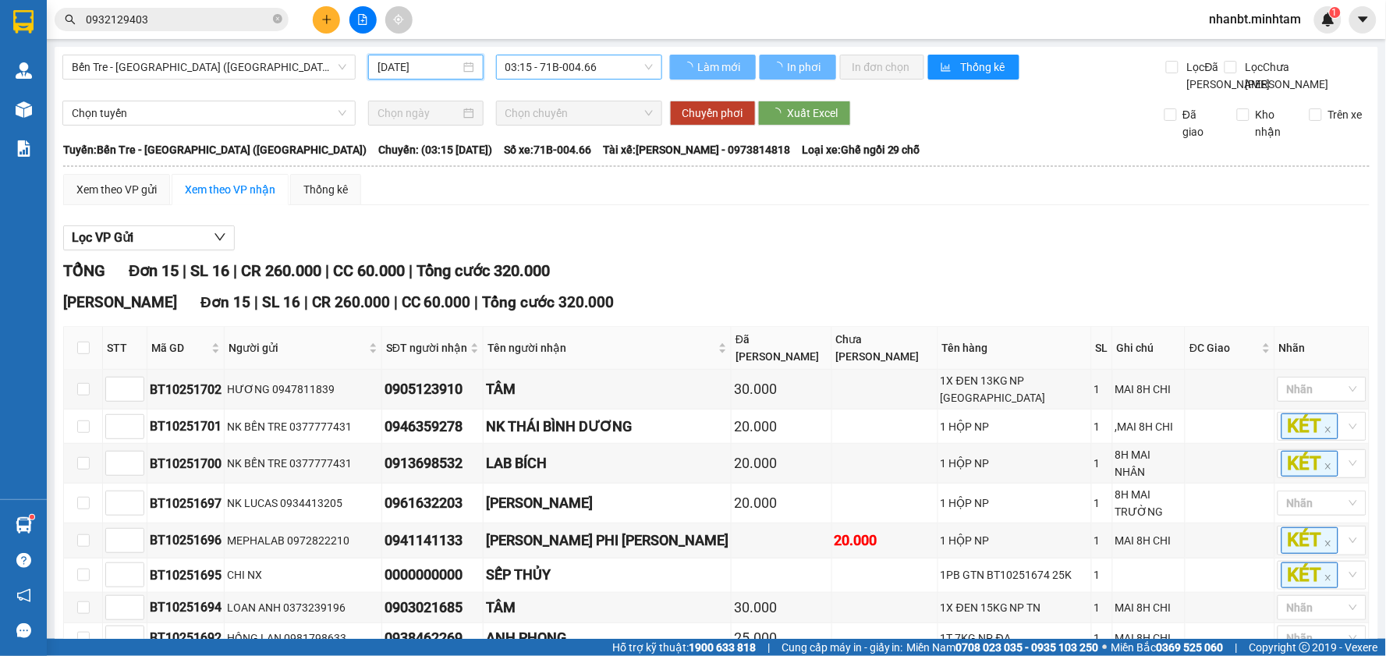
click at [599, 66] on span "03:15 - 71B-004.66" at bounding box center [578, 66] width 147 height 23
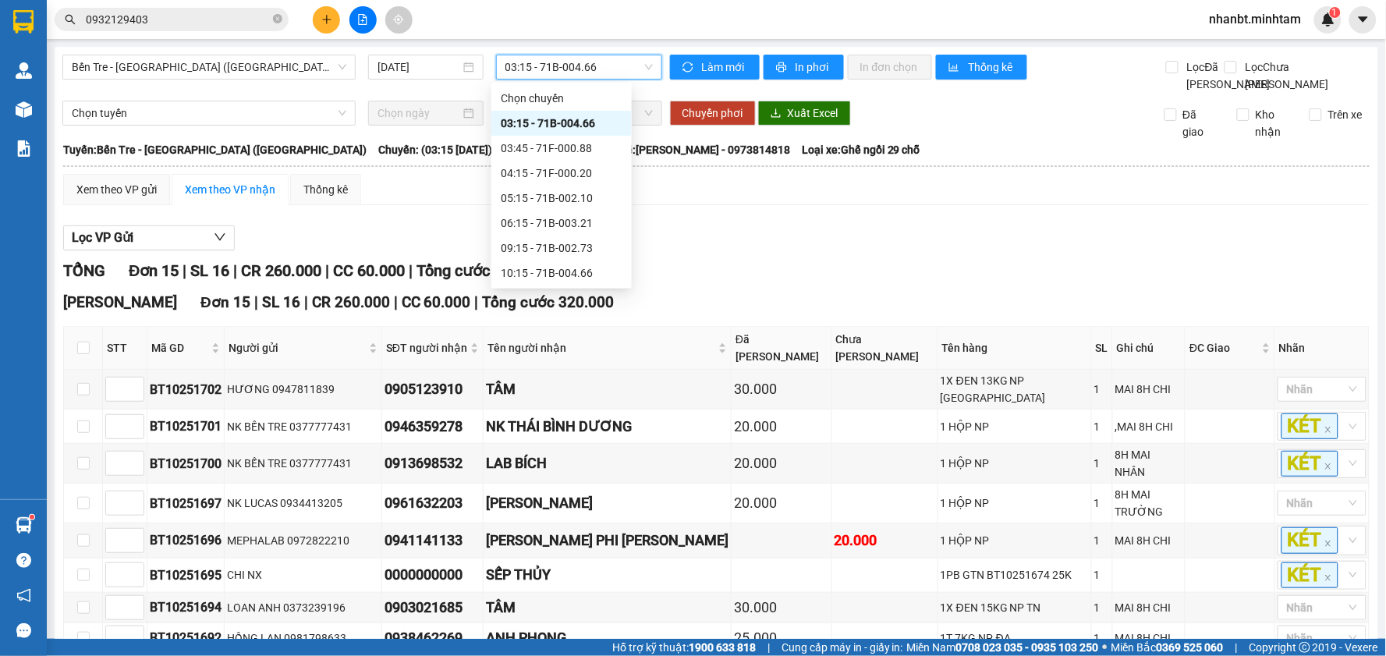
click at [599, 66] on span "03:15 - 71B-004.66" at bounding box center [578, 66] width 147 height 23
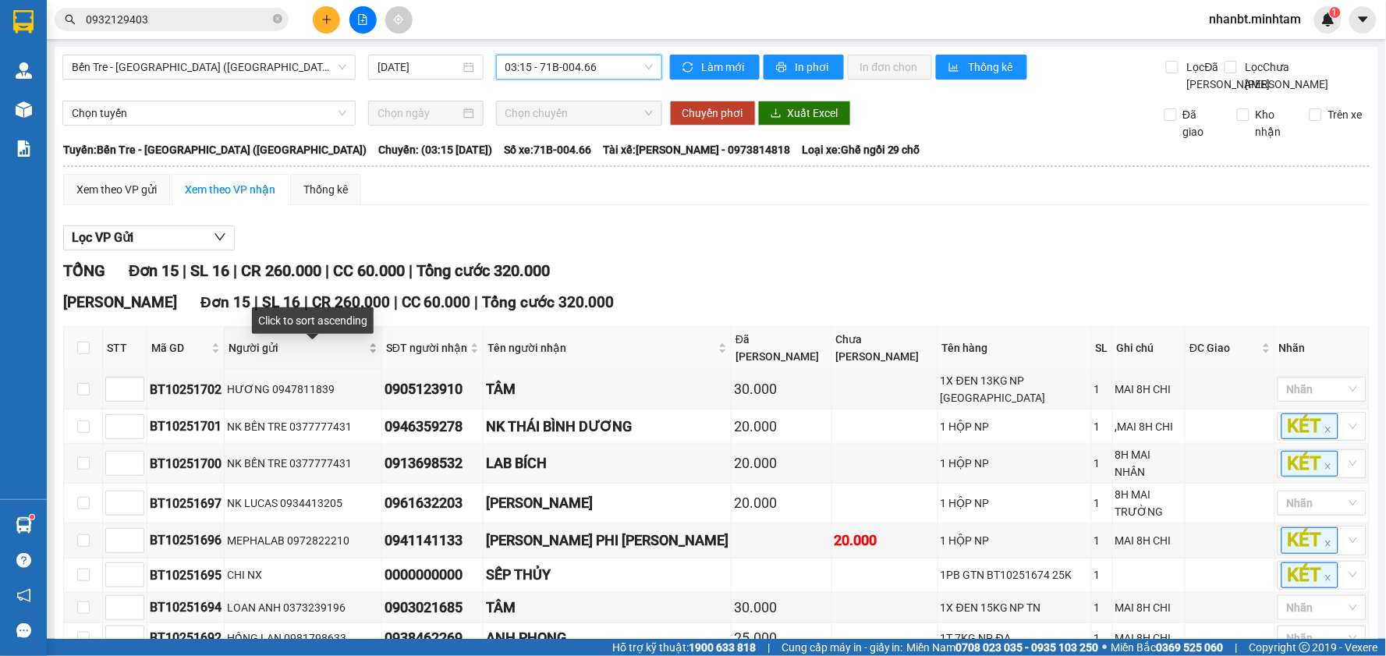
scroll to position [349, 0]
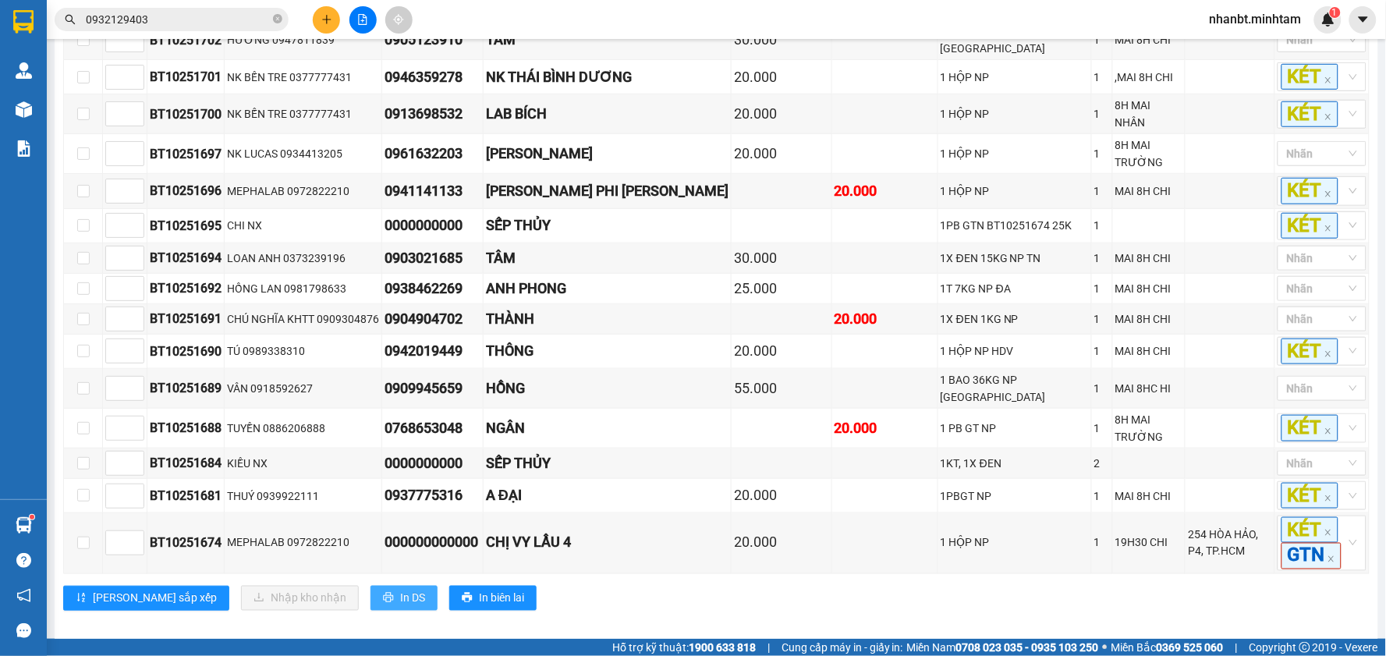
click at [370, 589] on button "In DS" at bounding box center [403, 598] width 67 height 25
click at [1266, 13] on span "nhanbt.minhtam" at bounding box center [1255, 18] width 117 height 19
click at [1248, 49] on span "Đăng xuất" at bounding box center [1262, 48] width 85 height 17
